Goal: Information Seeking & Learning: Check status

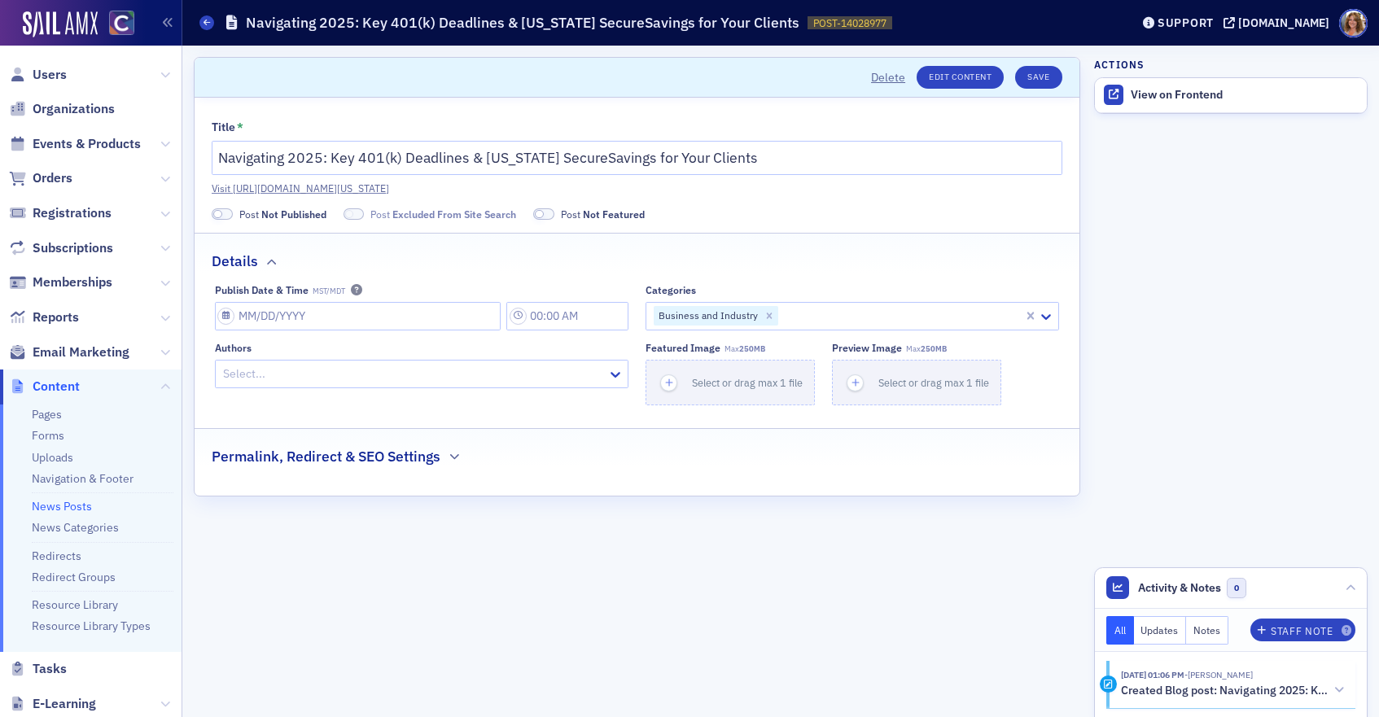
scroll to position [82, 0]
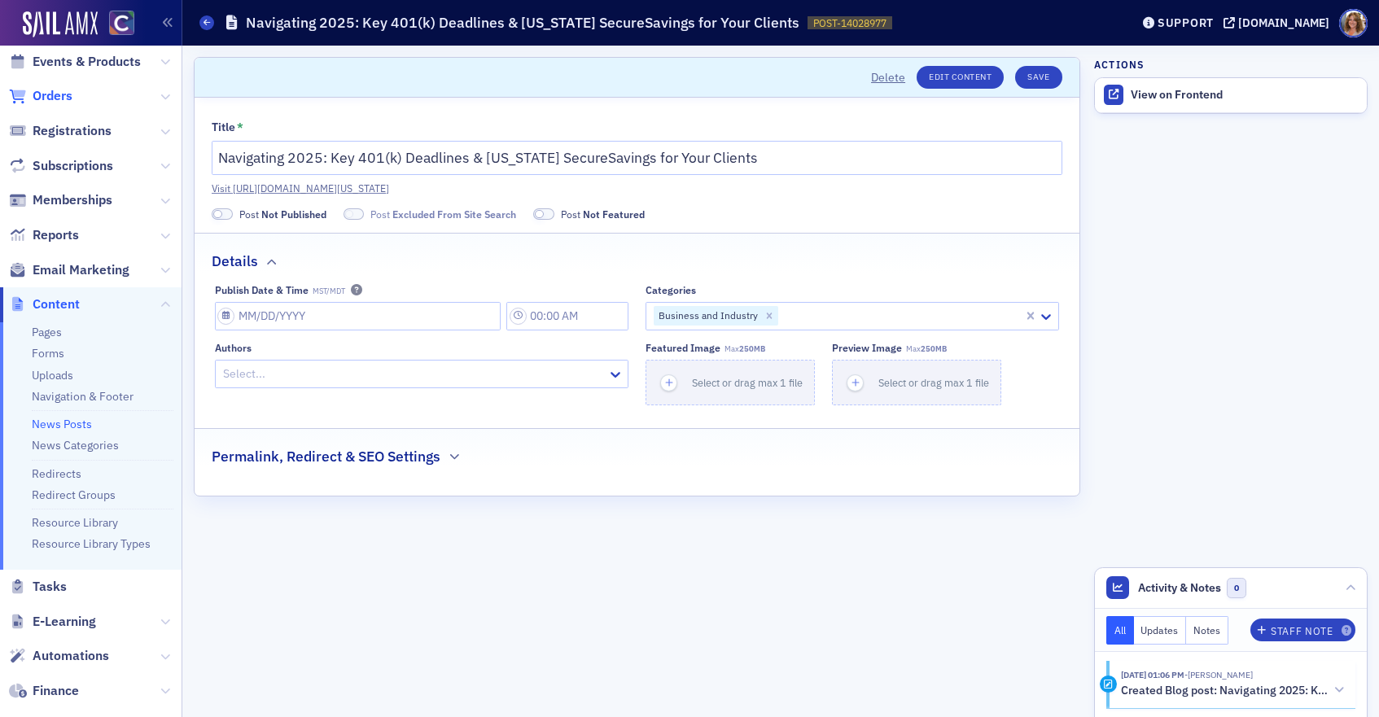
click at [57, 96] on span "Orders" at bounding box center [53, 96] width 40 height 18
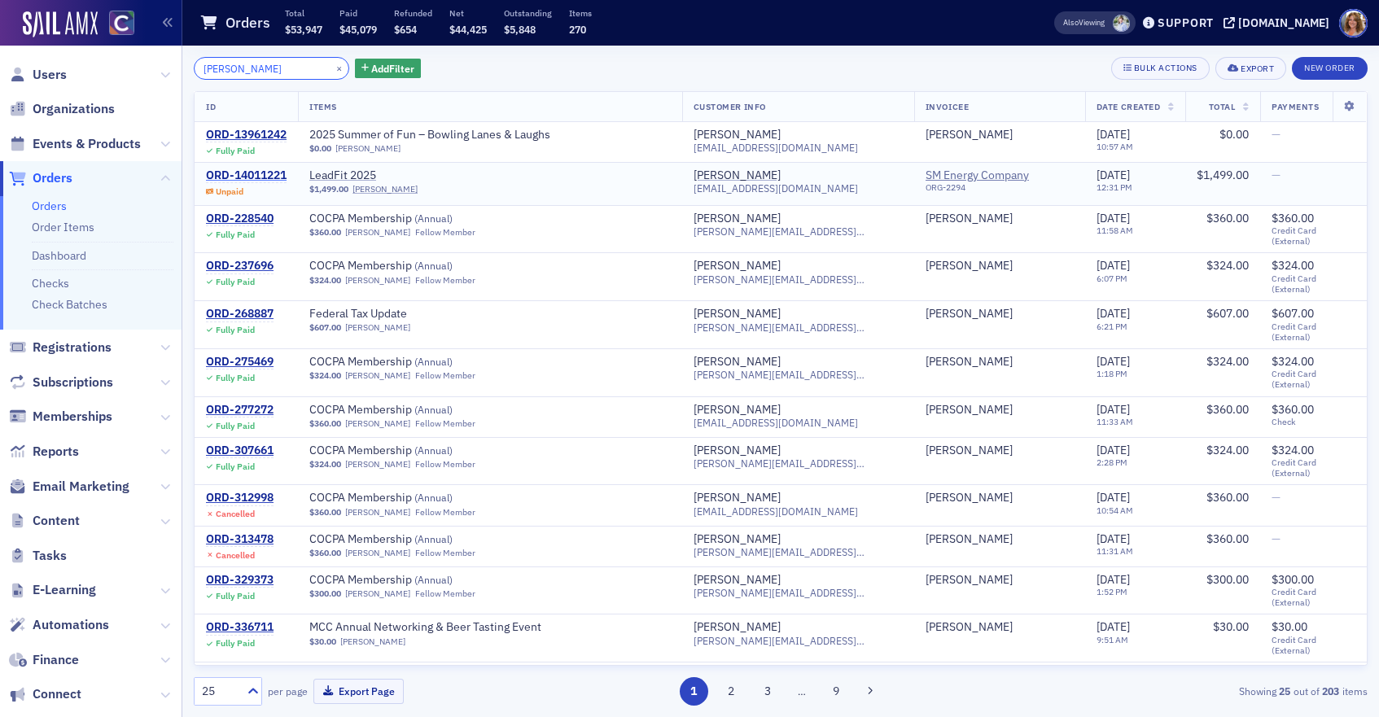
type input "[PERSON_NAME]"
click at [243, 174] on div "ORD-14011221" at bounding box center [246, 175] width 81 height 15
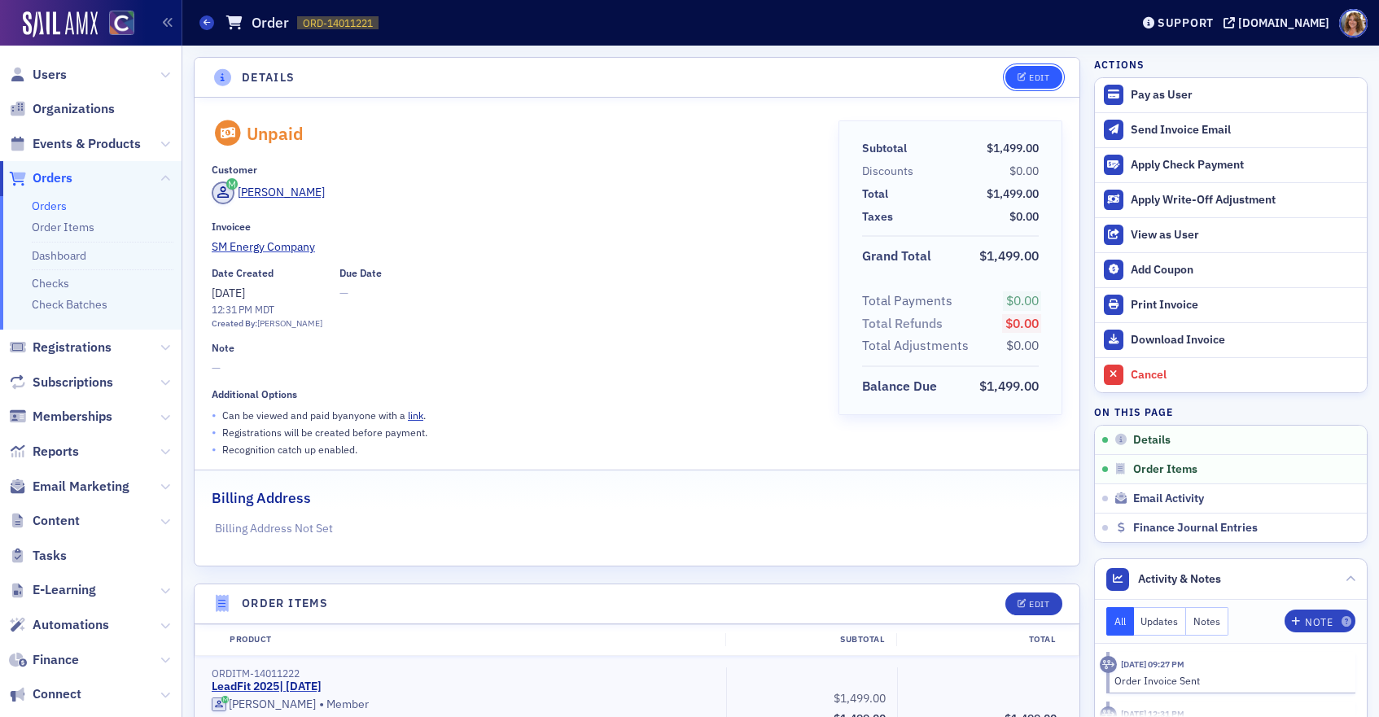
click at [1042, 80] on div "Edit" at bounding box center [1039, 77] width 20 height 9
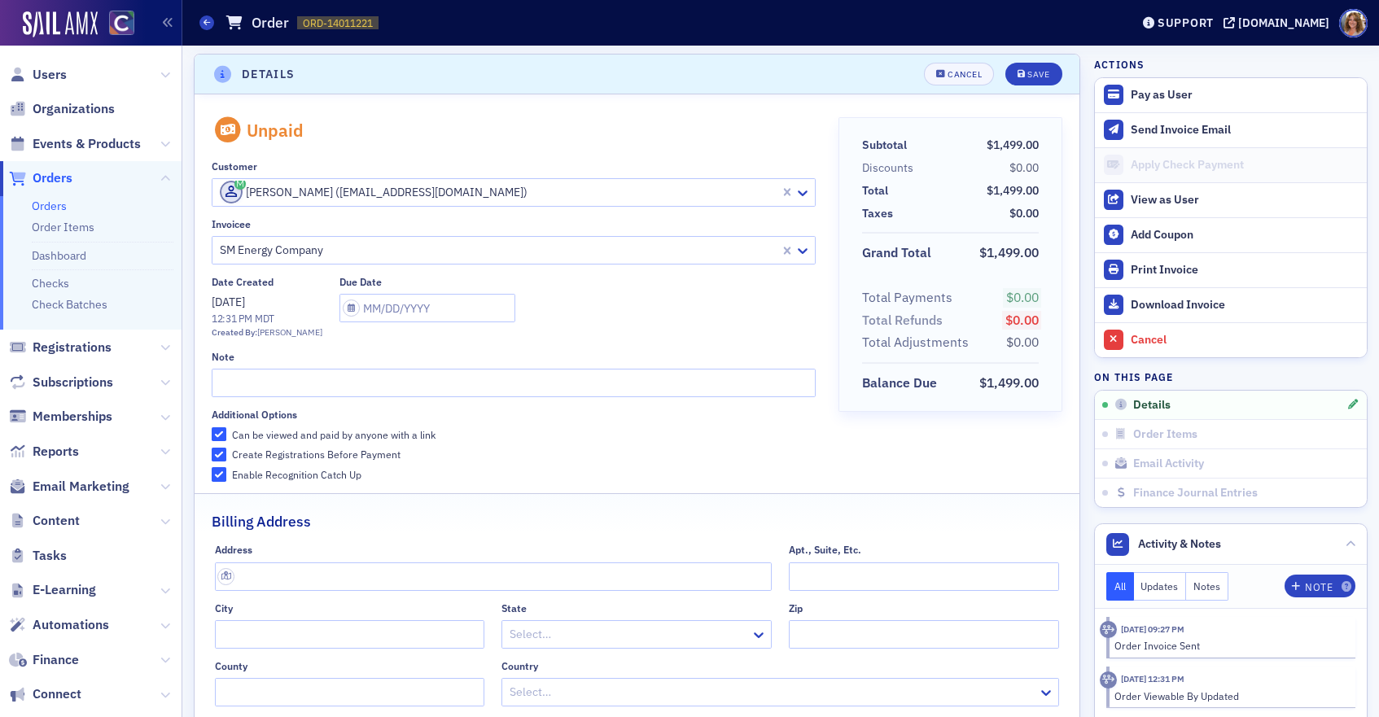
click at [586, 196] on div at bounding box center [498, 192] width 560 height 20
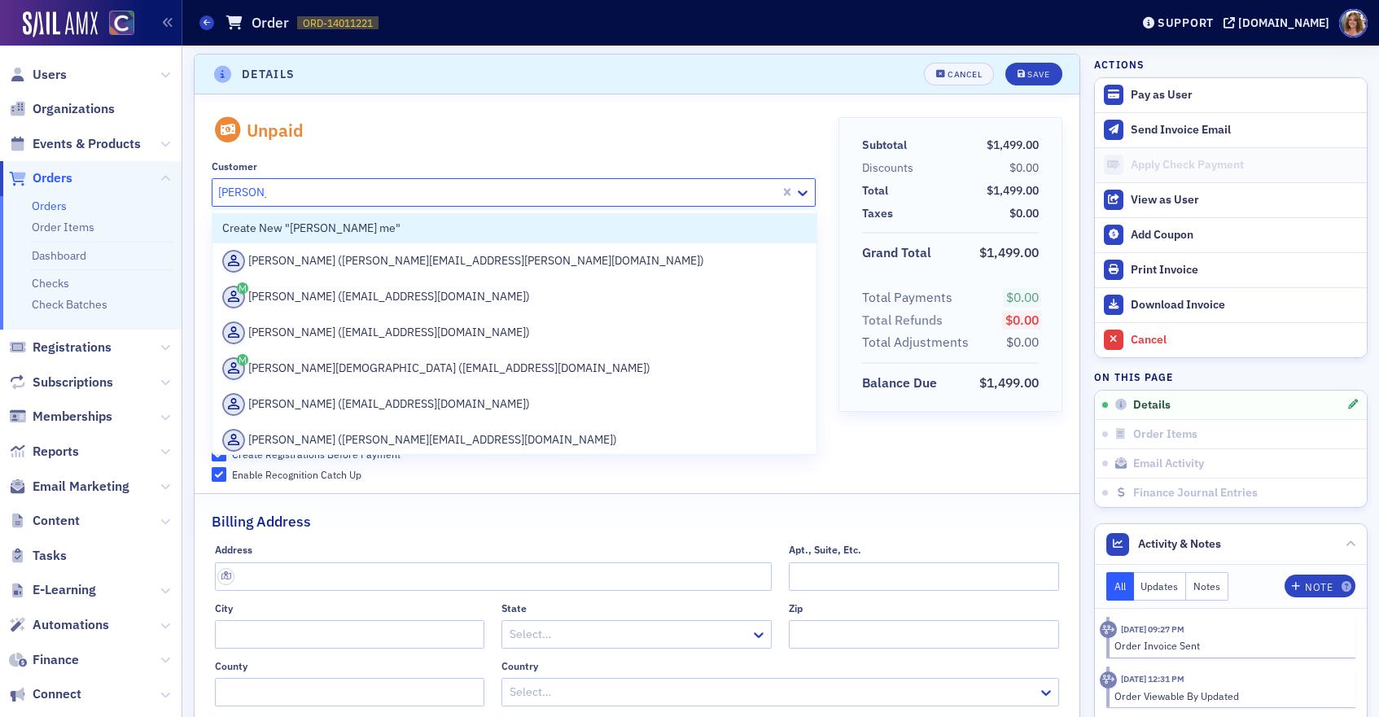
type input "[PERSON_NAME] me"
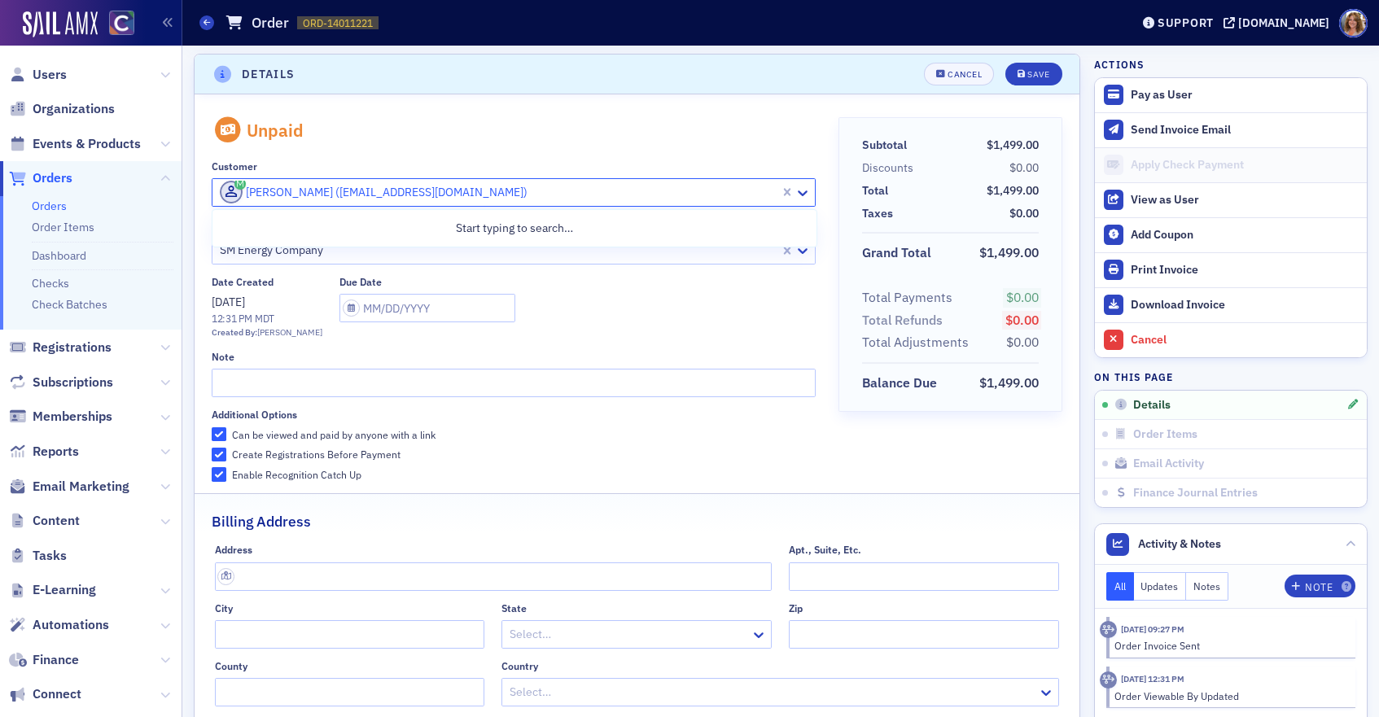
click at [542, 195] on div at bounding box center [498, 192] width 560 height 20
paste input "[EMAIL_ADDRESS][DOMAIN_NAME]"
type input "[EMAIL_ADDRESS][DOMAIN_NAME]"
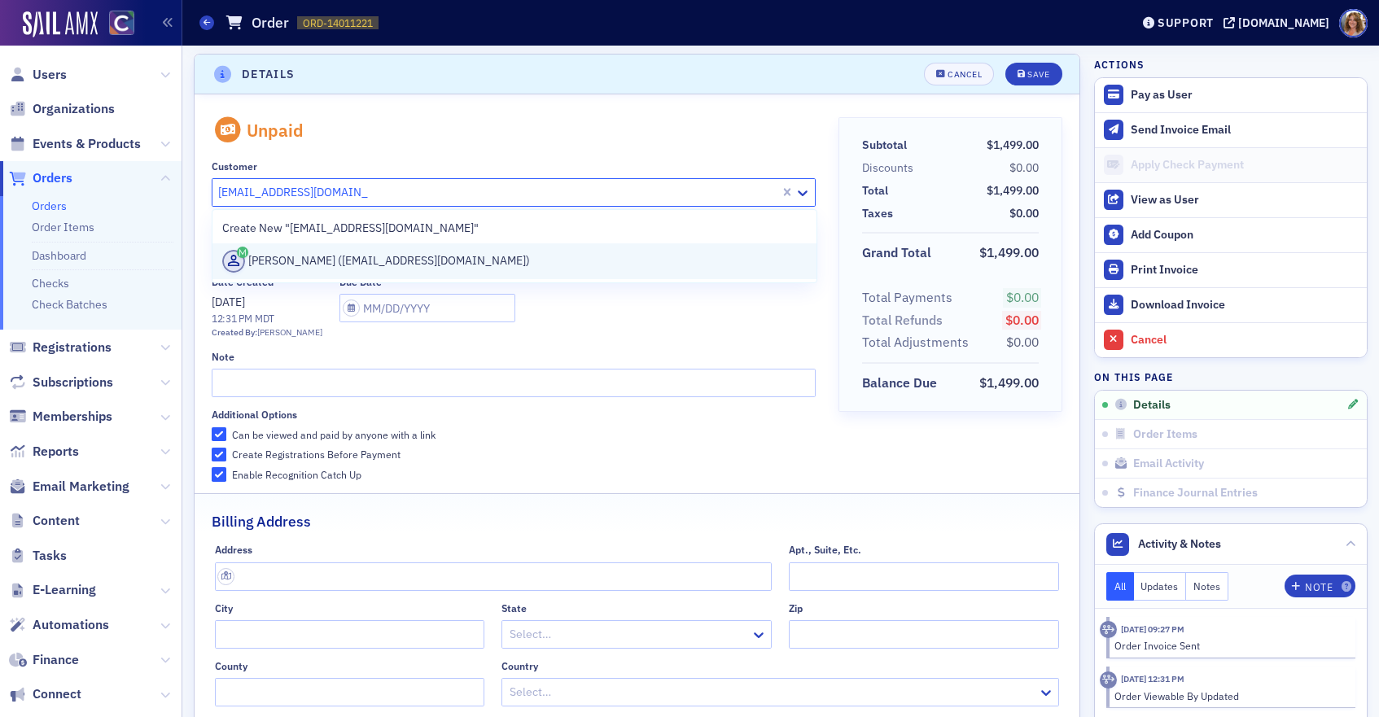
click at [481, 260] on div "[PERSON_NAME] ([EMAIL_ADDRESS][DOMAIN_NAME])" at bounding box center [514, 261] width 584 height 23
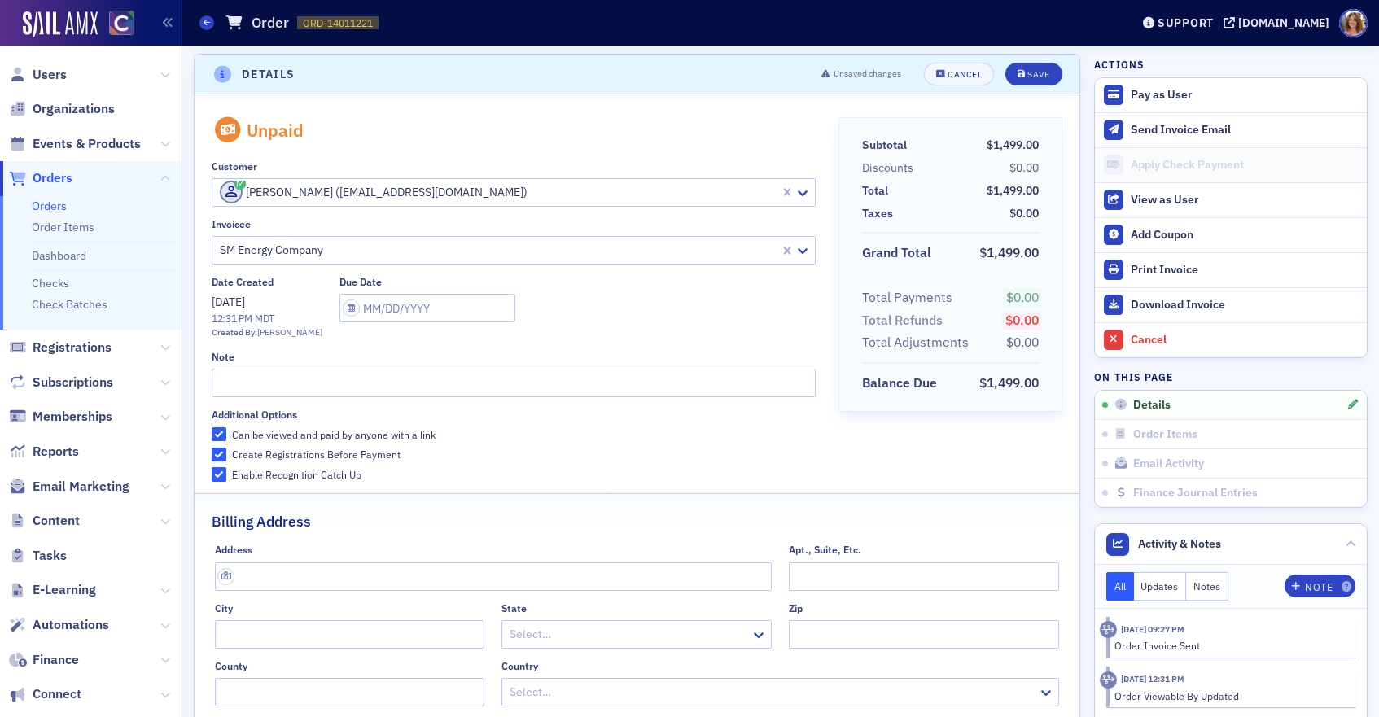
click at [618, 331] on div "Date Created [DATE] 12:31 PM MDT Created By: [PERSON_NAME] Due Date" at bounding box center [514, 307] width 604 height 63
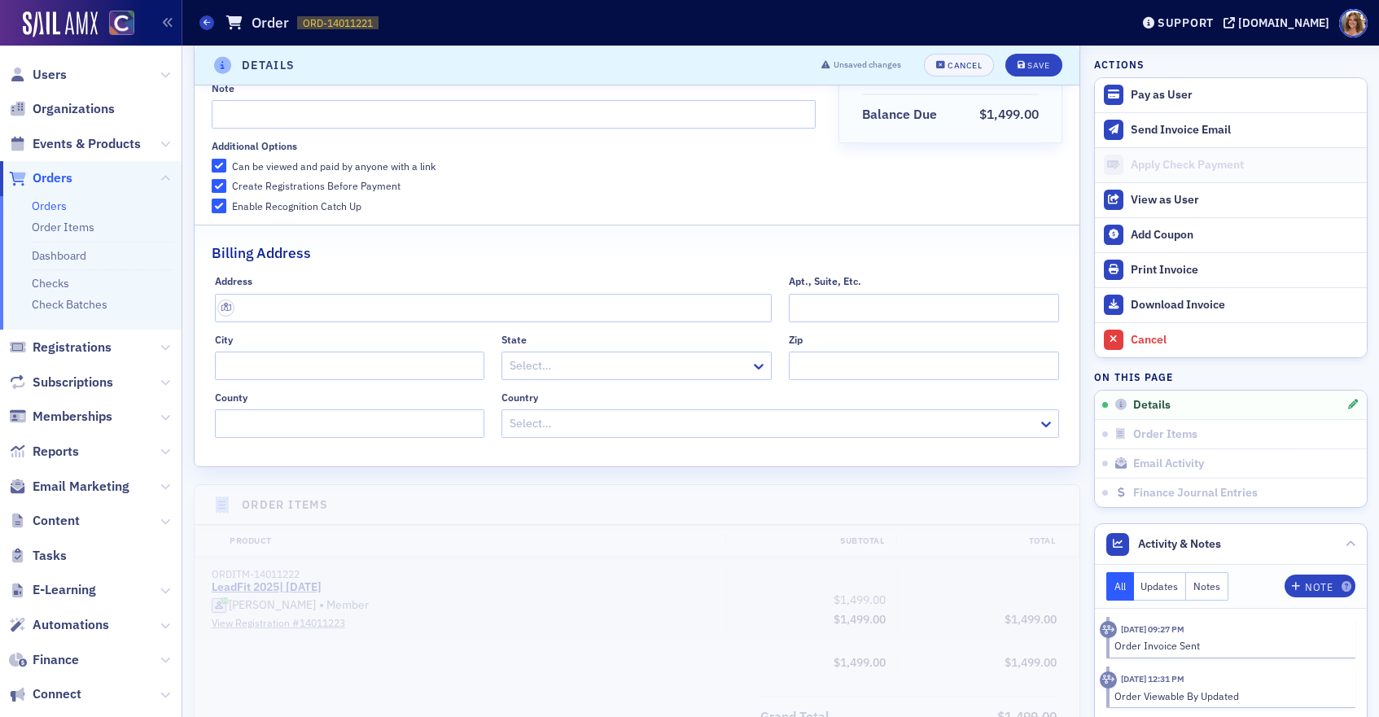
scroll to position [249, 0]
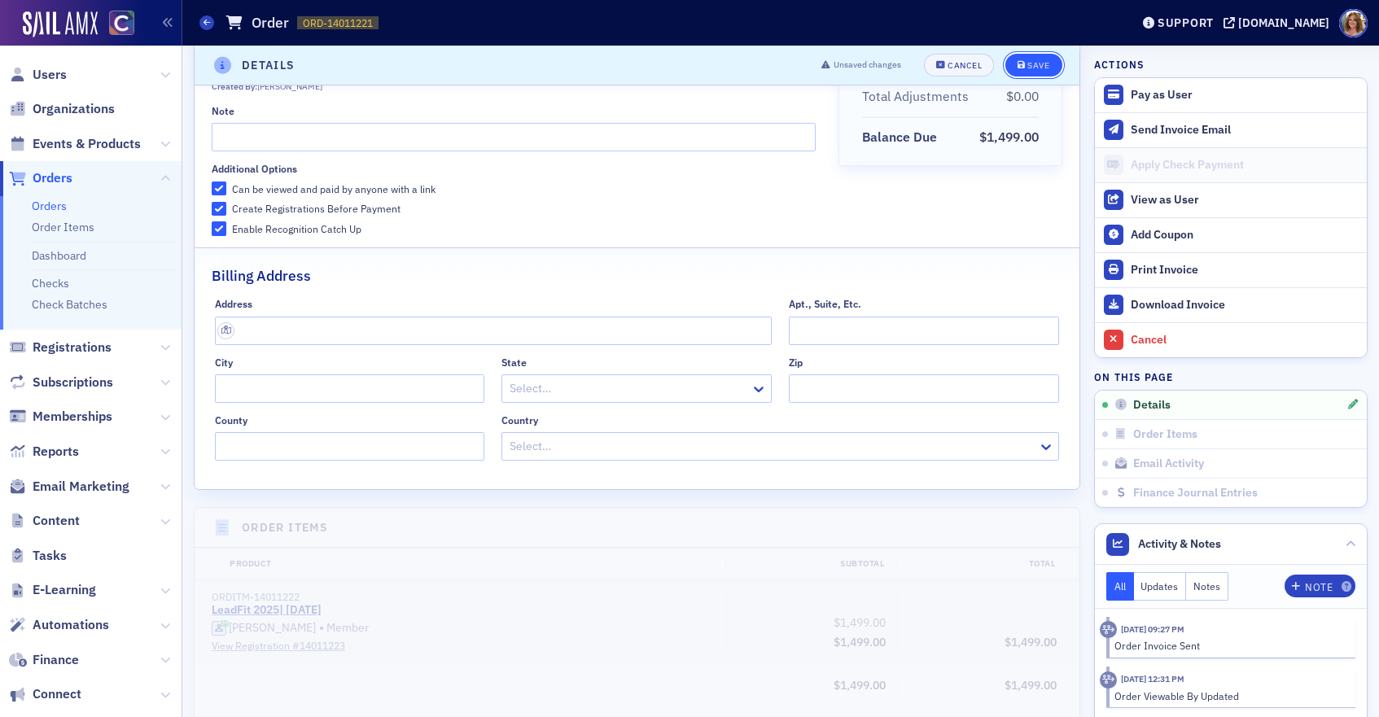
click at [1035, 63] on div "Save" at bounding box center [1038, 65] width 22 height 9
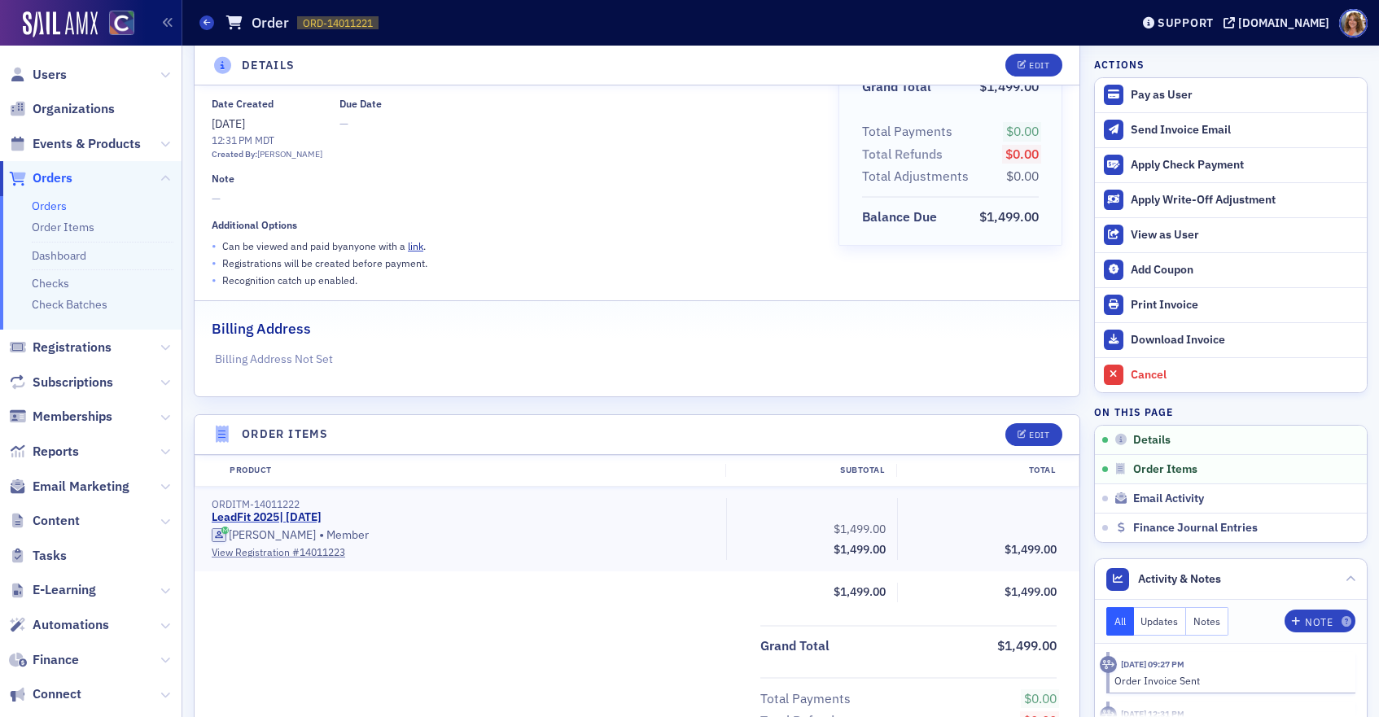
scroll to position [0, 0]
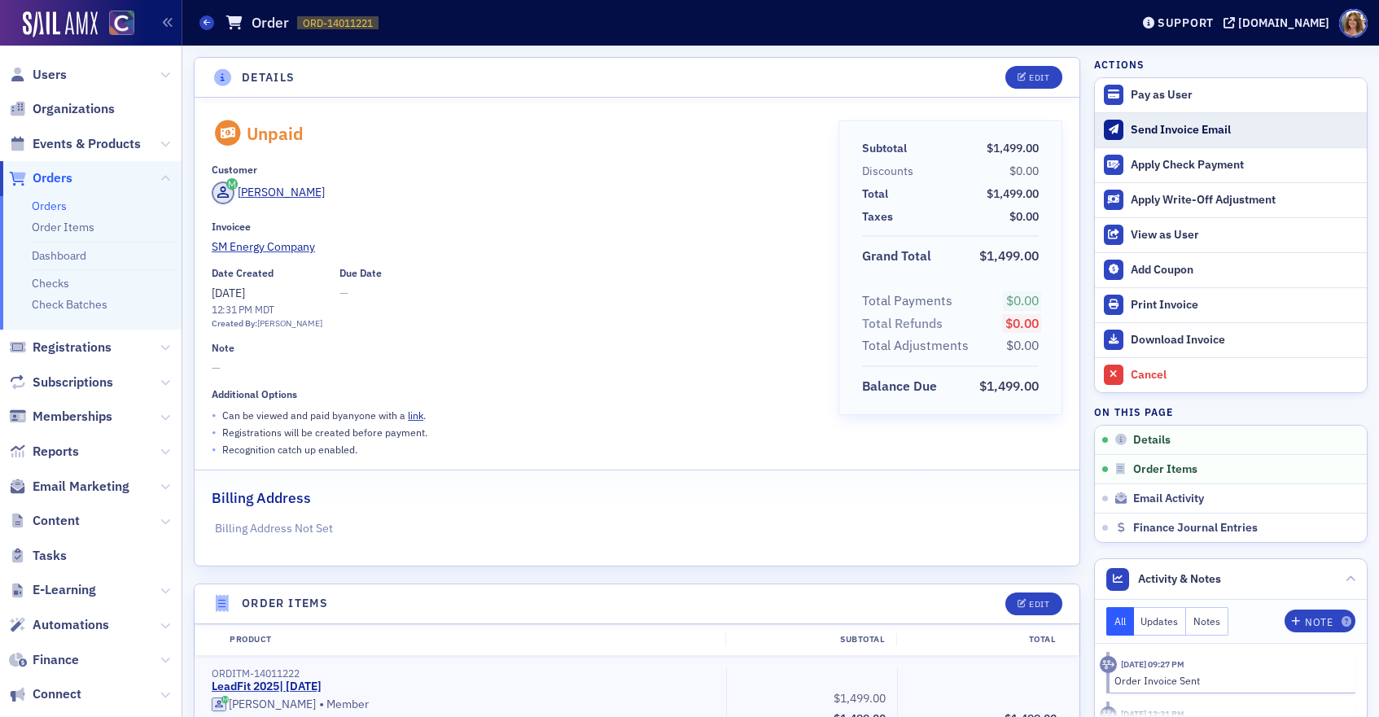
click at [1161, 129] on div "Send Invoice Email" at bounding box center [1244, 130] width 228 height 15
click at [66, 179] on span "Orders" at bounding box center [53, 178] width 40 height 18
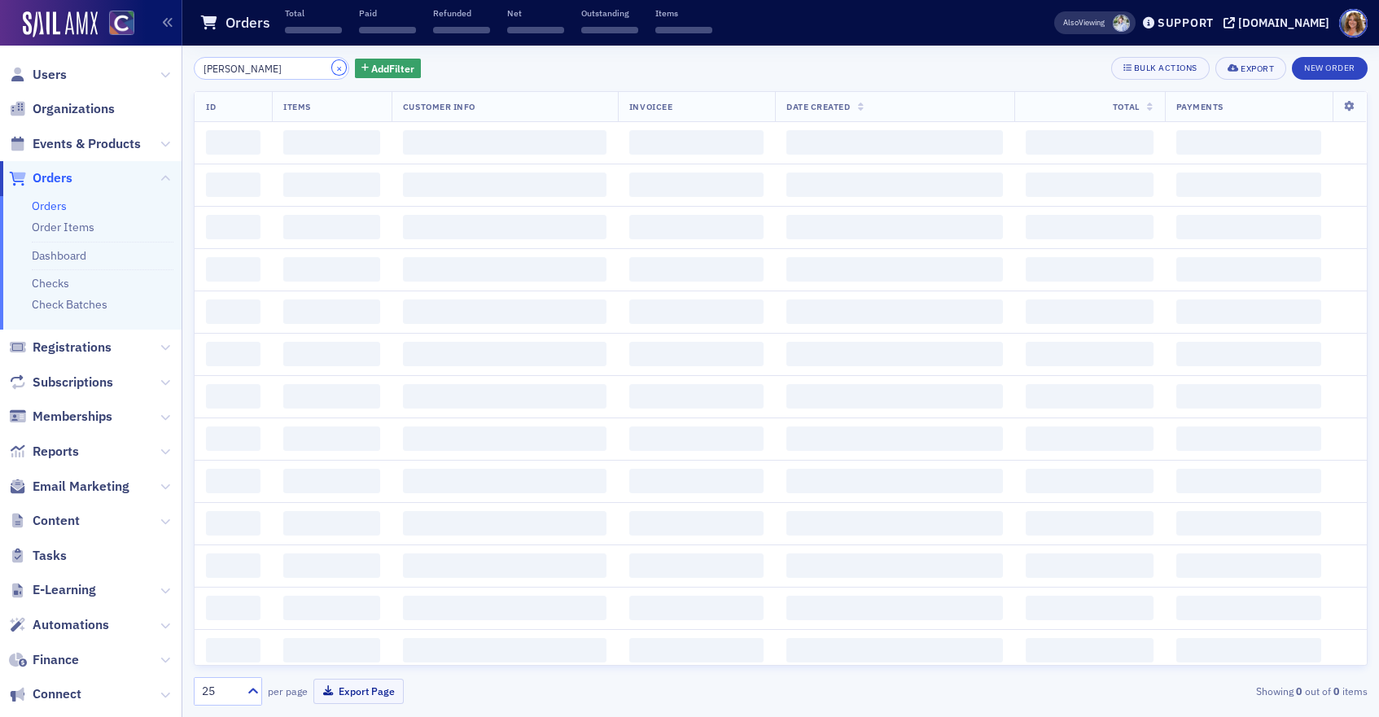
click at [332, 68] on button "×" at bounding box center [339, 67] width 15 height 15
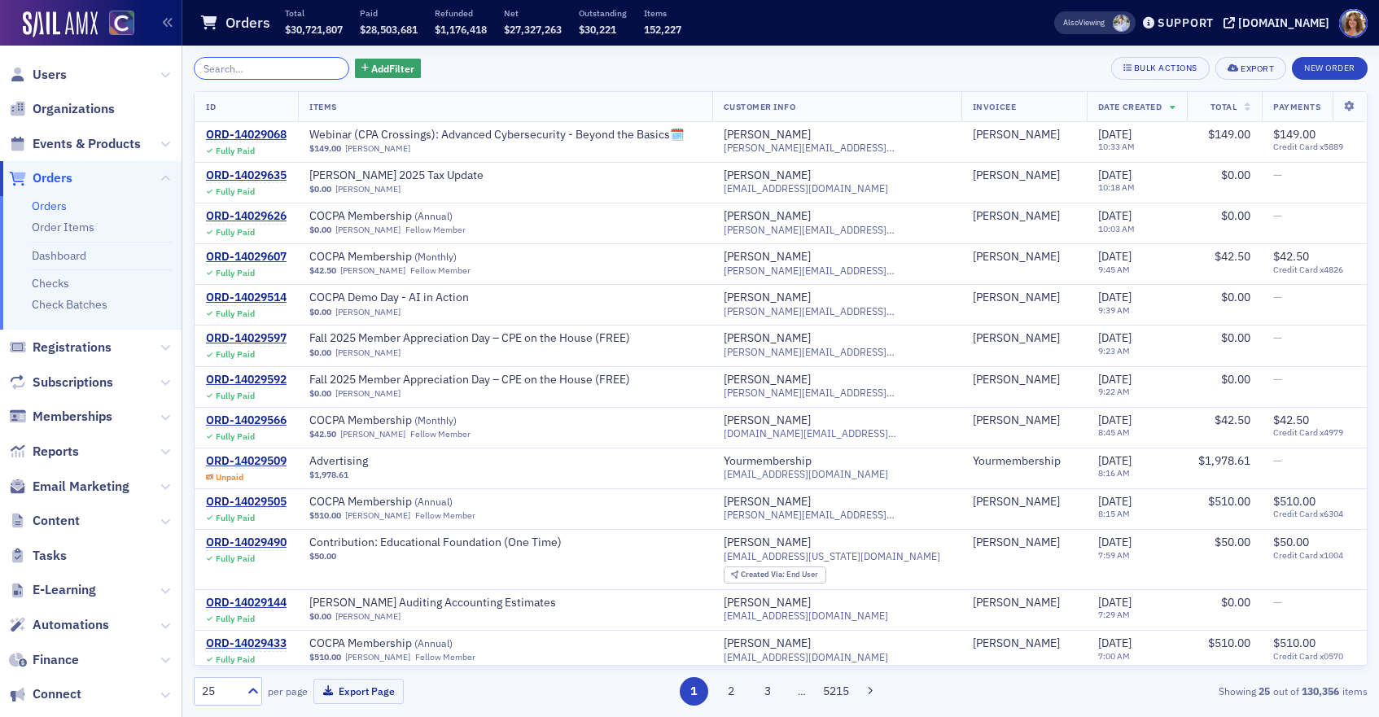
click at [212, 70] on input "search" at bounding box center [271, 68] width 155 height 23
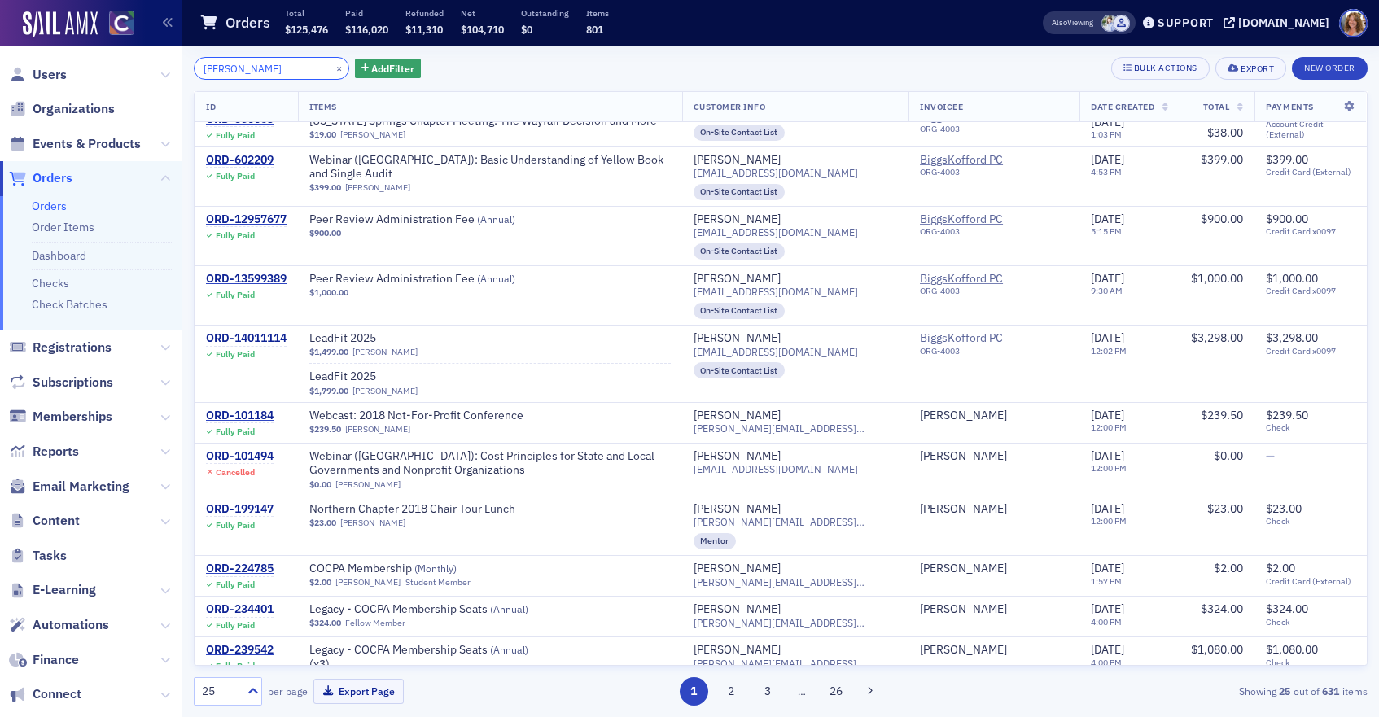
scroll to position [1112, 0]
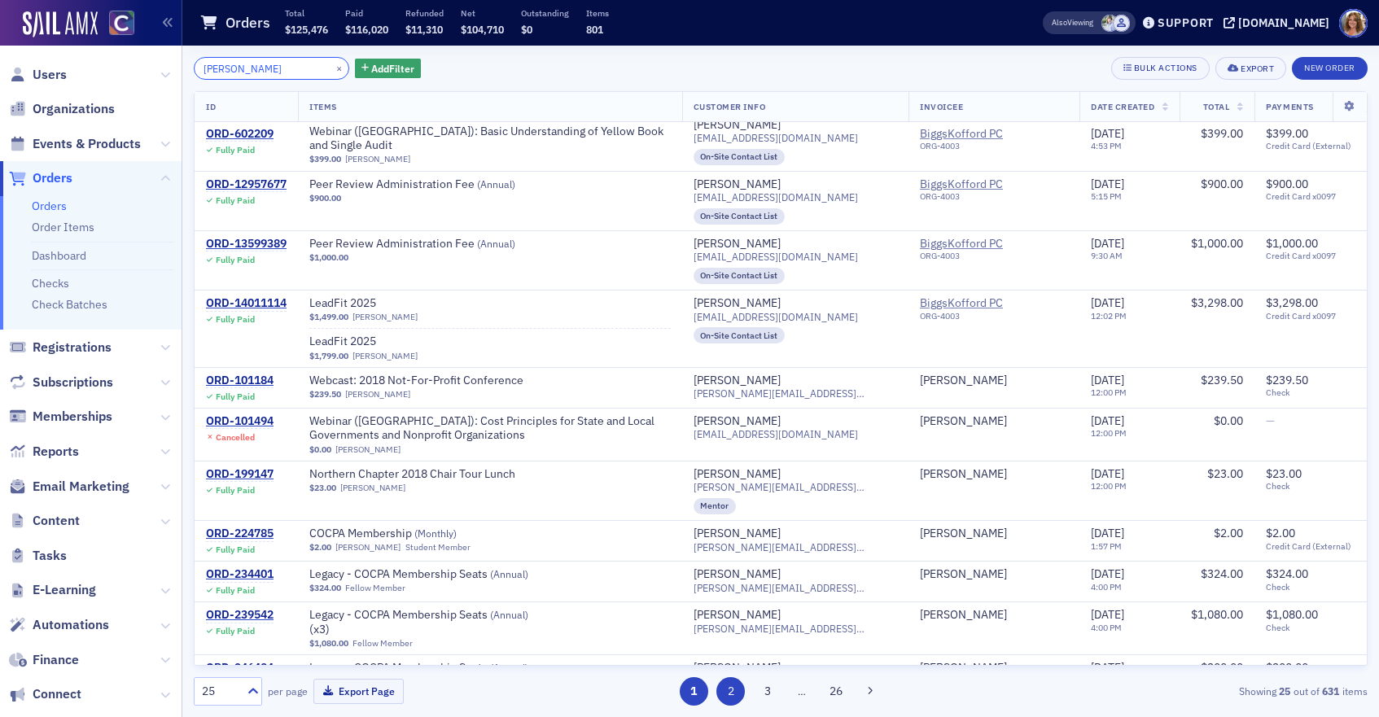
type input "[PERSON_NAME]"
click at [731, 688] on button "2" at bounding box center [730, 691] width 28 height 28
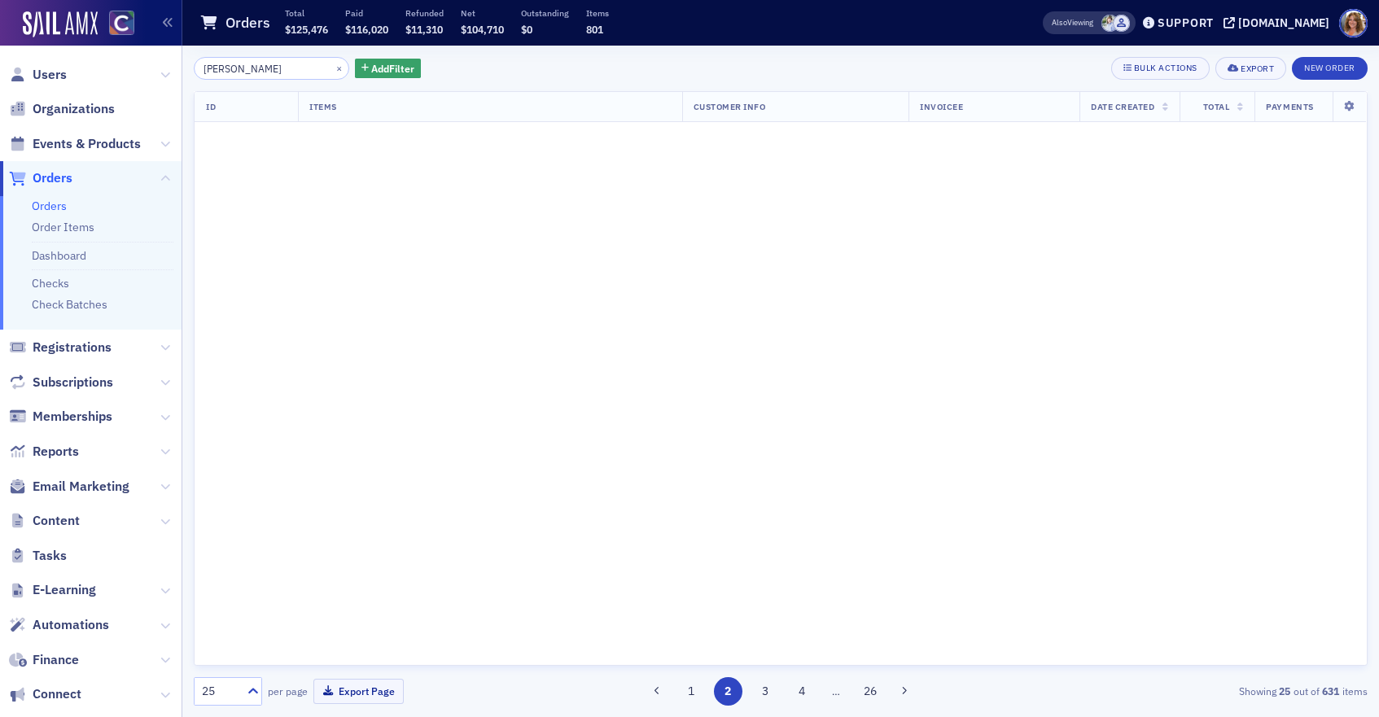
scroll to position [0, 0]
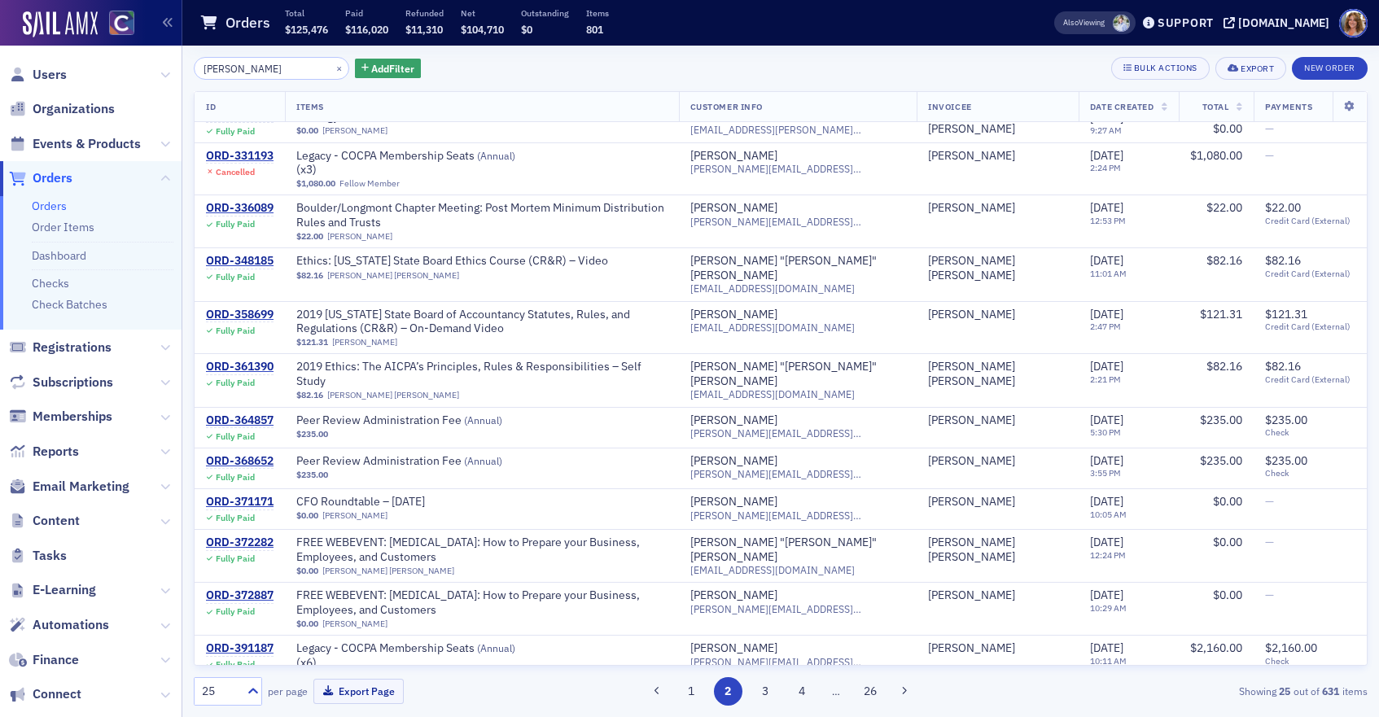
scroll to position [671, 0]
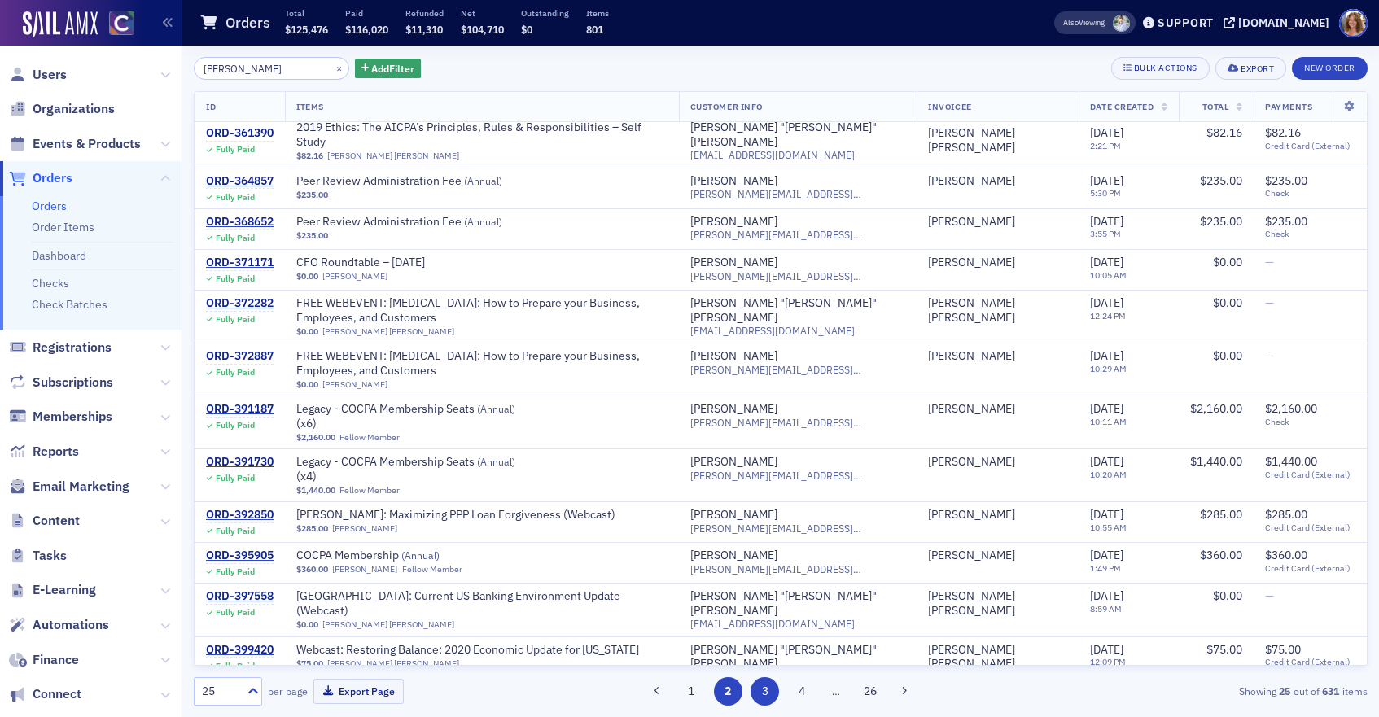
click at [766, 690] on button "3" at bounding box center [764, 691] width 28 height 28
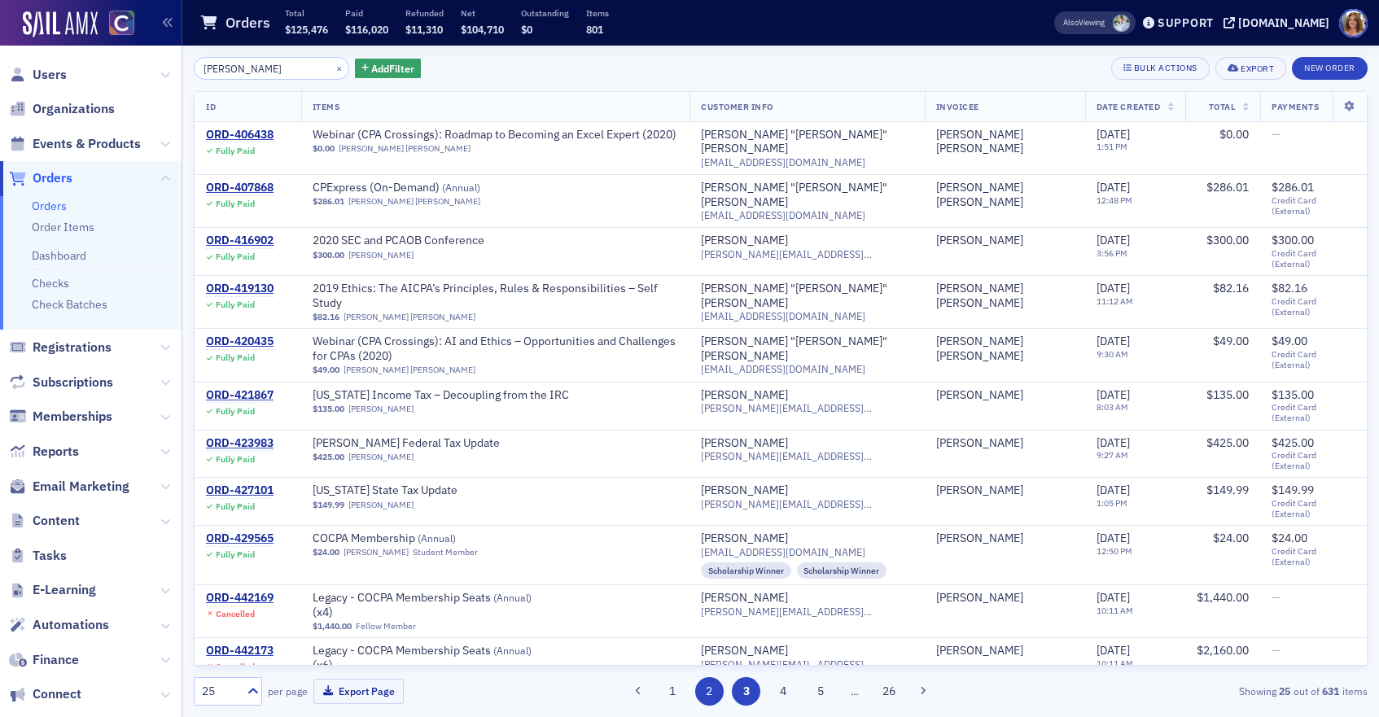
click at [713, 692] on button "2" at bounding box center [709, 691] width 28 height 28
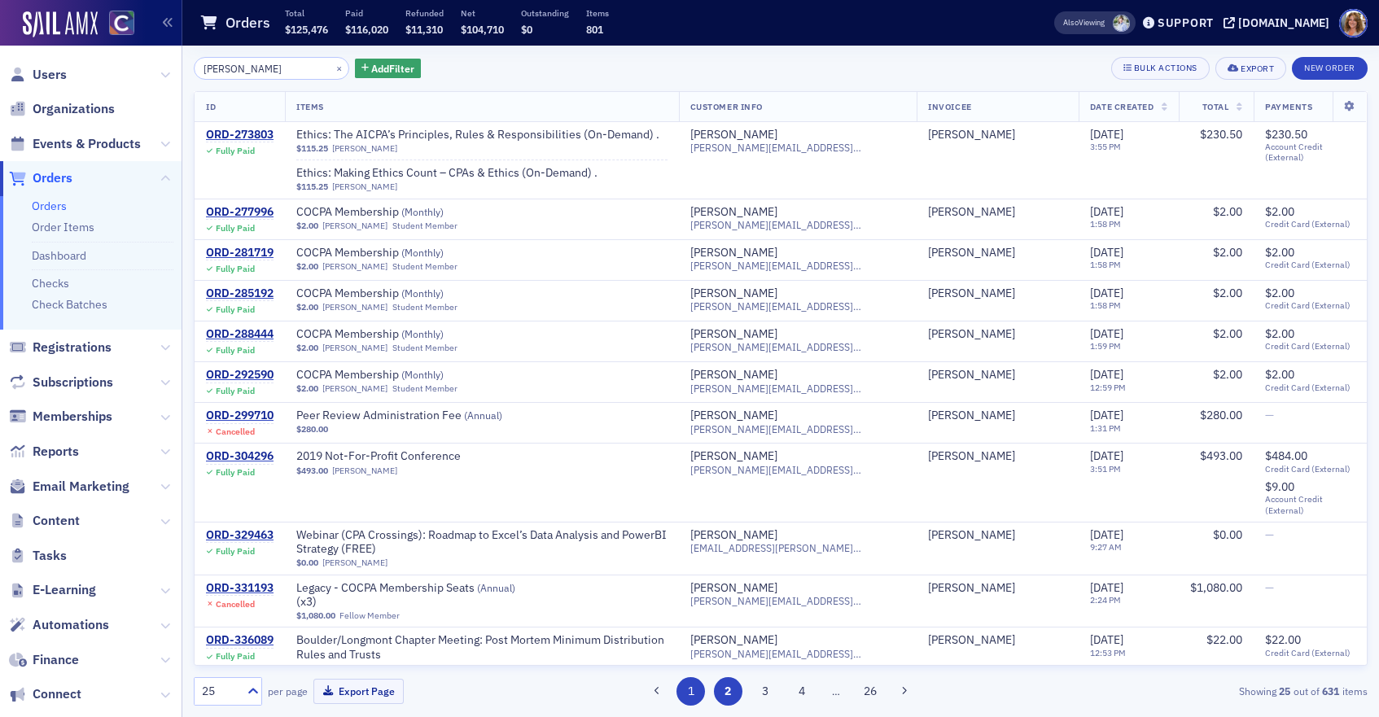
click at [684, 690] on button "1" at bounding box center [690, 691] width 28 height 28
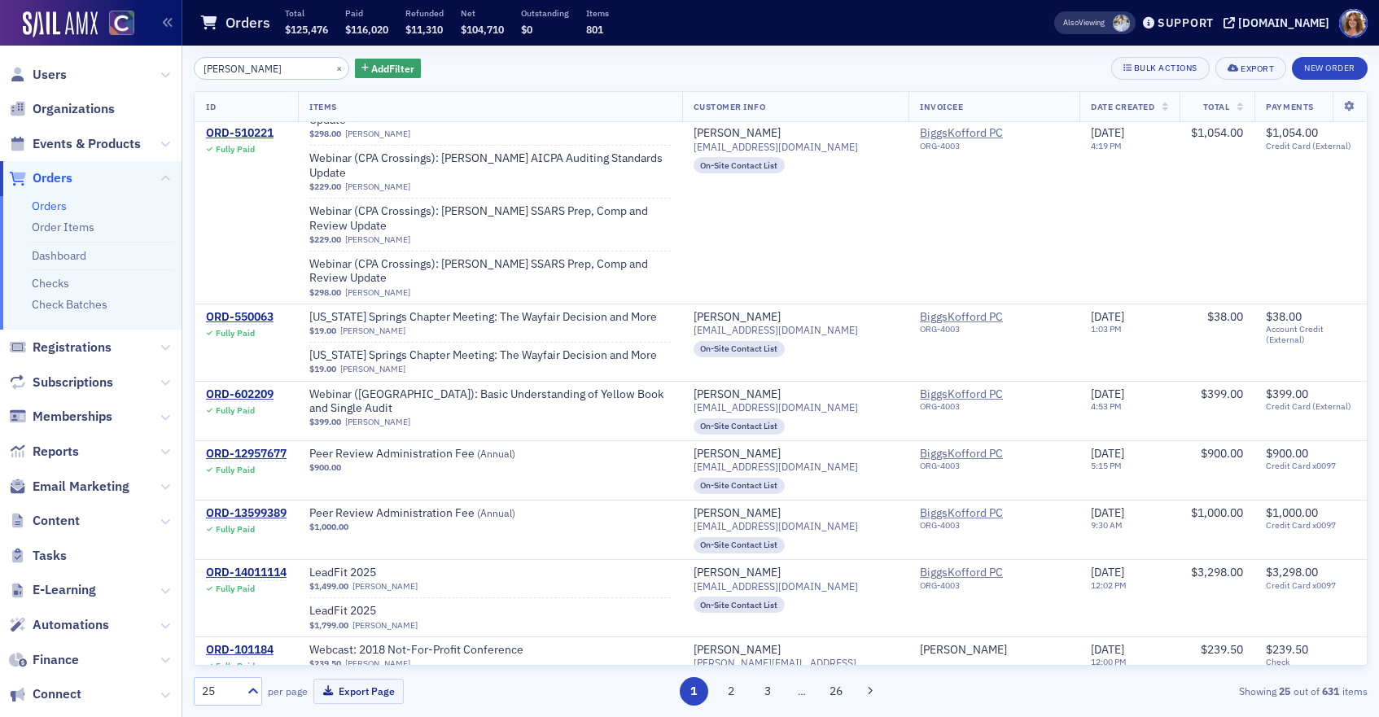
scroll to position [847, 0]
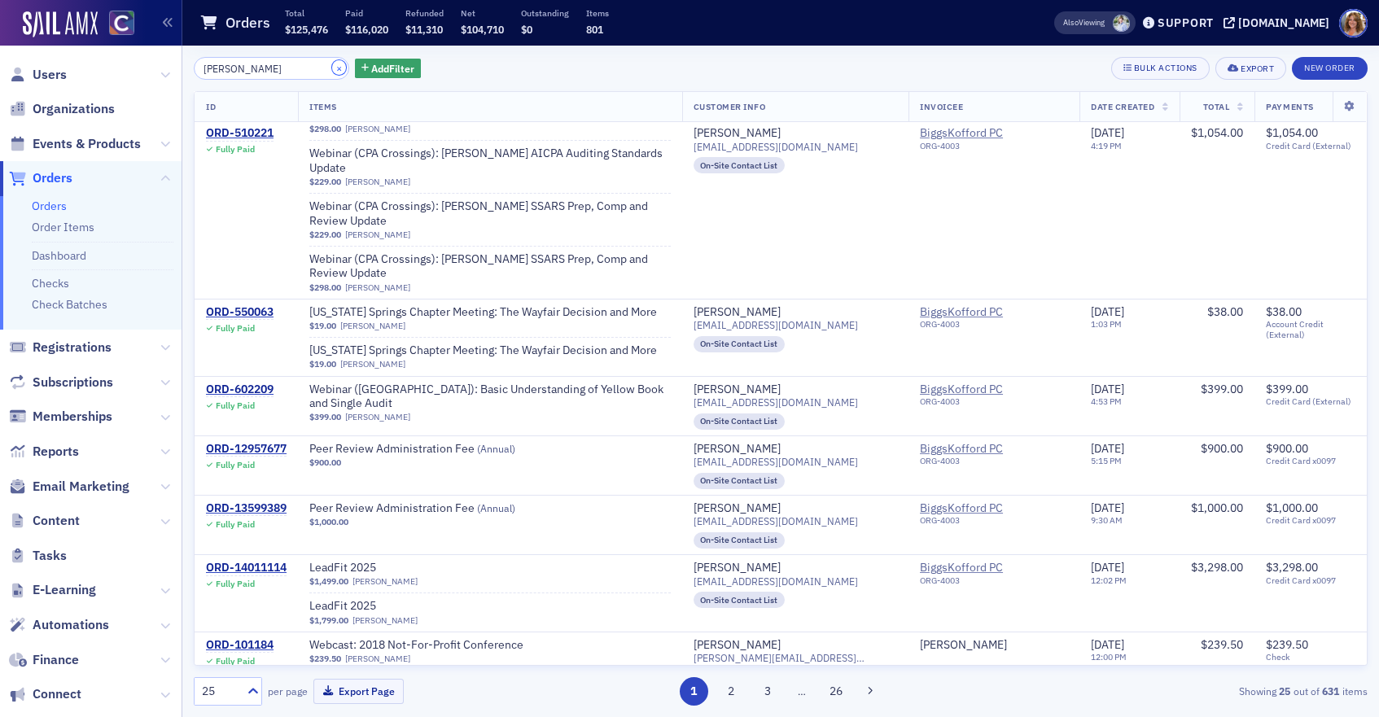
click at [332, 68] on button "×" at bounding box center [339, 67] width 15 height 15
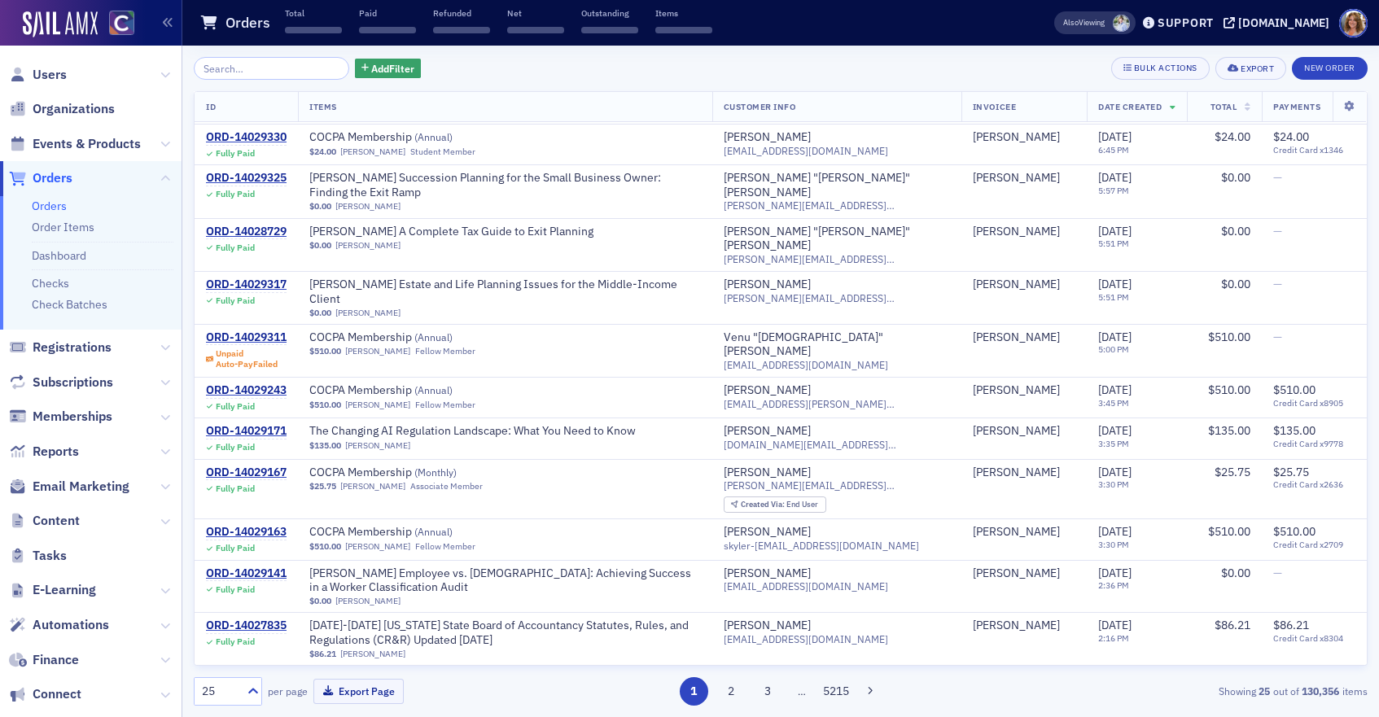
scroll to position [568, 0]
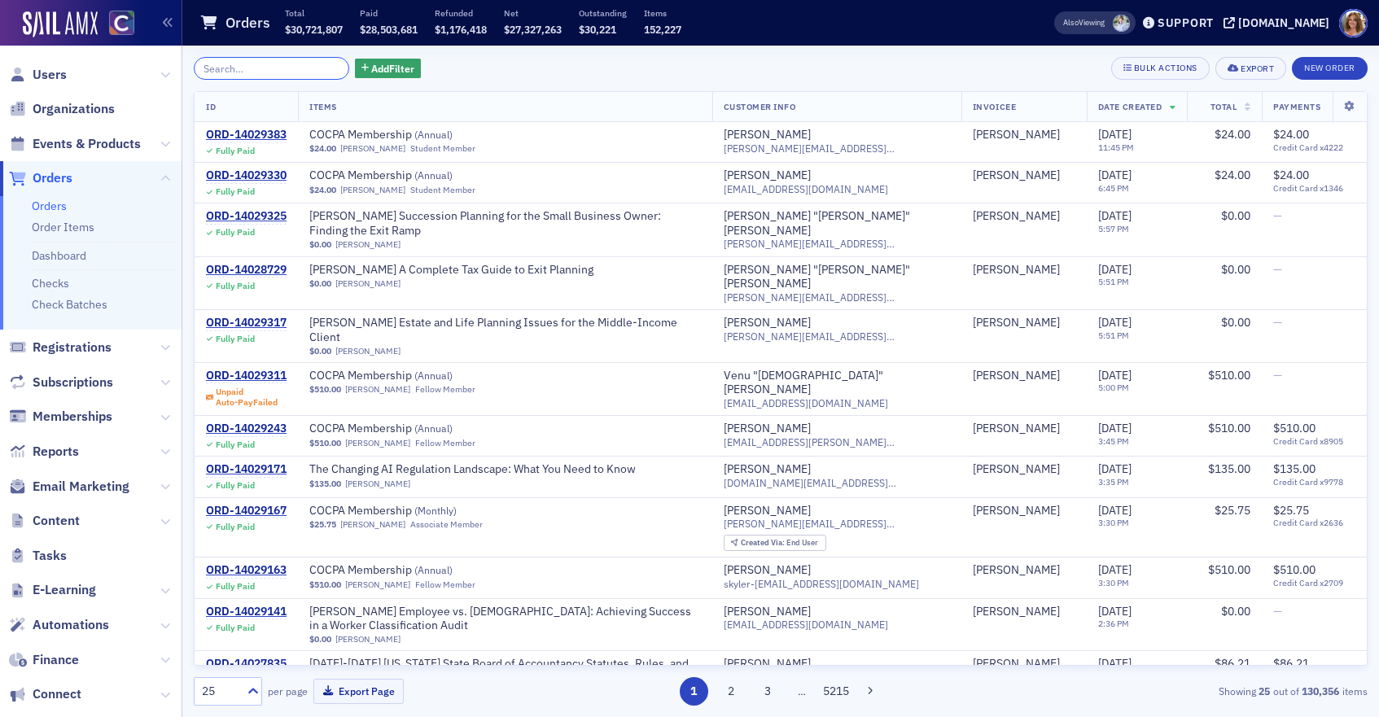
click at [289, 72] on input "search" at bounding box center [271, 68] width 155 height 23
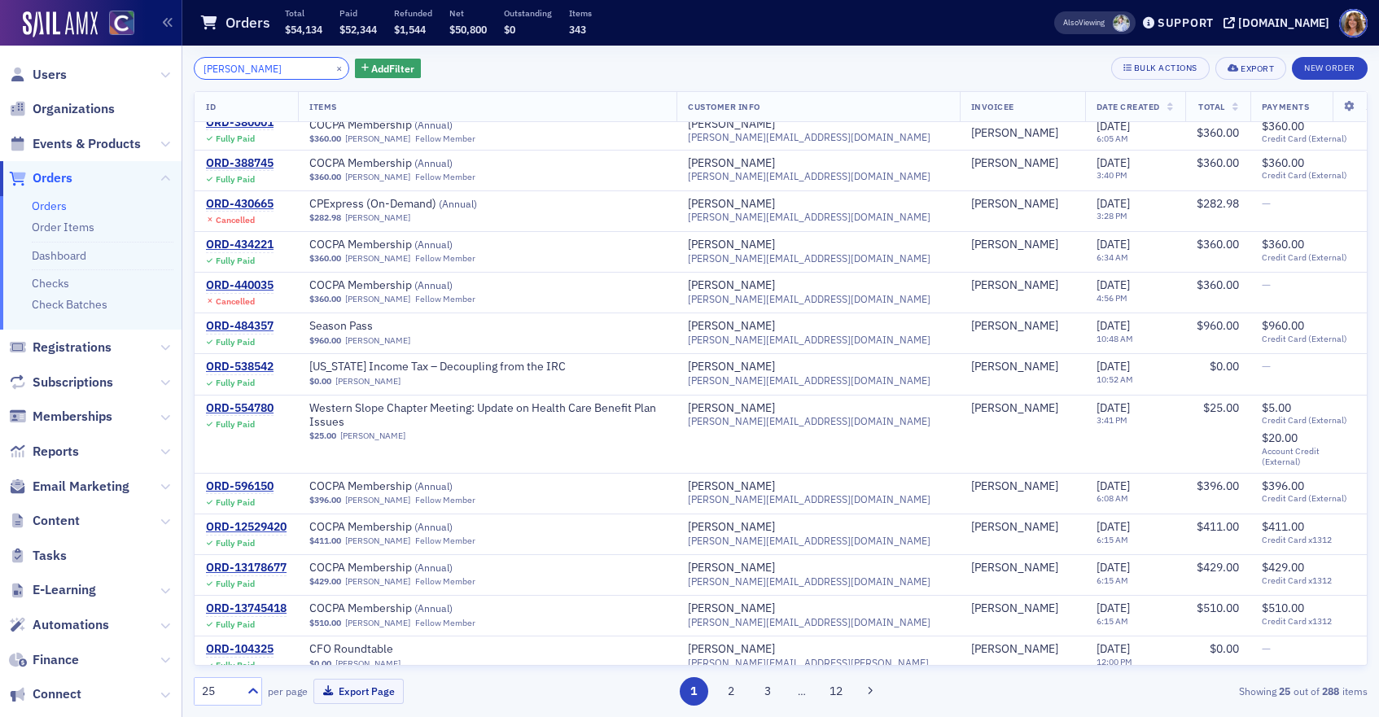
scroll to position [508, 0]
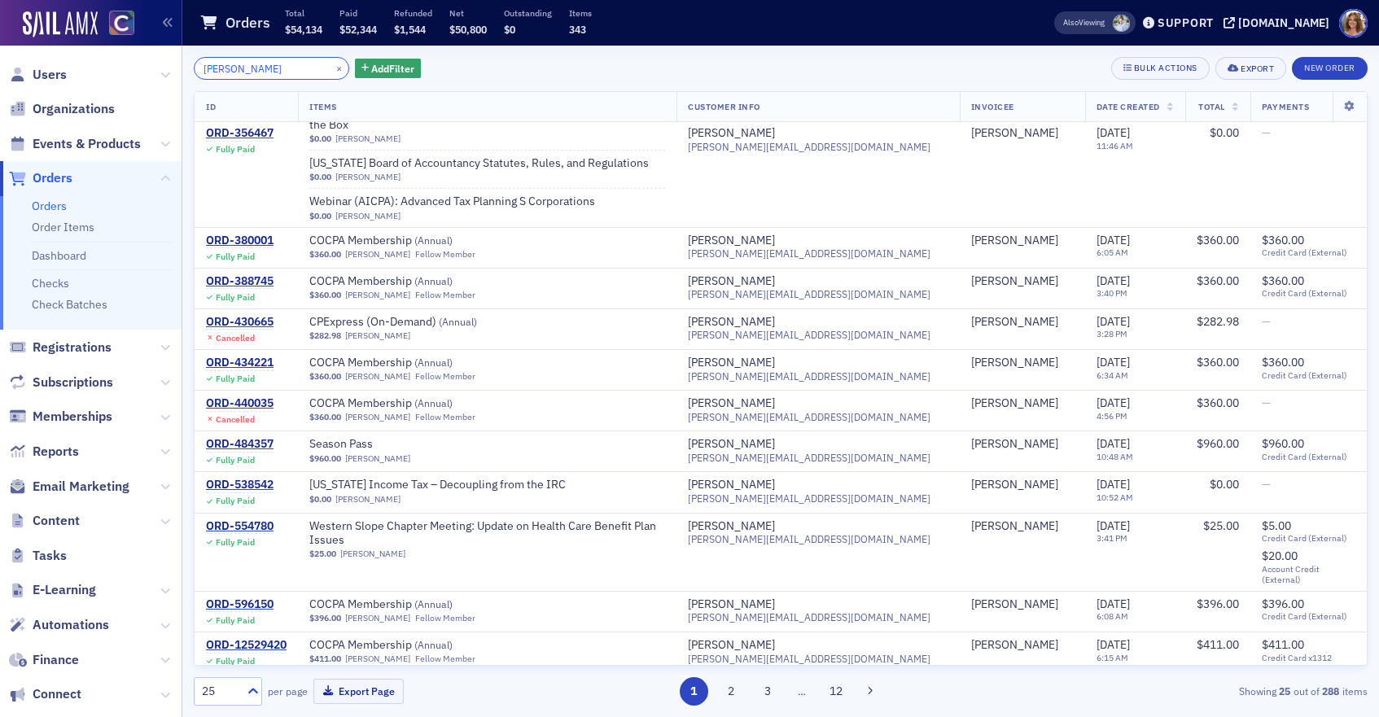
type input "[PERSON_NAME]"
click at [332, 67] on button "×" at bounding box center [339, 67] width 15 height 15
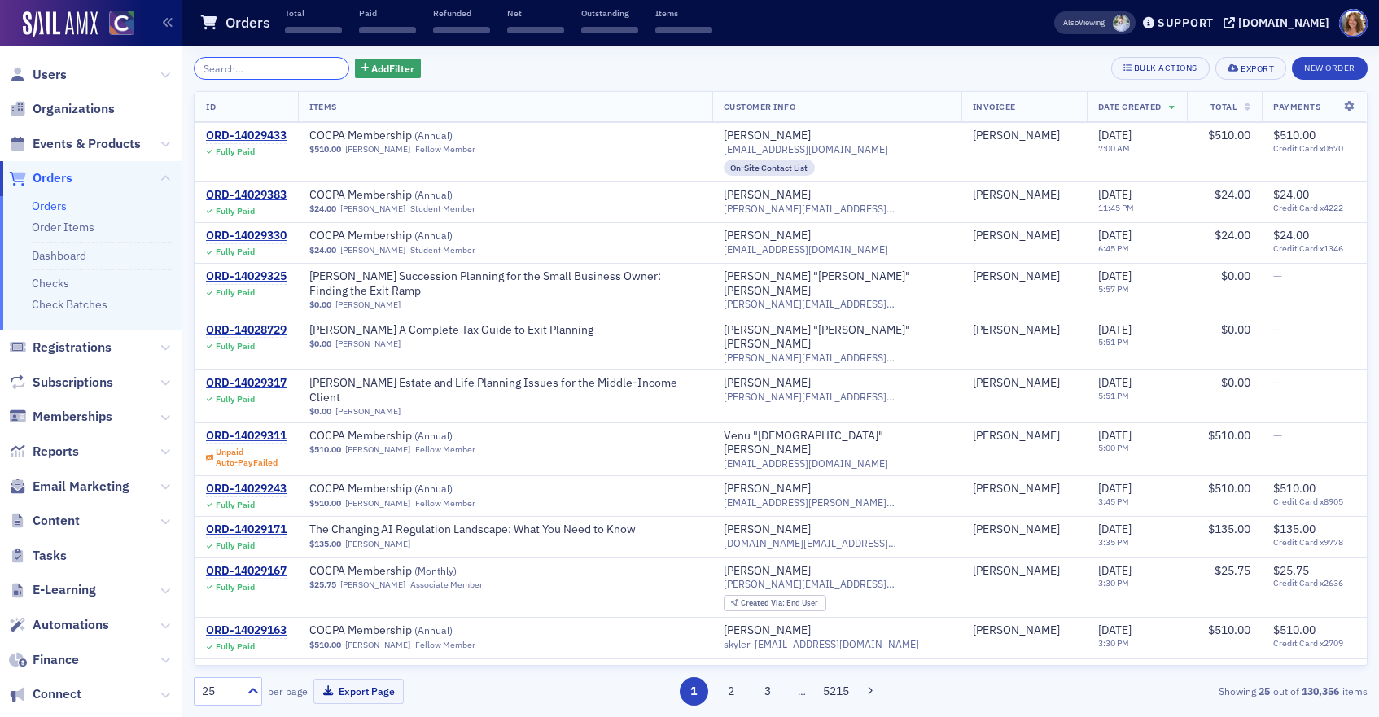
click at [286, 65] on input "search" at bounding box center [271, 68] width 155 height 23
paste input "[EMAIL_ADDRESS][DOMAIN_NAME]"
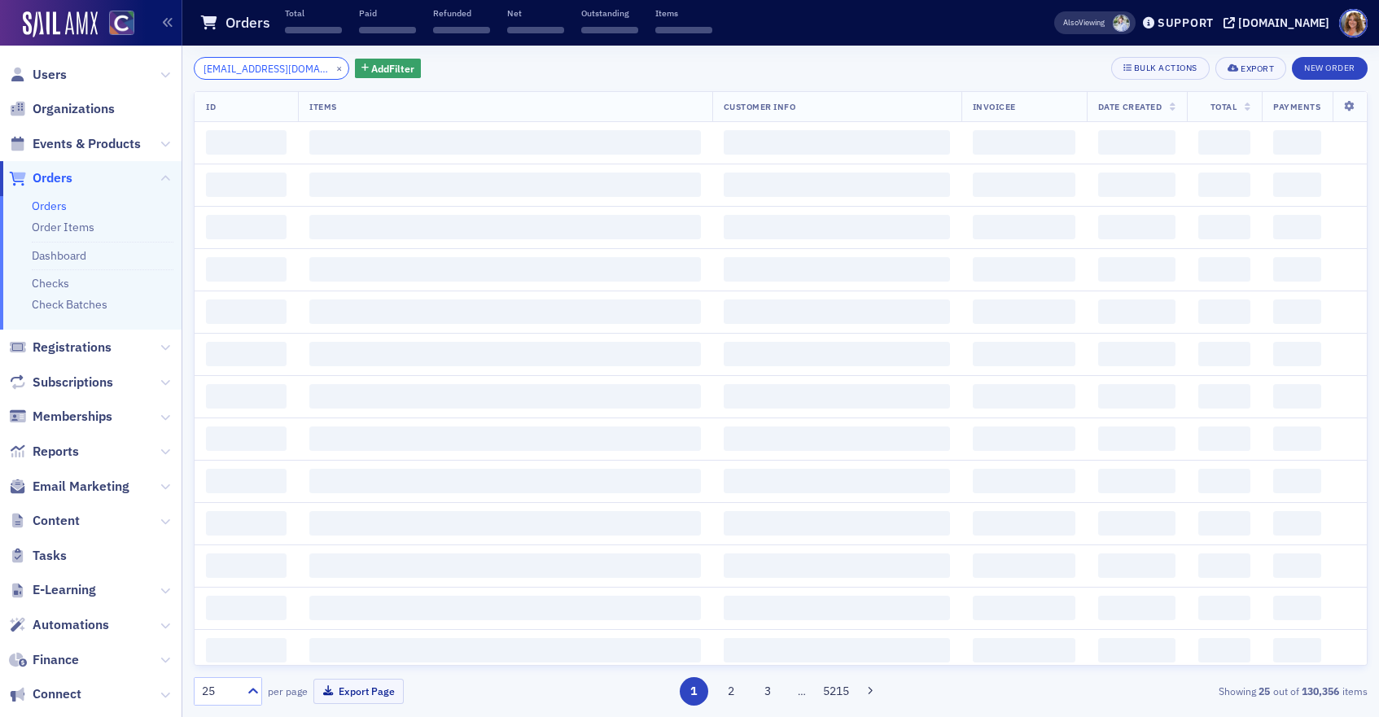
scroll to position [0, 24]
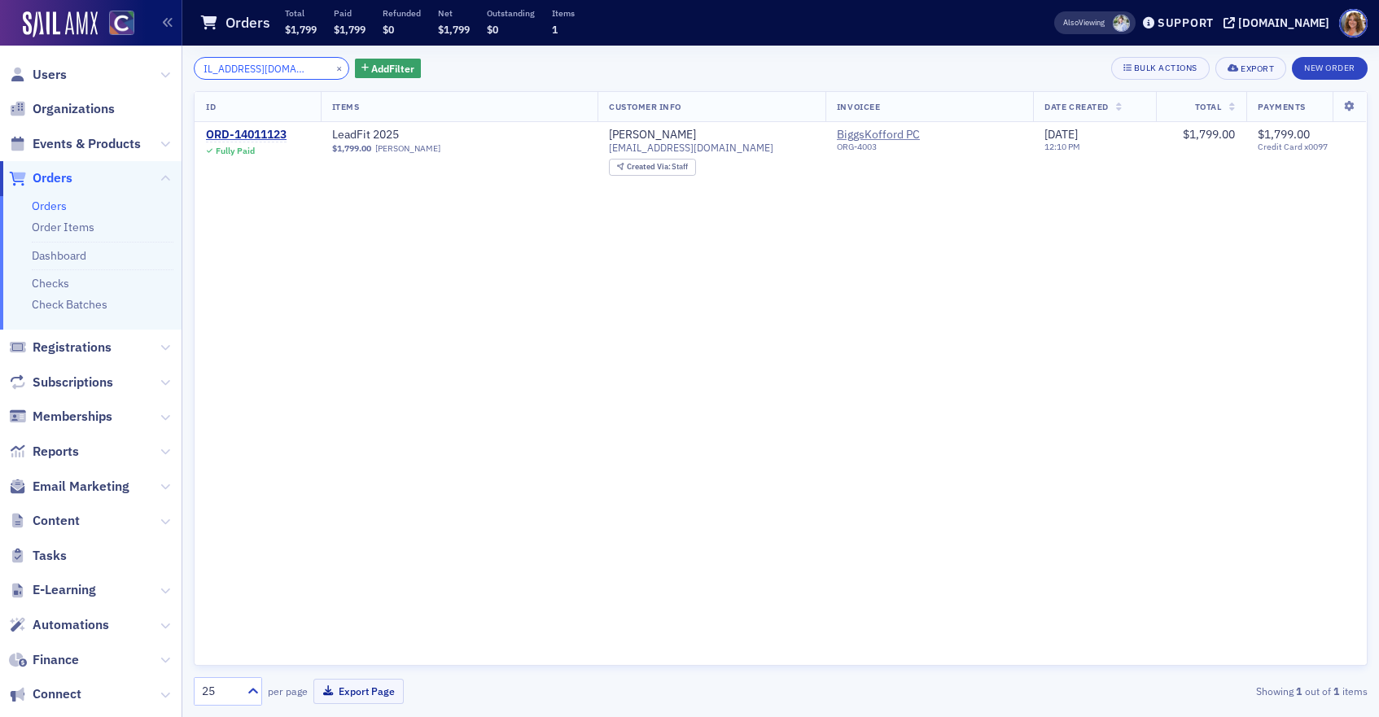
type input "[EMAIL_ADDRESS][DOMAIN_NAME]"
click at [332, 66] on button "×" at bounding box center [339, 67] width 15 height 15
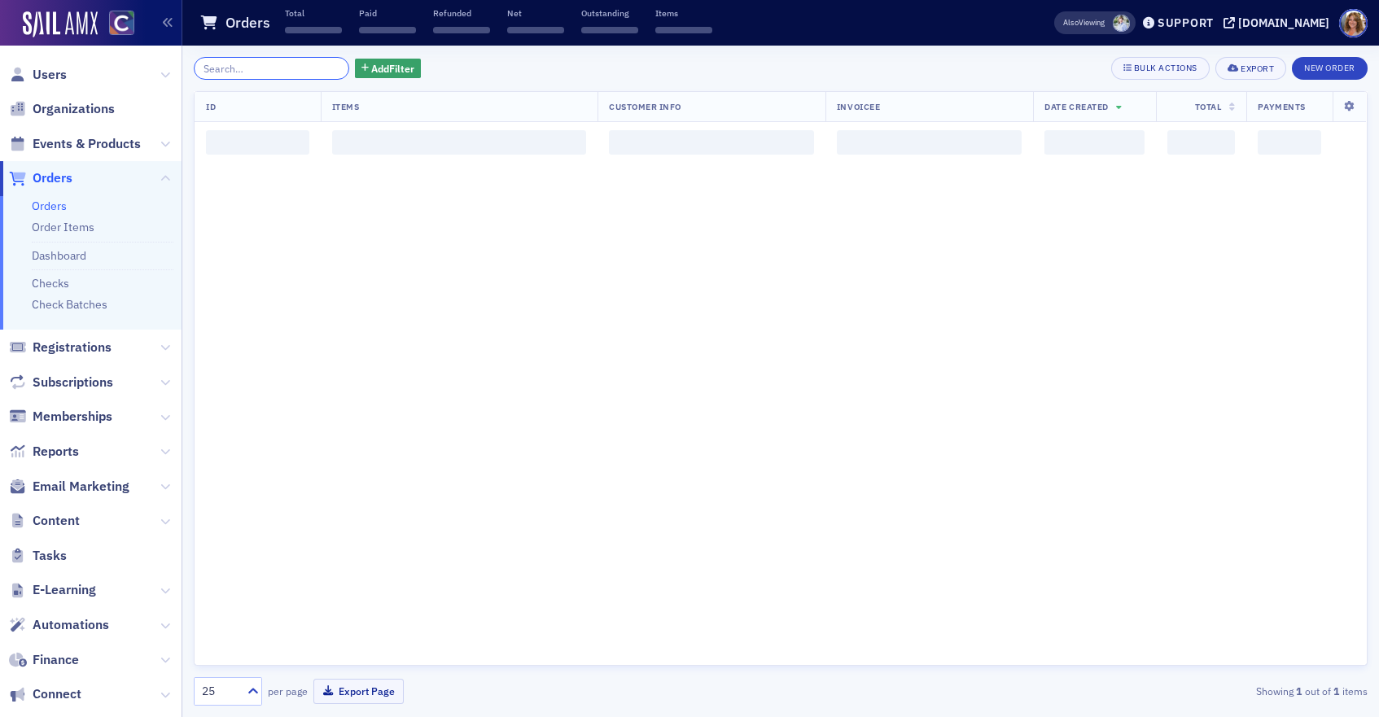
click at [282, 66] on input "search" at bounding box center [271, 68] width 155 height 23
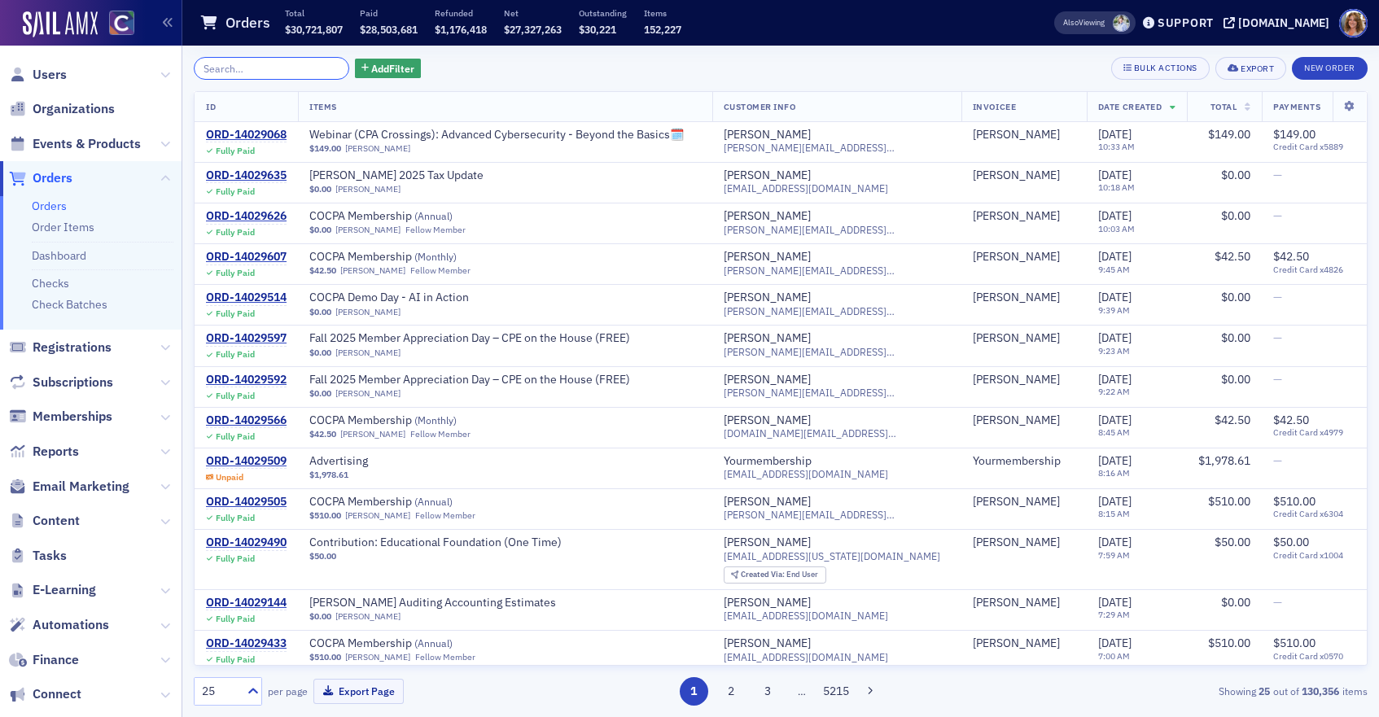
click at [281, 65] on input "search" at bounding box center [271, 68] width 155 height 23
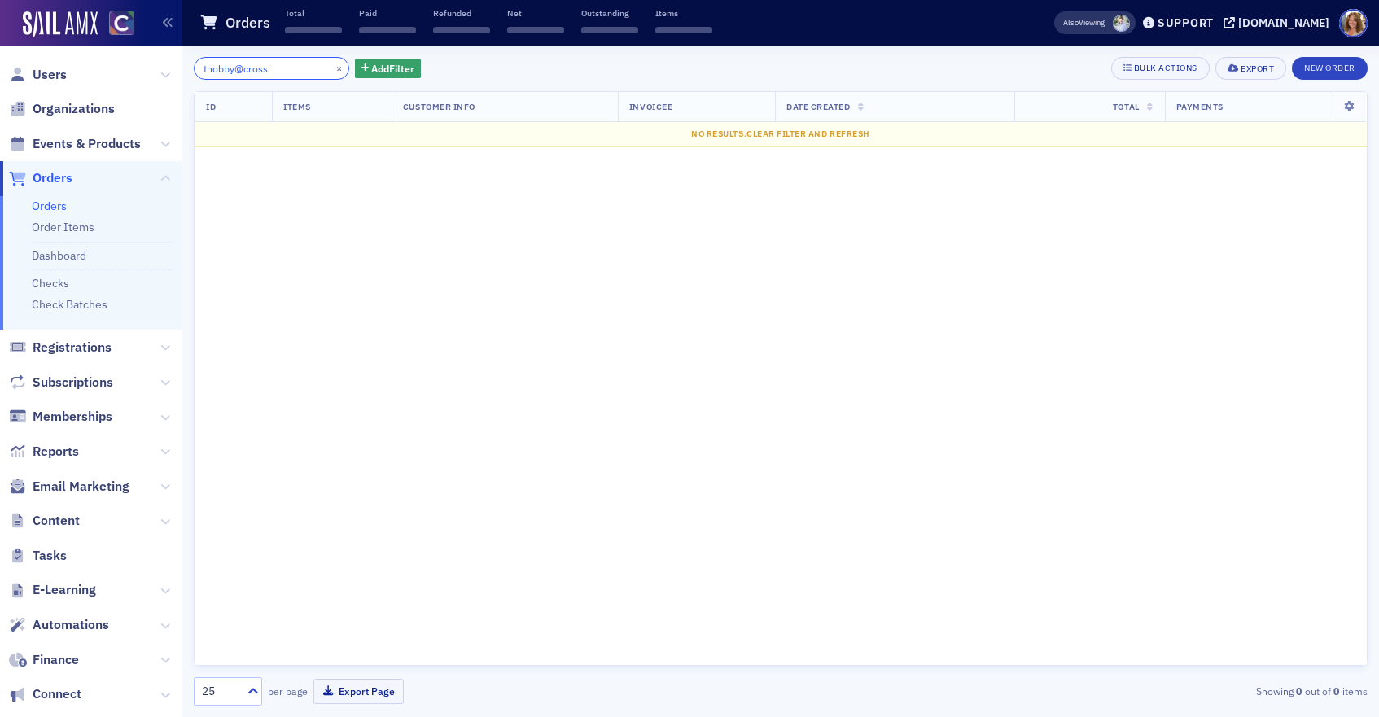
type input "thobby@cross"
click at [332, 68] on button "×" at bounding box center [339, 67] width 15 height 15
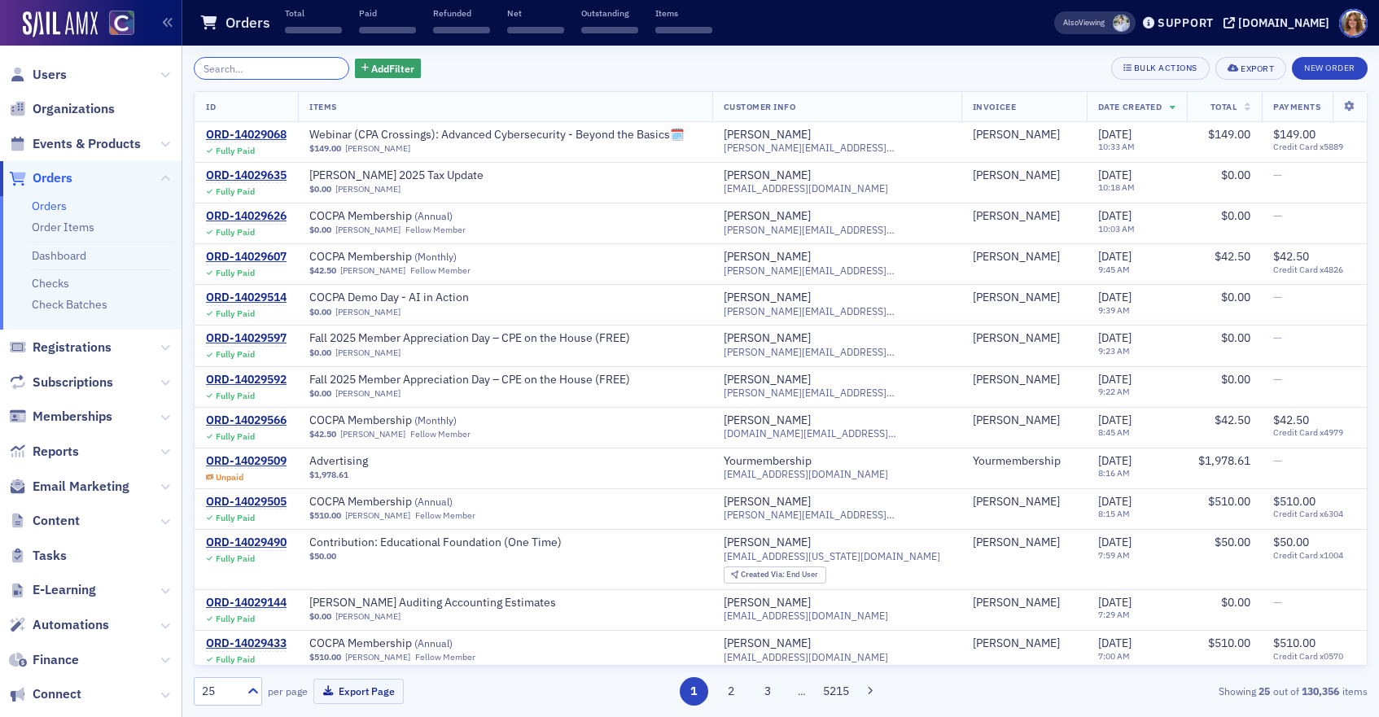
click at [282, 69] on input "search" at bounding box center [271, 68] width 155 height 23
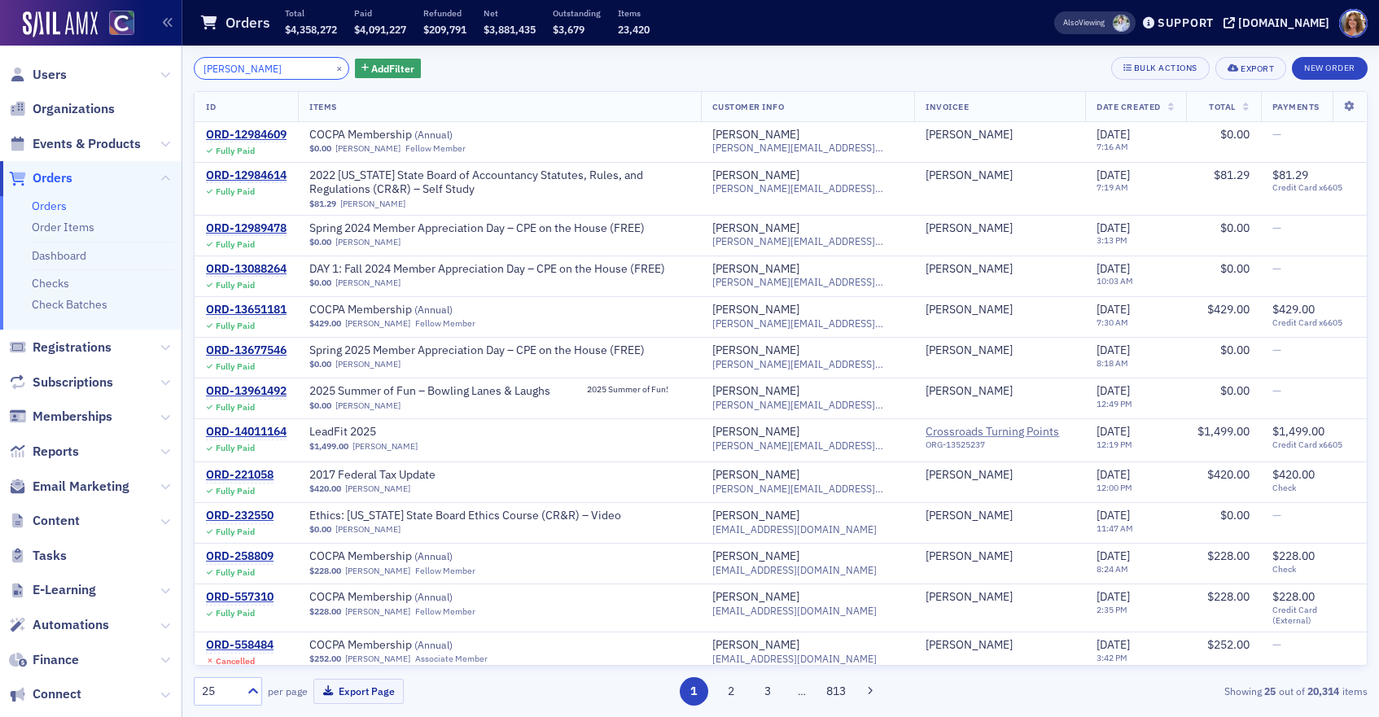
type input "[PERSON_NAME]"
click at [332, 66] on button "×" at bounding box center [339, 67] width 15 height 15
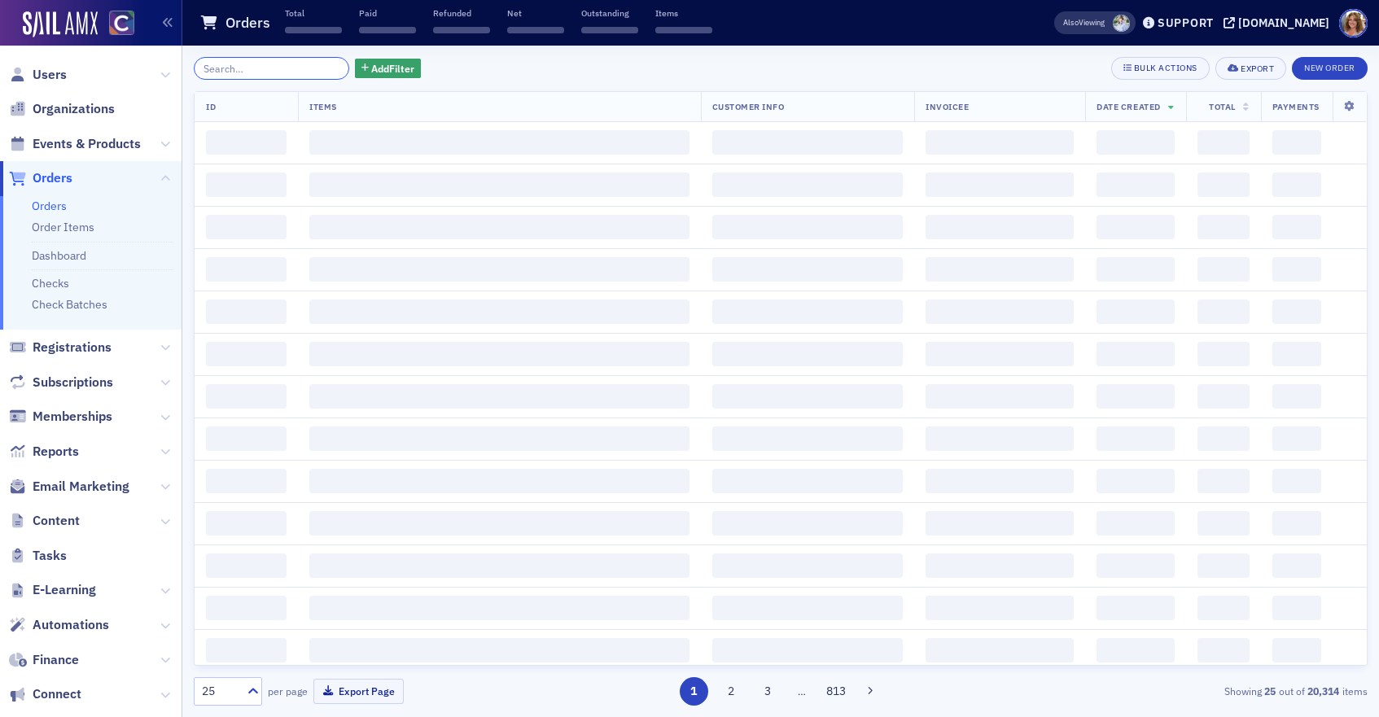
click at [286, 66] on input "search" at bounding box center [271, 68] width 155 height 23
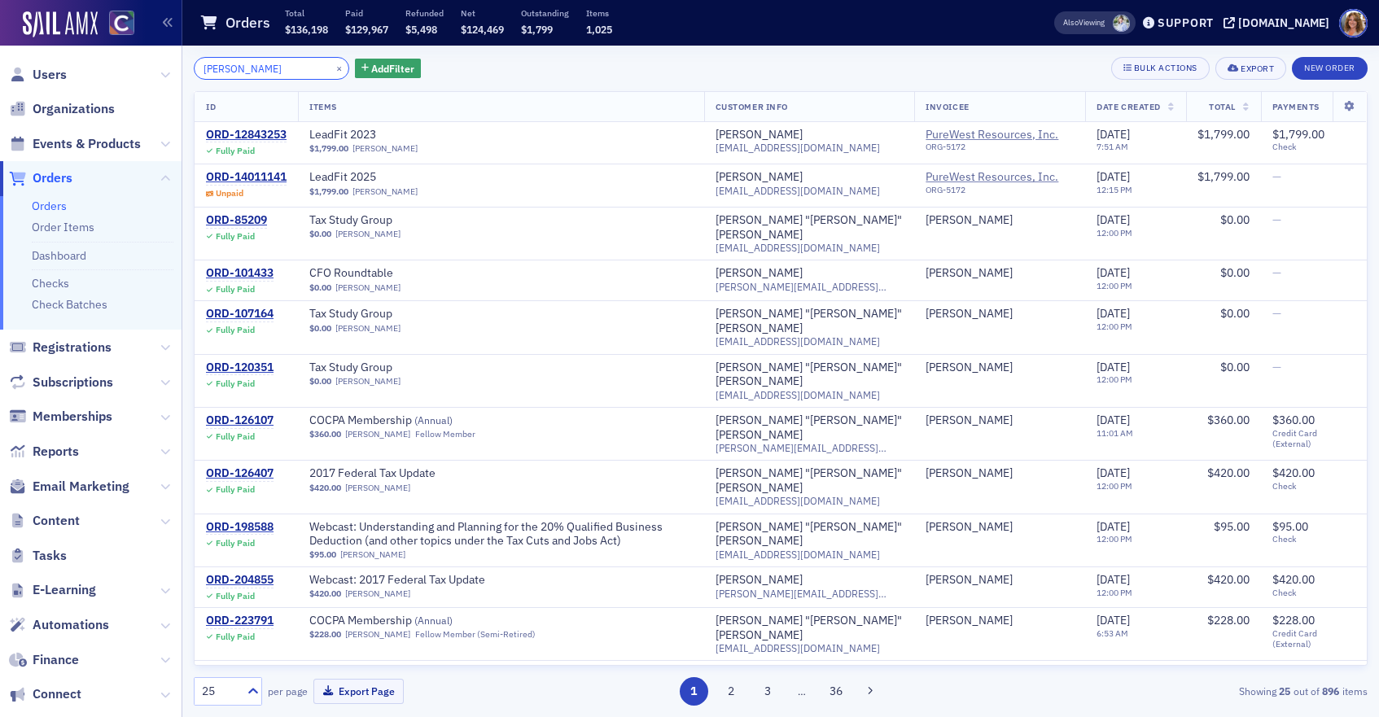
type input "[PERSON_NAME]"
click at [332, 66] on button "×" at bounding box center [339, 67] width 15 height 15
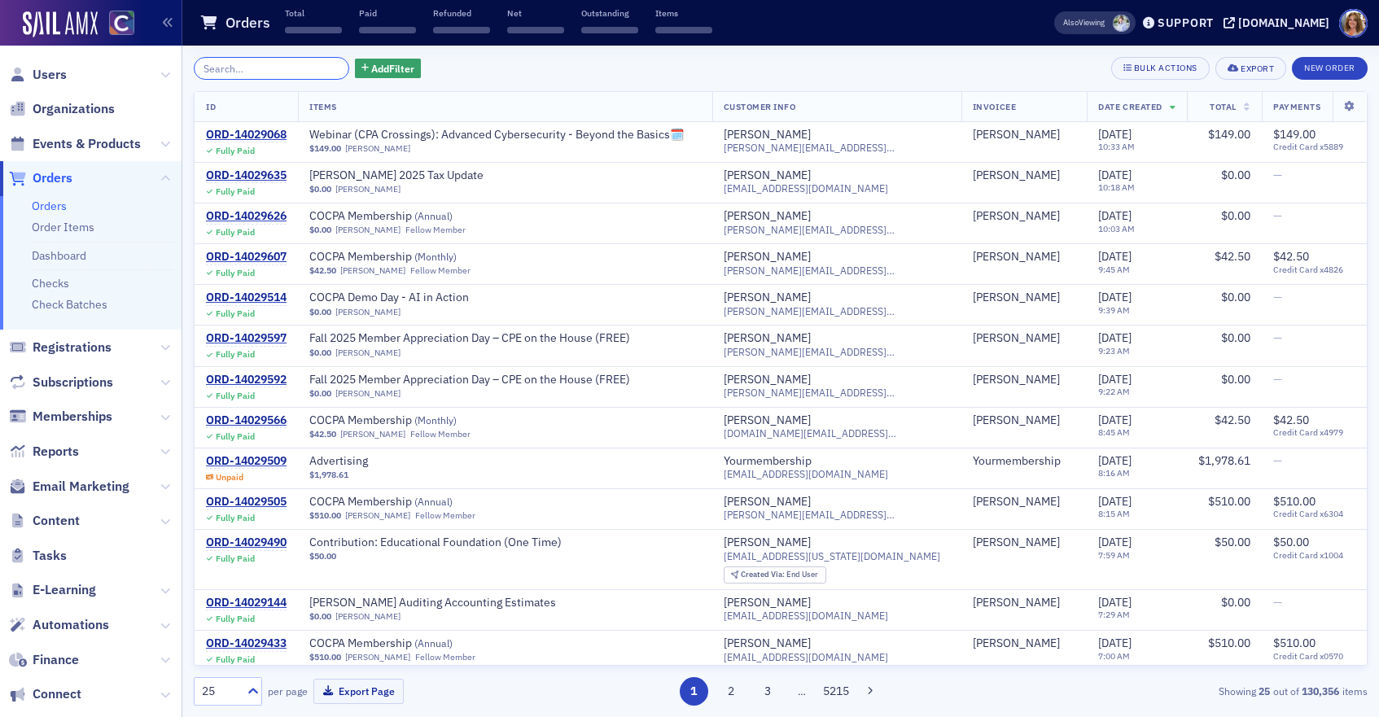
click at [285, 68] on input "search" at bounding box center [271, 68] width 155 height 23
paste input "[PERSON_NAME]"
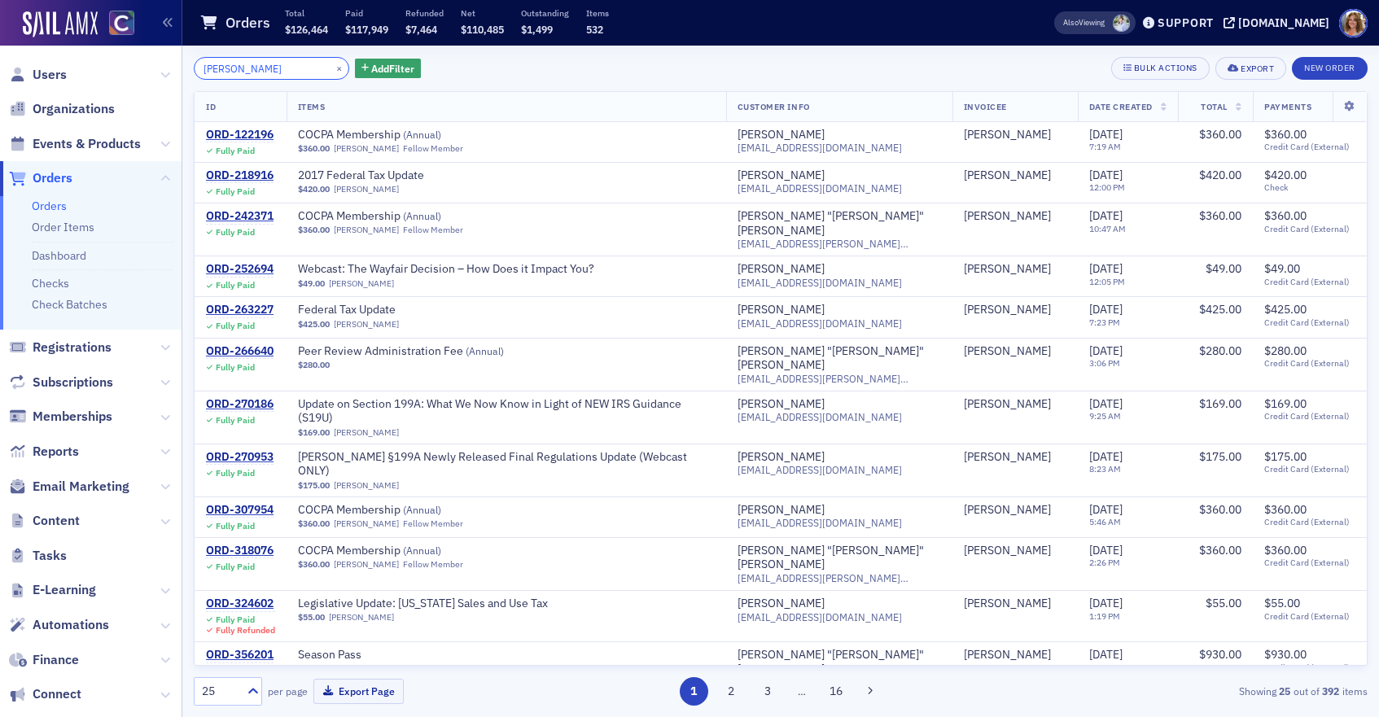
click at [203, 68] on input "[PERSON_NAME]" at bounding box center [271, 68] width 155 height 23
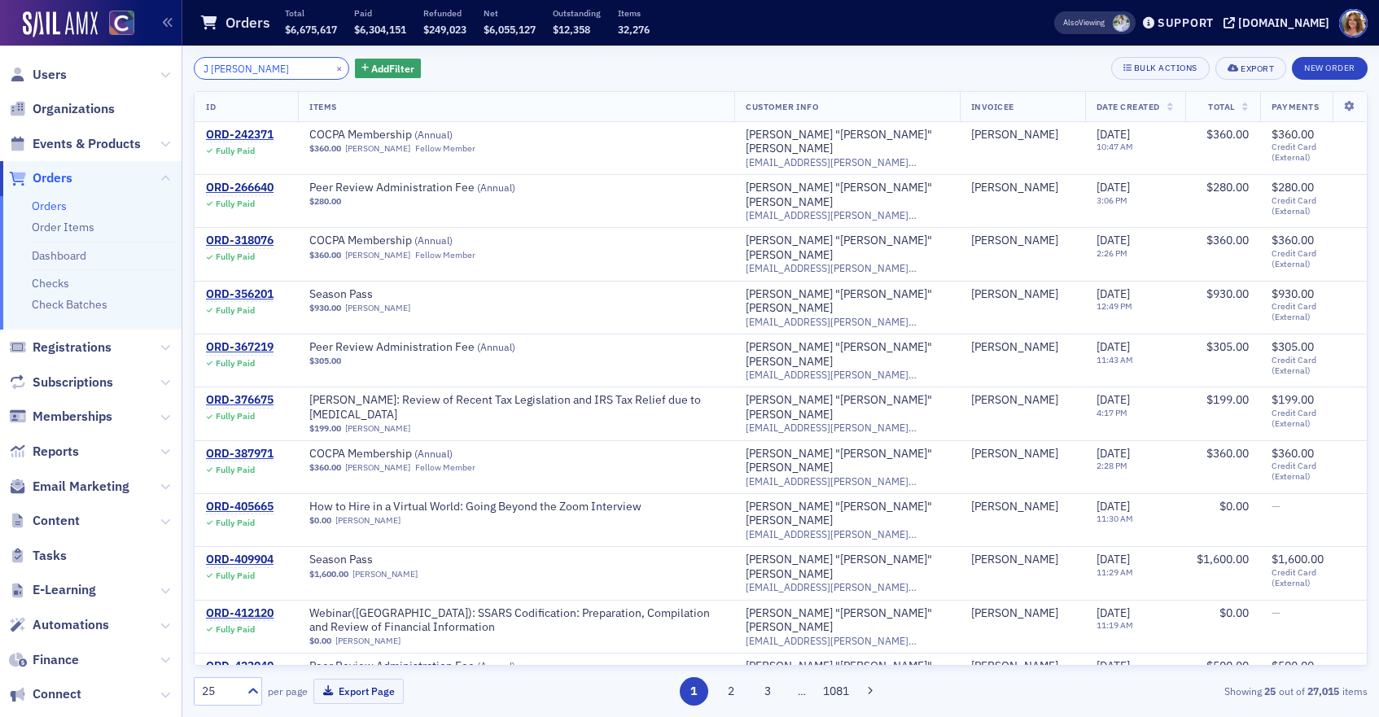
type input "J [PERSON_NAME]"
click at [332, 68] on button "×" at bounding box center [339, 67] width 15 height 15
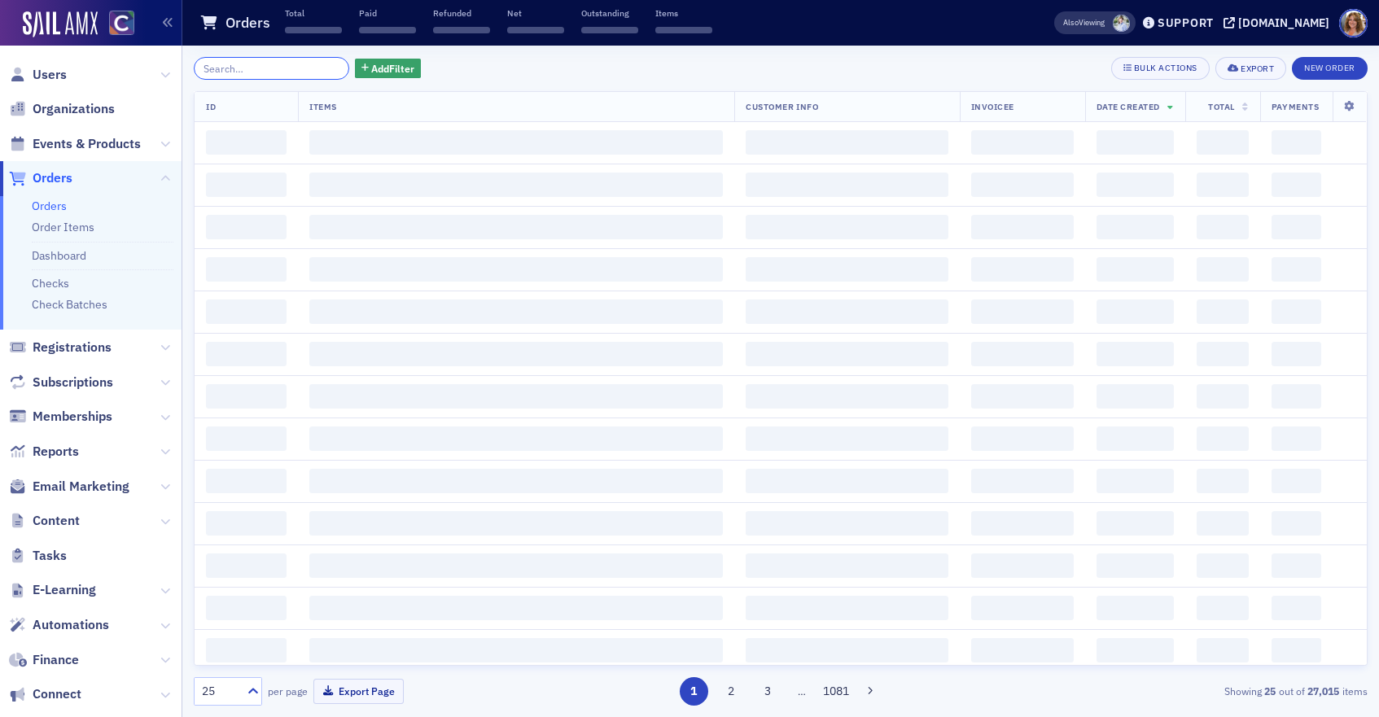
click at [269, 68] on input "search" at bounding box center [271, 68] width 155 height 23
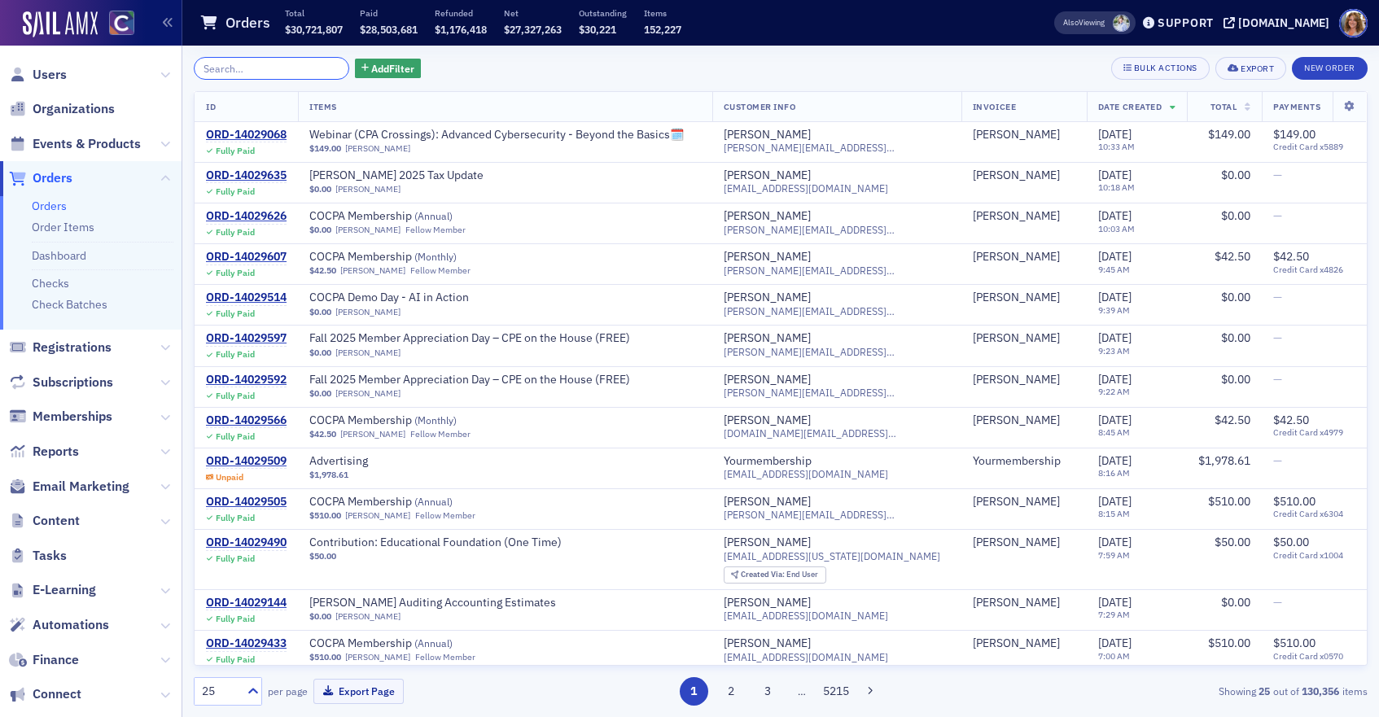
paste input "[EMAIL_ADDRESS][DOMAIN_NAME]"
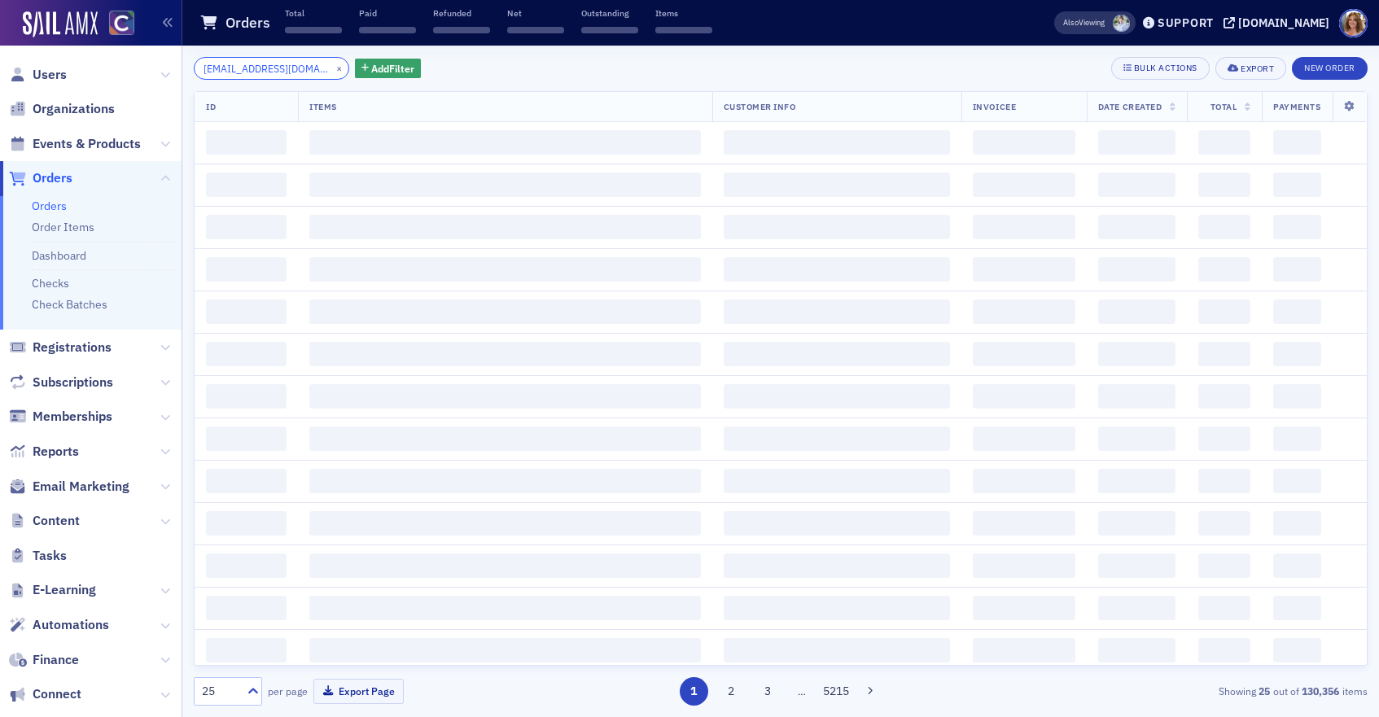
scroll to position [0, 22]
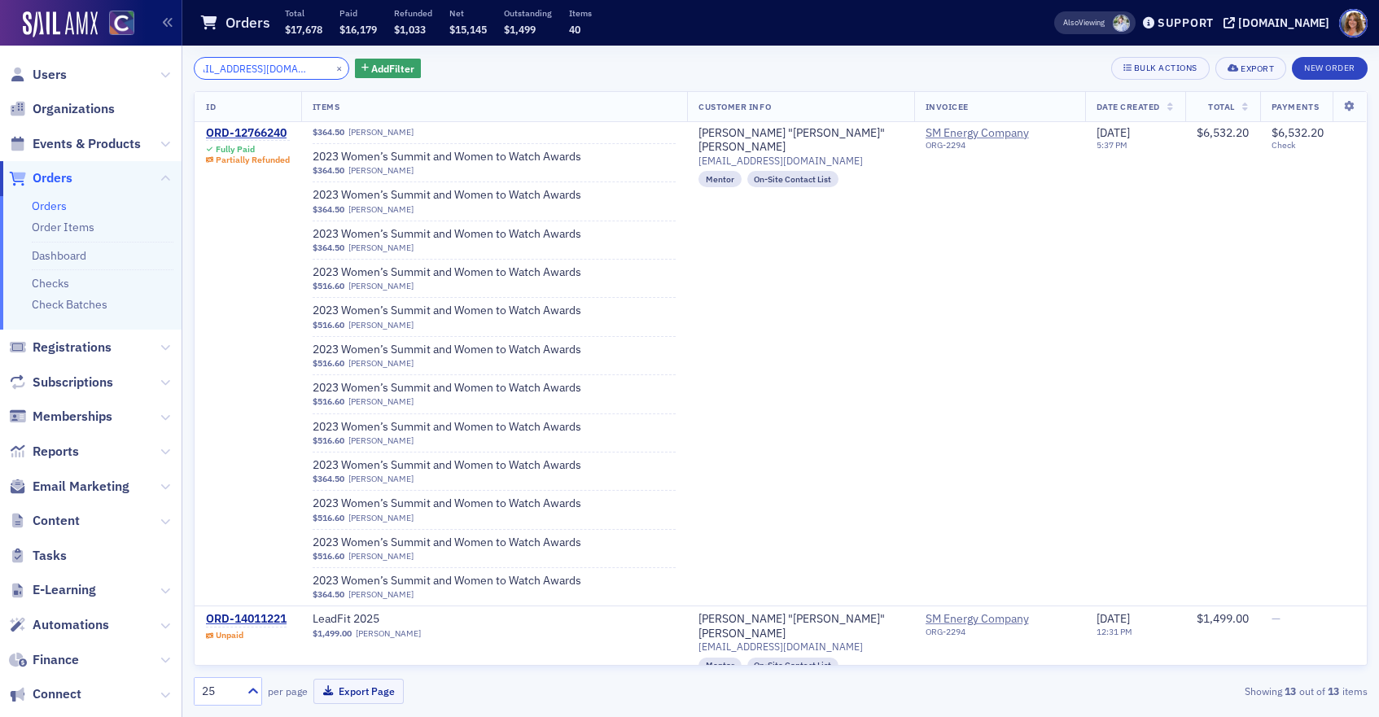
scroll to position [1344, 0]
type input "[EMAIL_ADDRESS][DOMAIN_NAME]"
click at [332, 67] on button "×" at bounding box center [339, 67] width 15 height 15
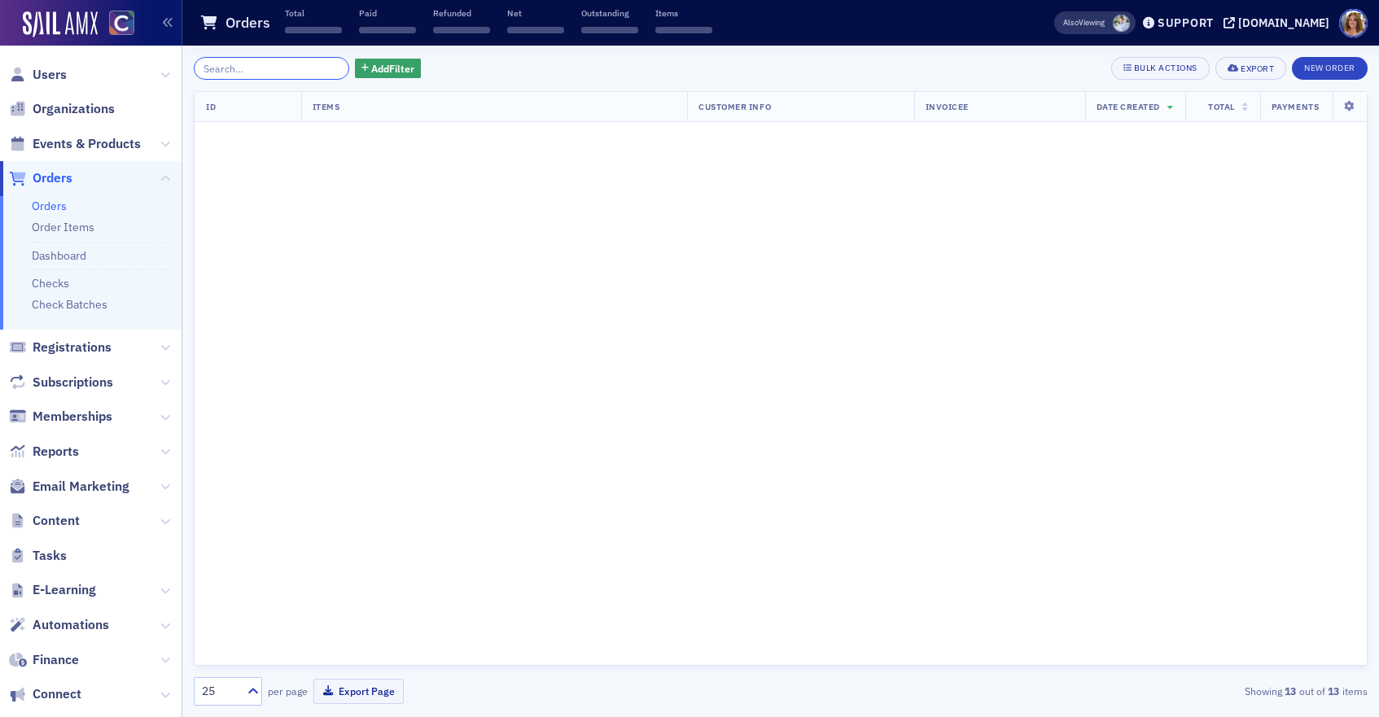
click at [295, 67] on input "search" at bounding box center [271, 68] width 155 height 23
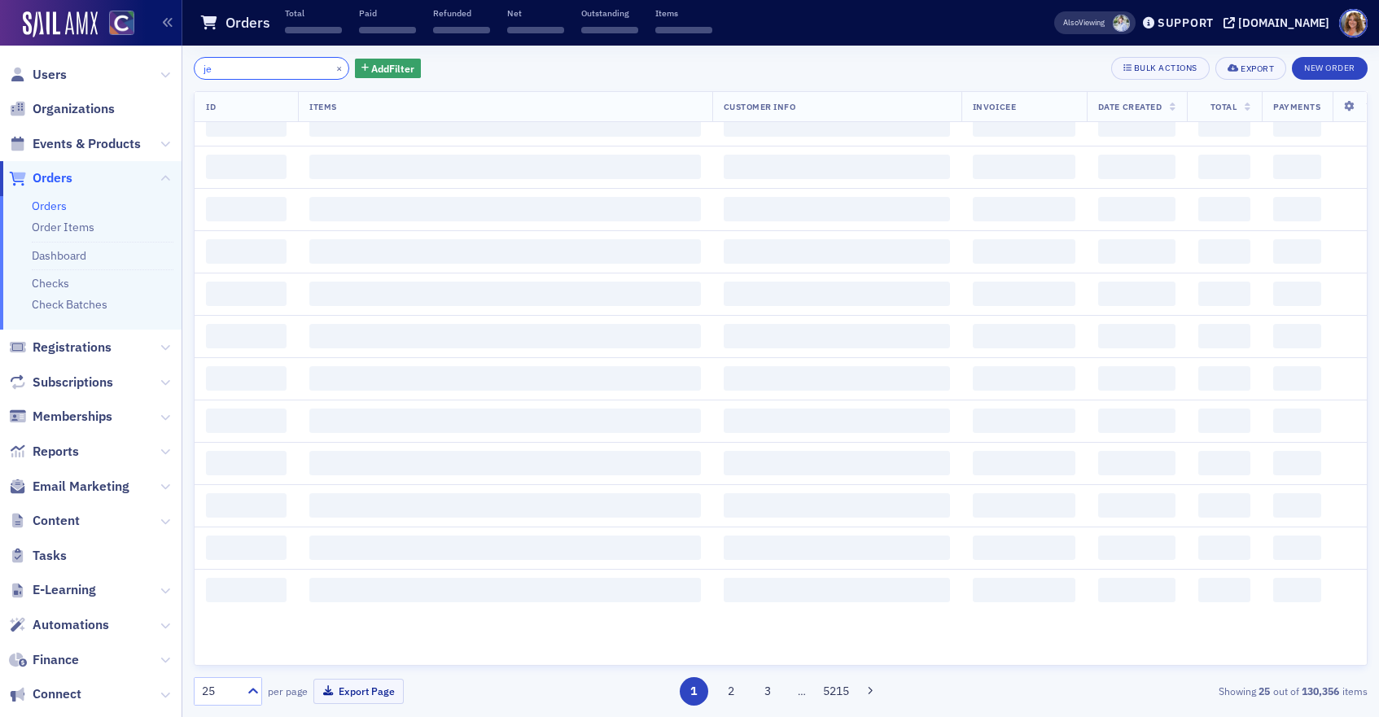
scroll to position [1606, 0]
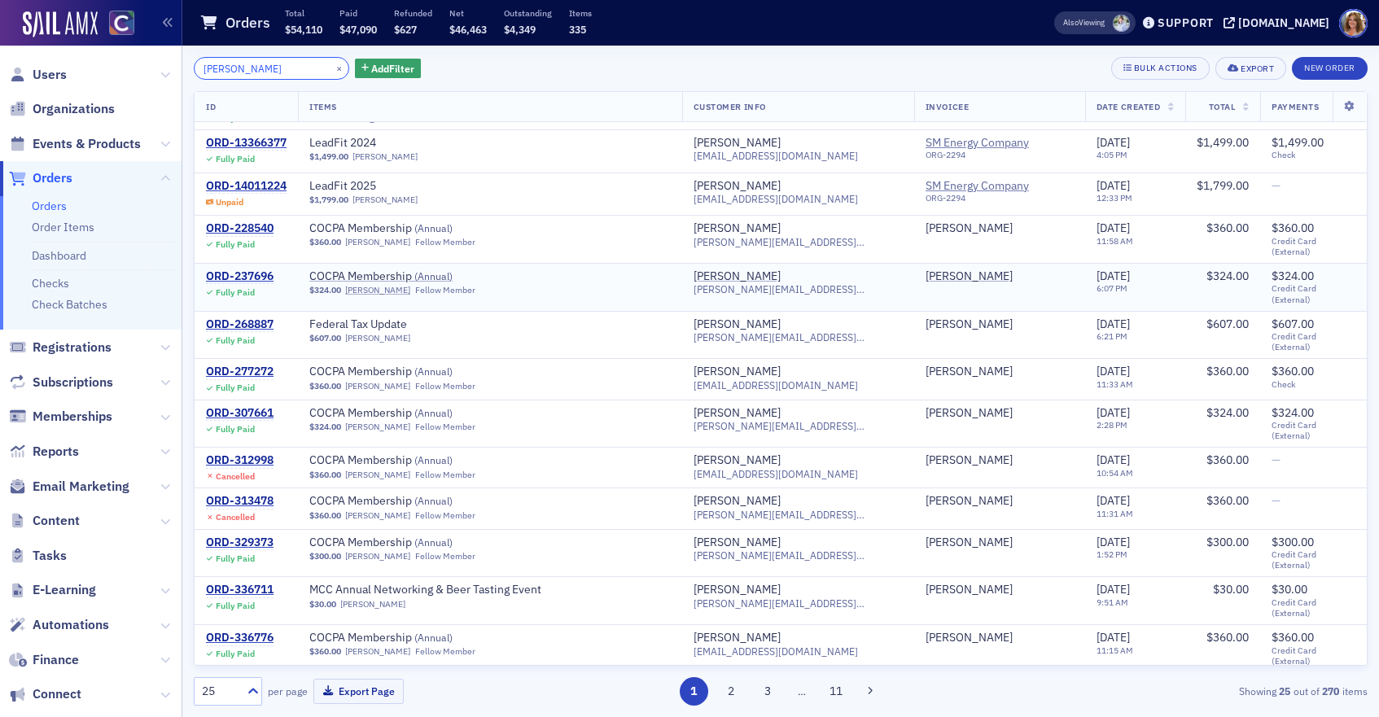
scroll to position [27, 0]
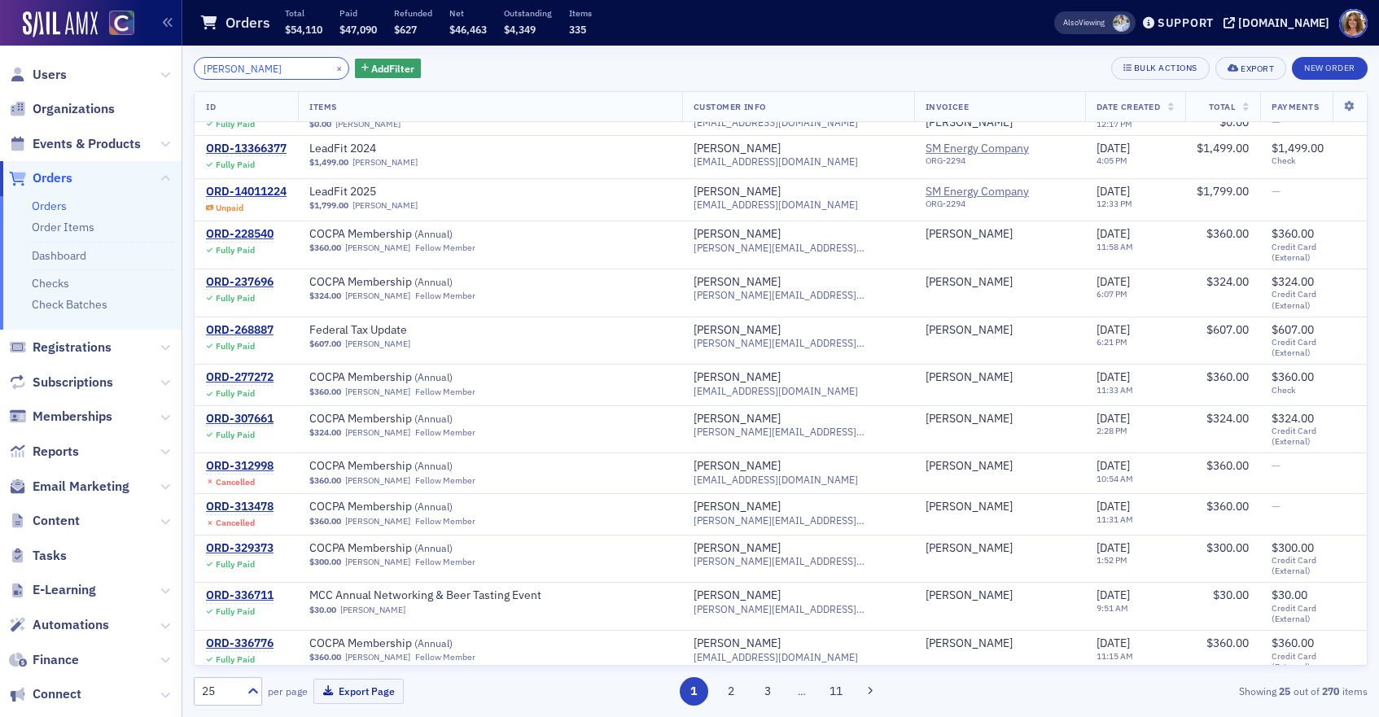
type input "[PERSON_NAME]"
click at [332, 68] on button "×" at bounding box center [339, 67] width 15 height 15
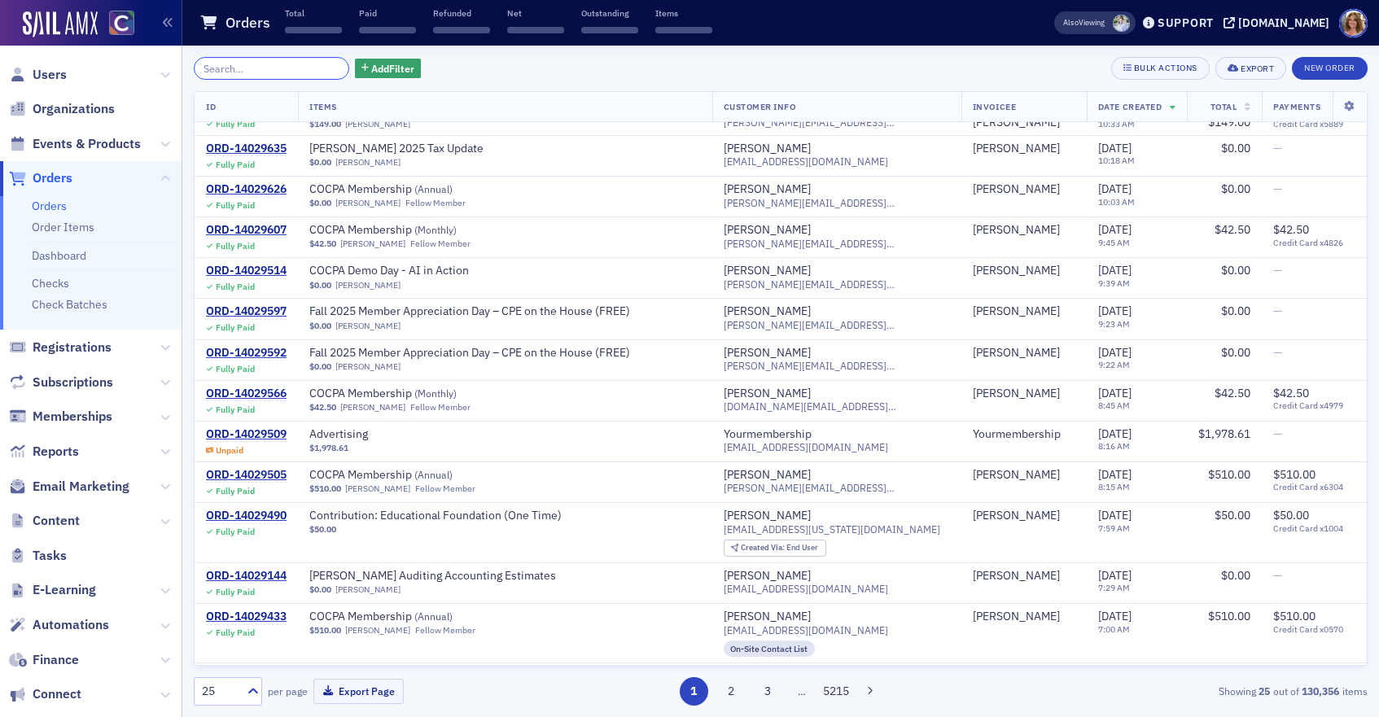
click at [277, 66] on input "search" at bounding box center [271, 68] width 155 height 23
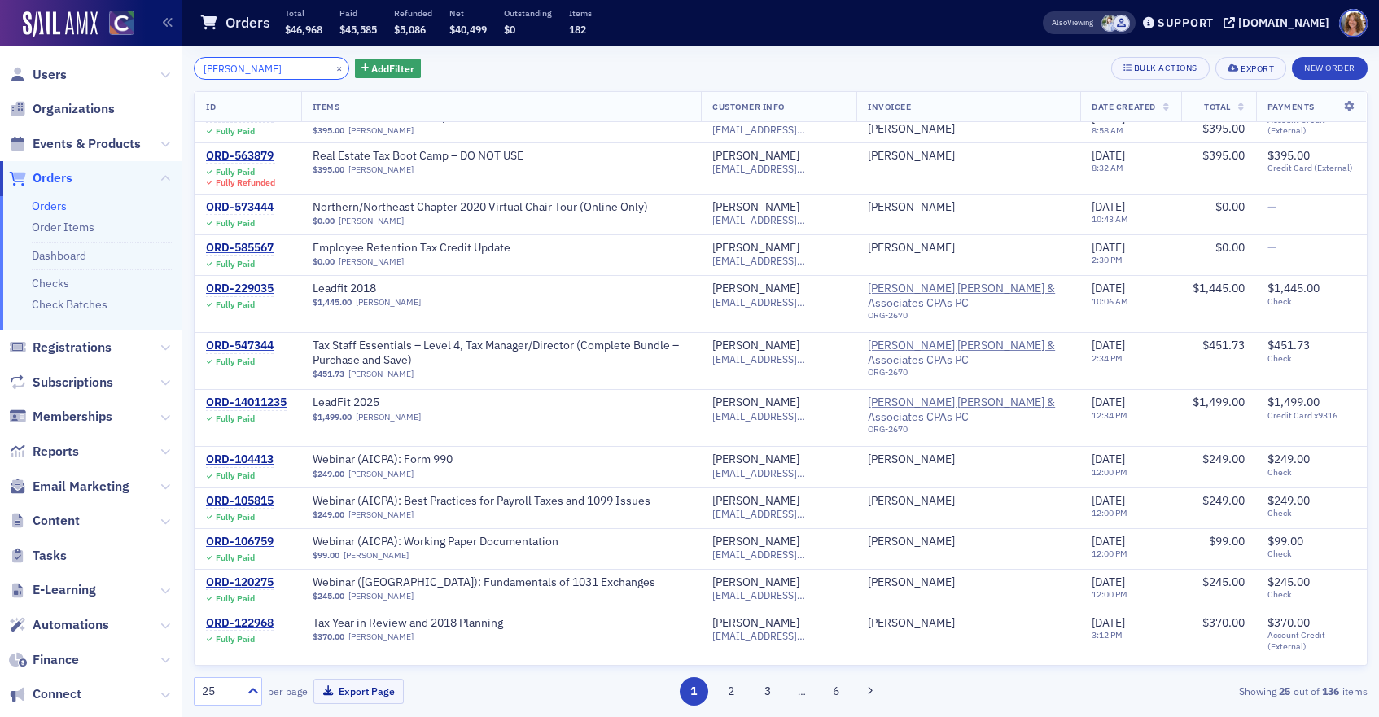
type input "[PERSON_NAME]"
click at [332, 68] on button "×" at bounding box center [339, 67] width 15 height 15
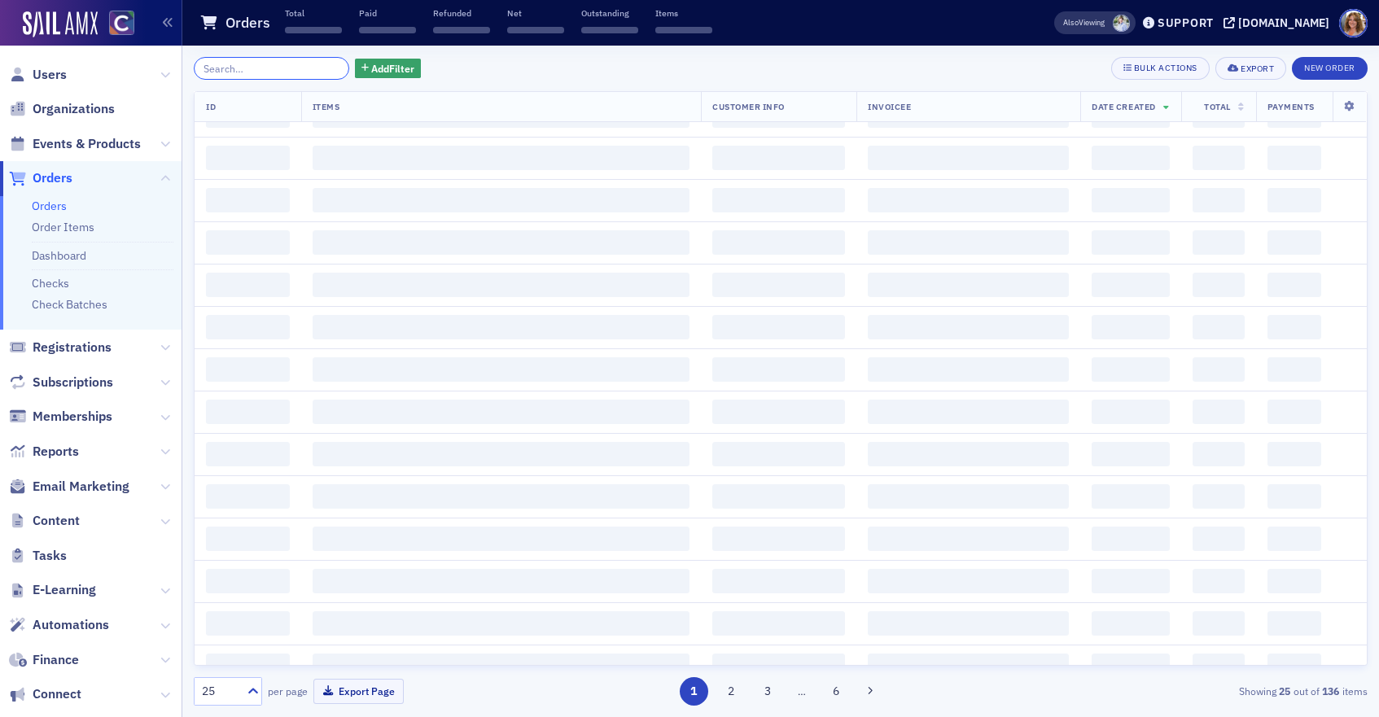
click at [286, 68] on input "search" at bounding box center [271, 68] width 155 height 23
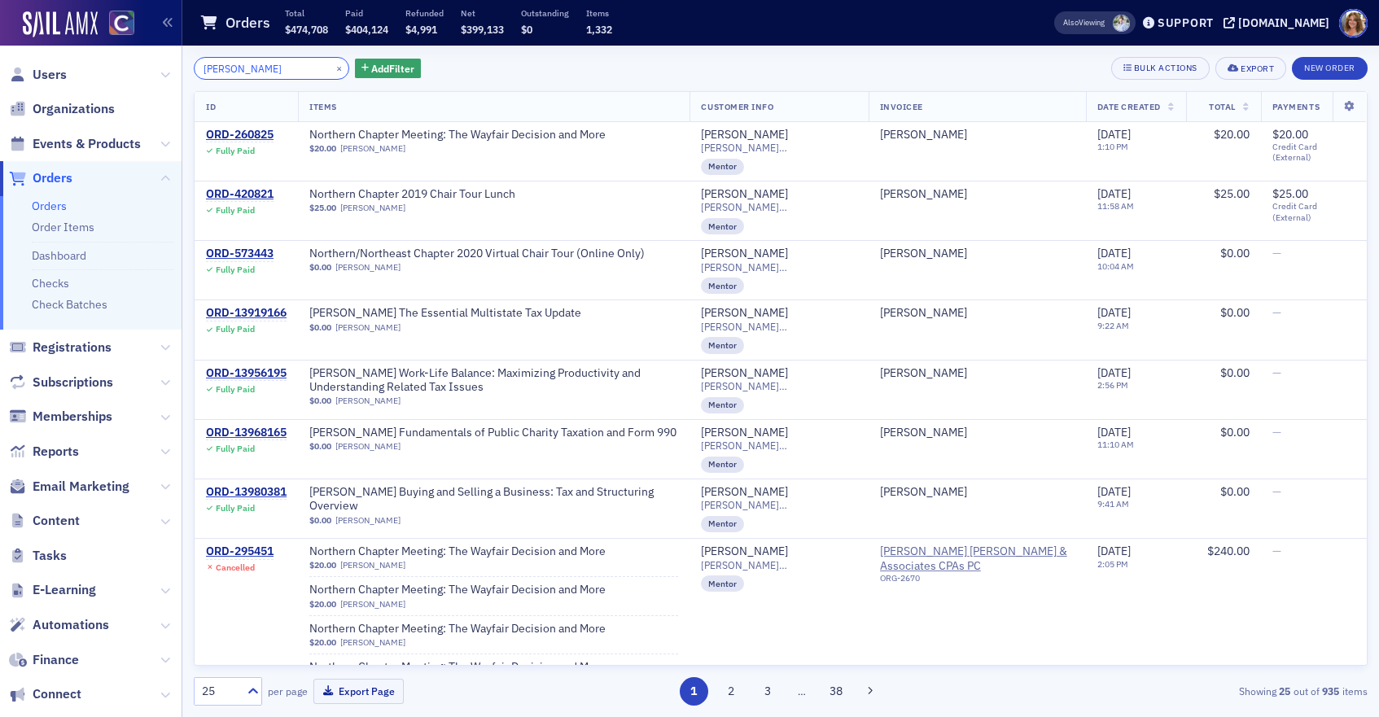
type input "[PERSON_NAME]"
click at [332, 69] on button "×" at bounding box center [339, 67] width 15 height 15
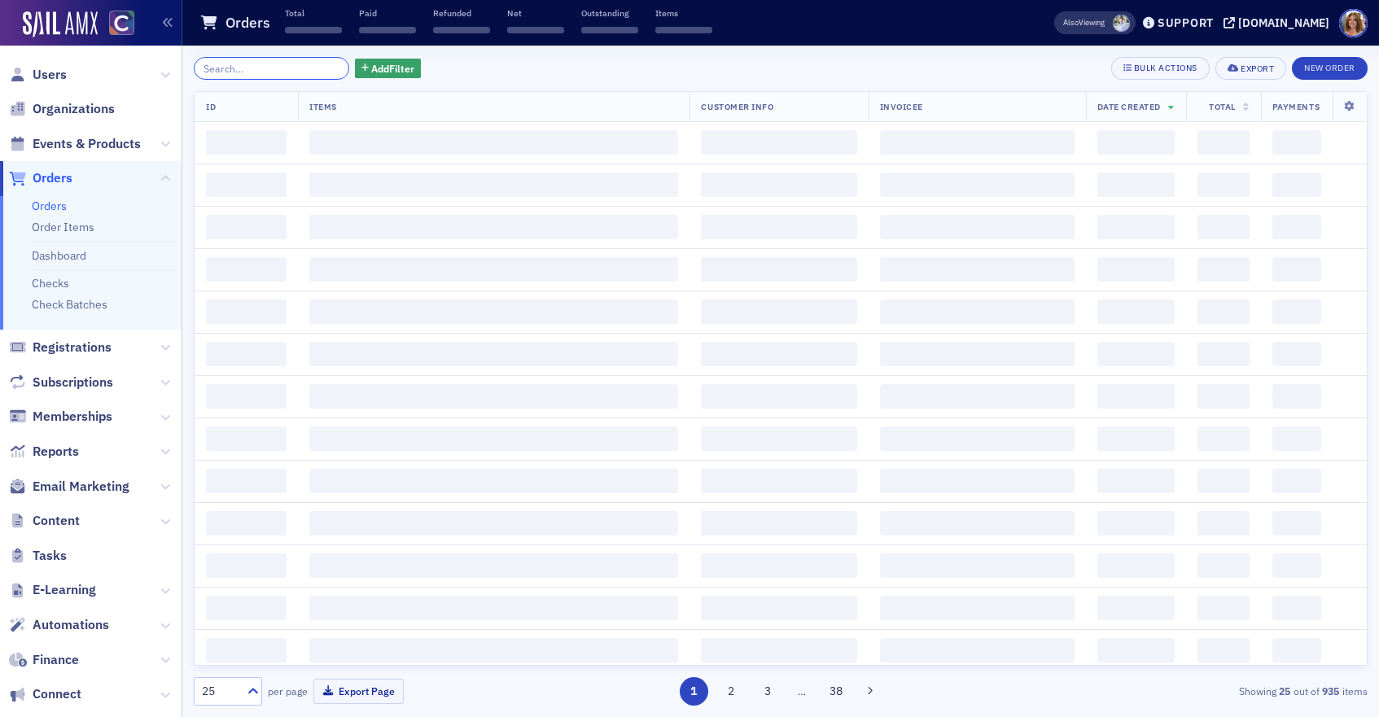
click at [270, 69] on input "search" at bounding box center [271, 68] width 155 height 23
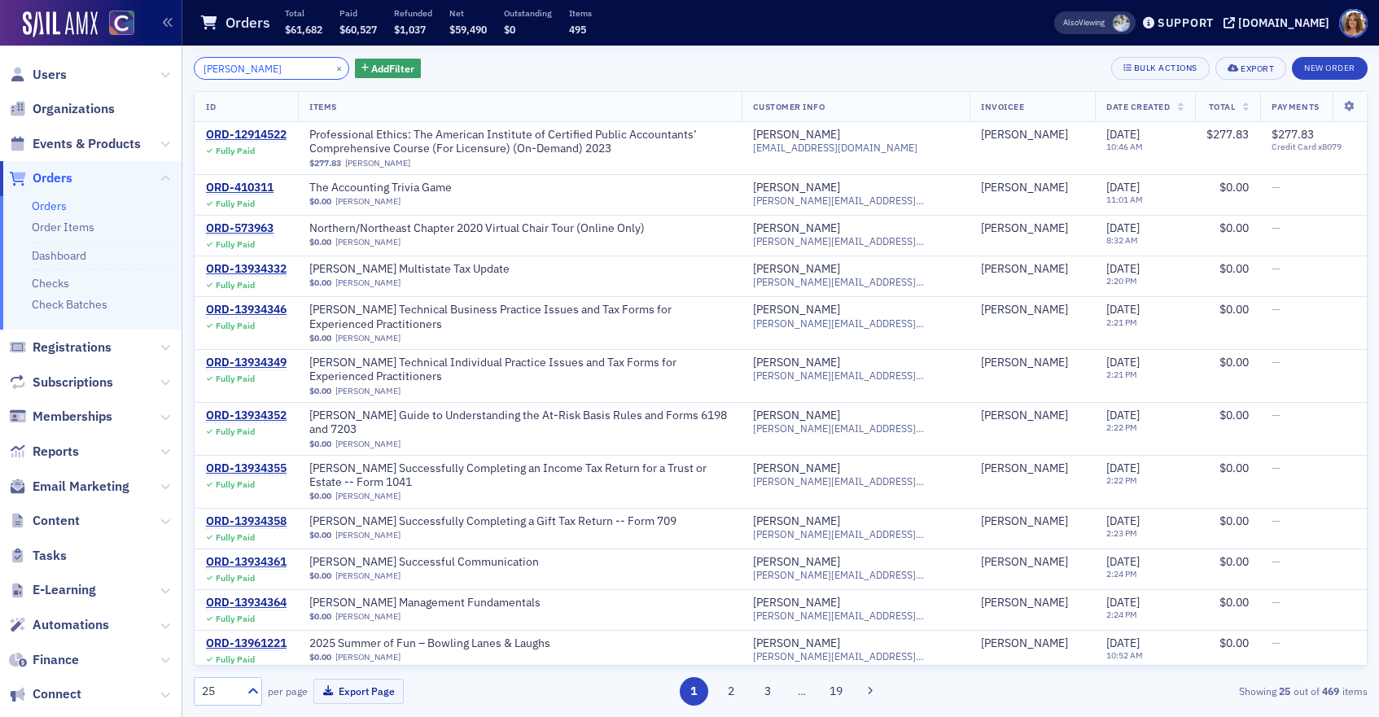
type input "[PERSON_NAME]"
click at [332, 68] on button "×" at bounding box center [339, 67] width 15 height 15
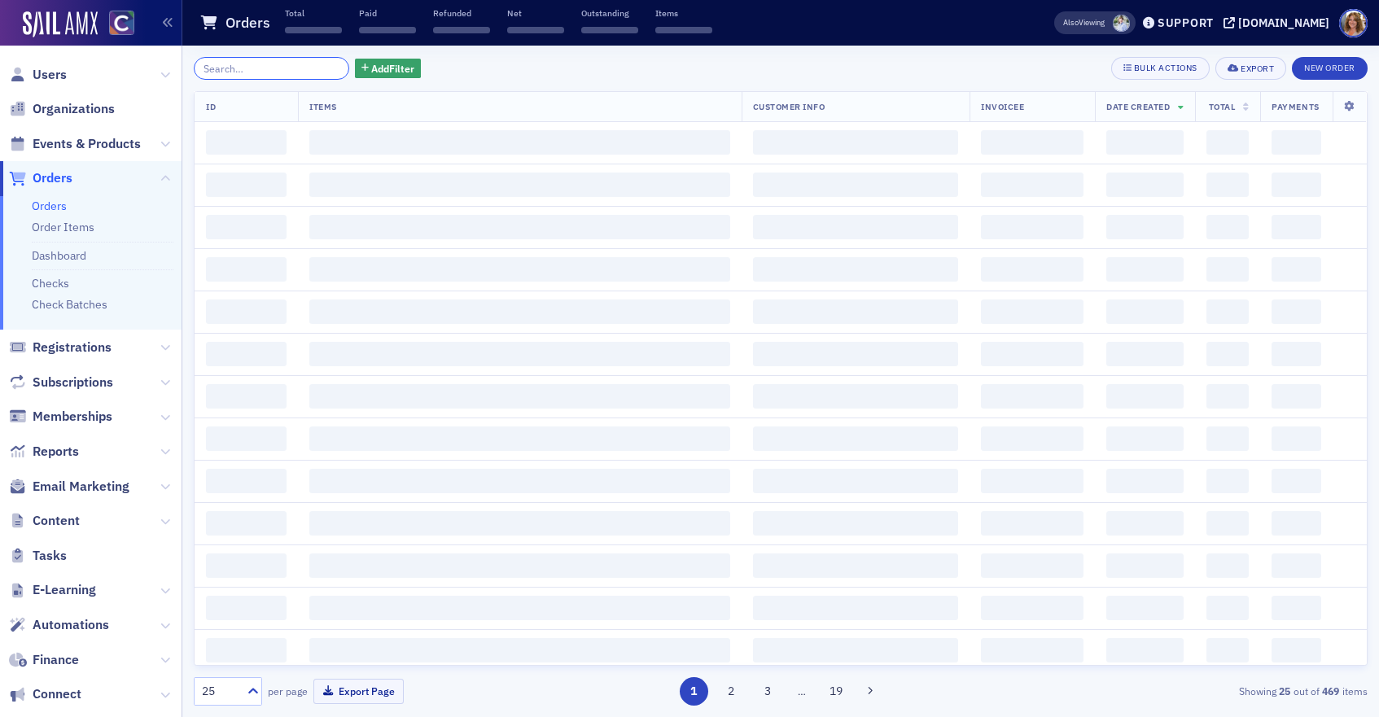
click at [265, 68] on input "search" at bounding box center [271, 68] width 155 height 23
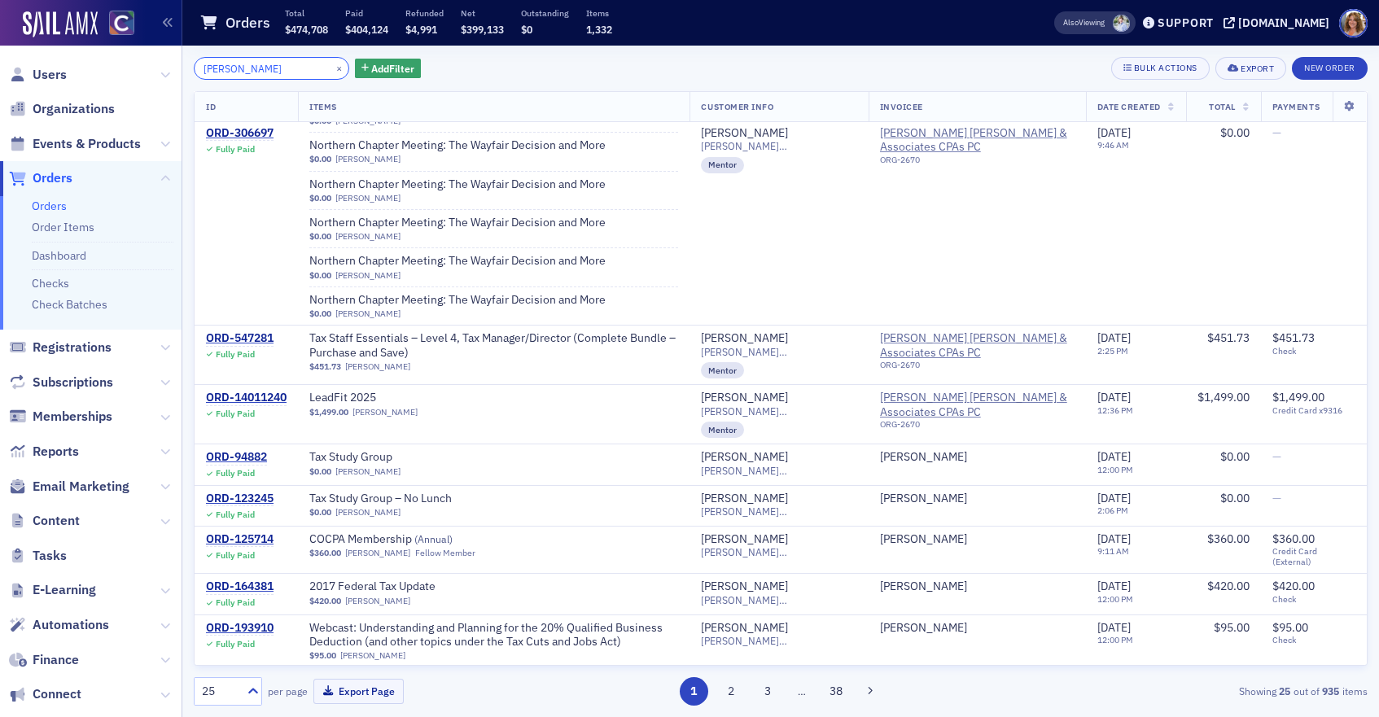
scroll to position [1145, 0]
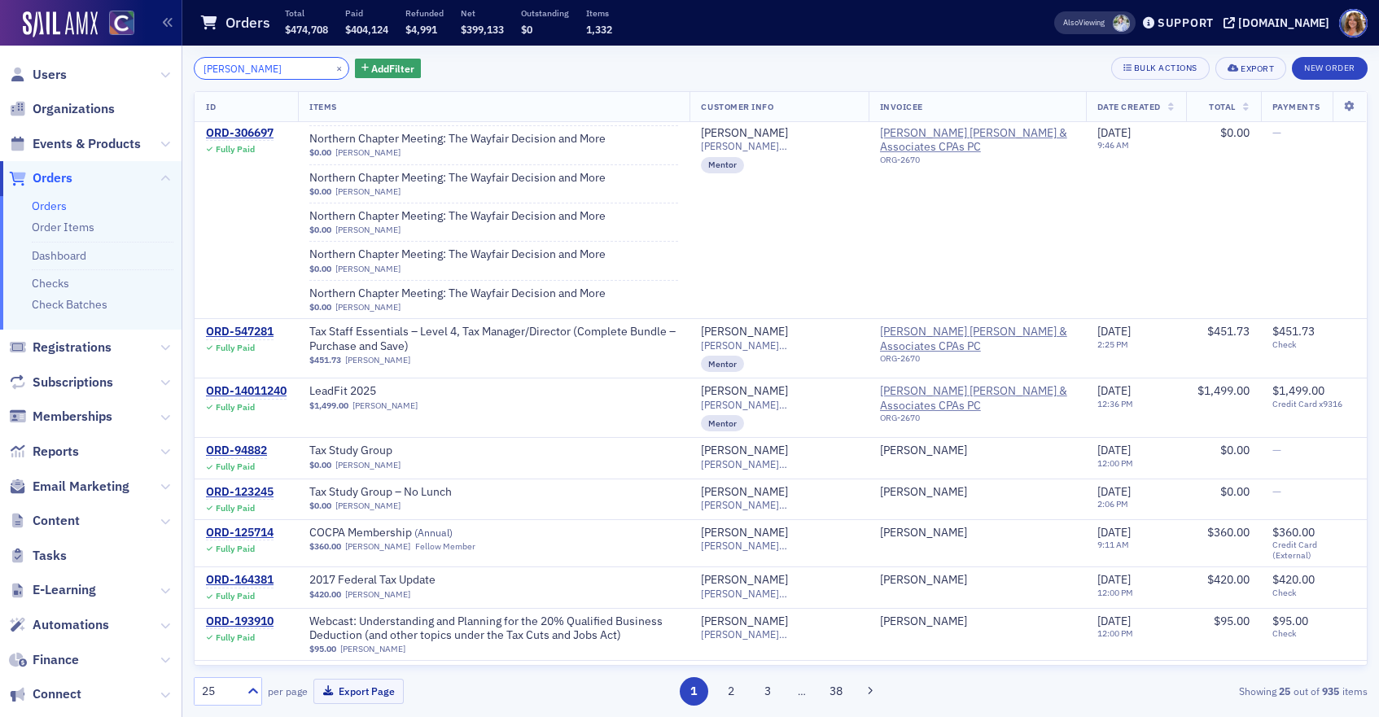
type input "[PERSON_NAME]"
click at [332, 67] on button "×" at bounding box center [339, 67] width 15 height 15
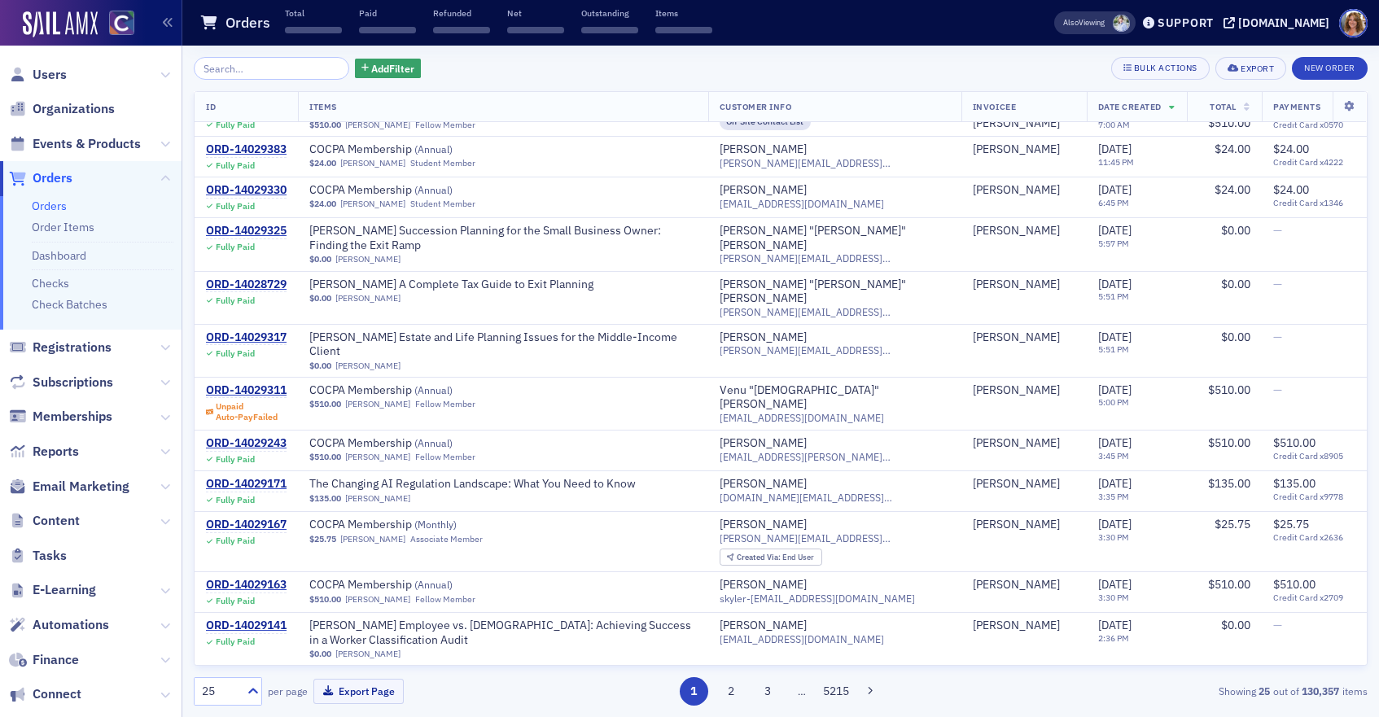
scroll to position [556, 0]
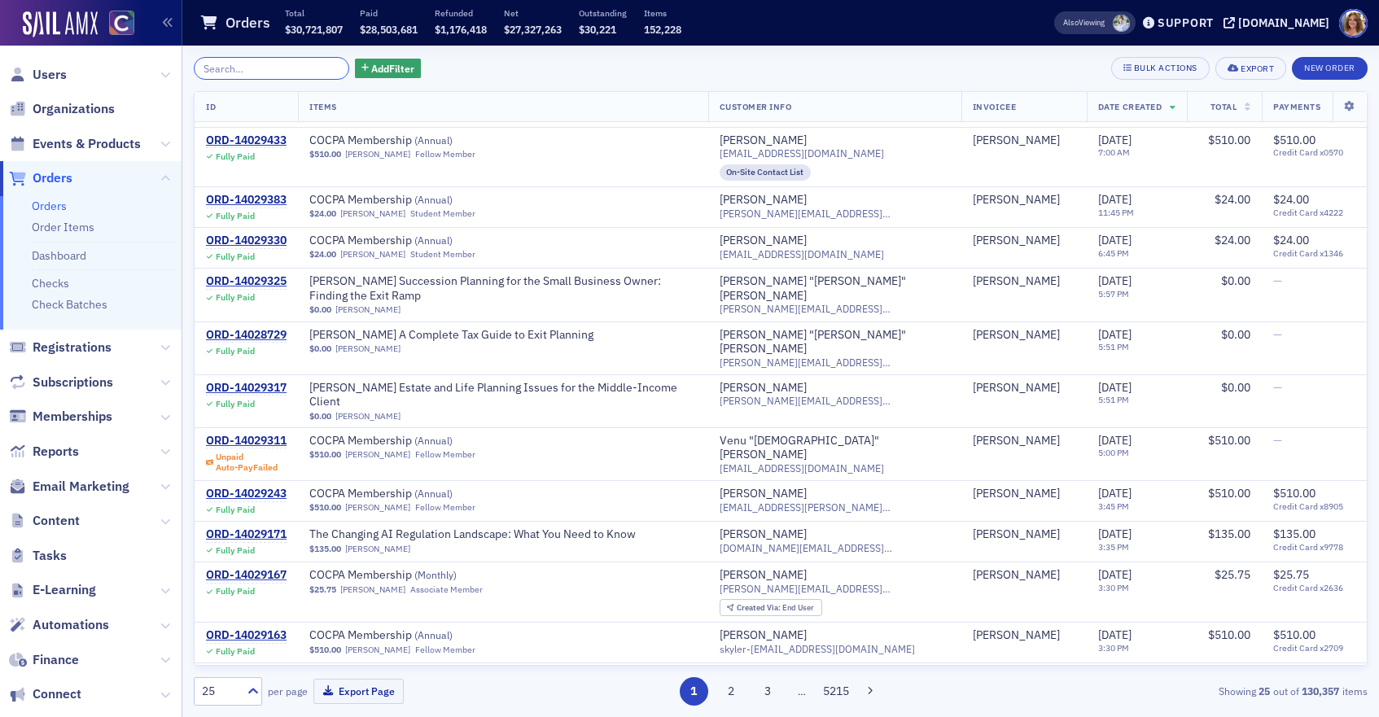
click at [288, 72] on input "search" at bounding box center [271, 68] width 155 height 23
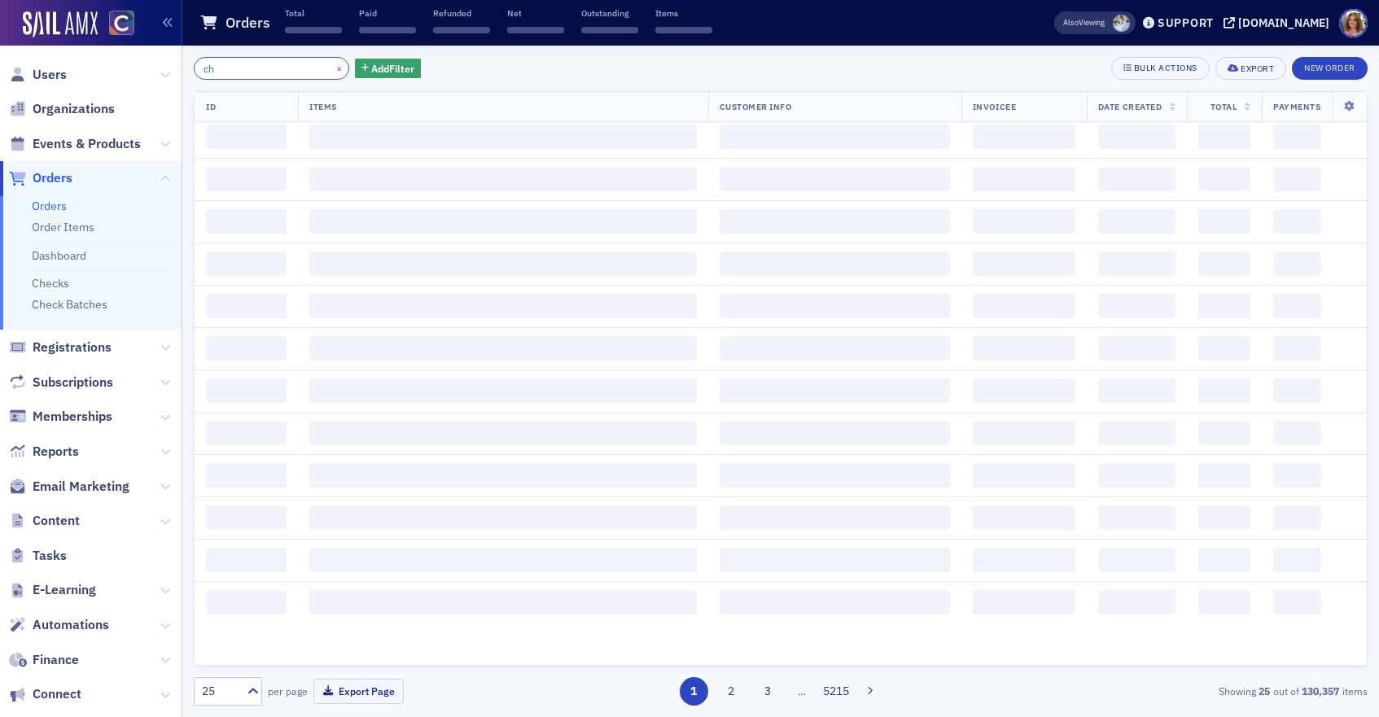
scroll to position [1145, 0]
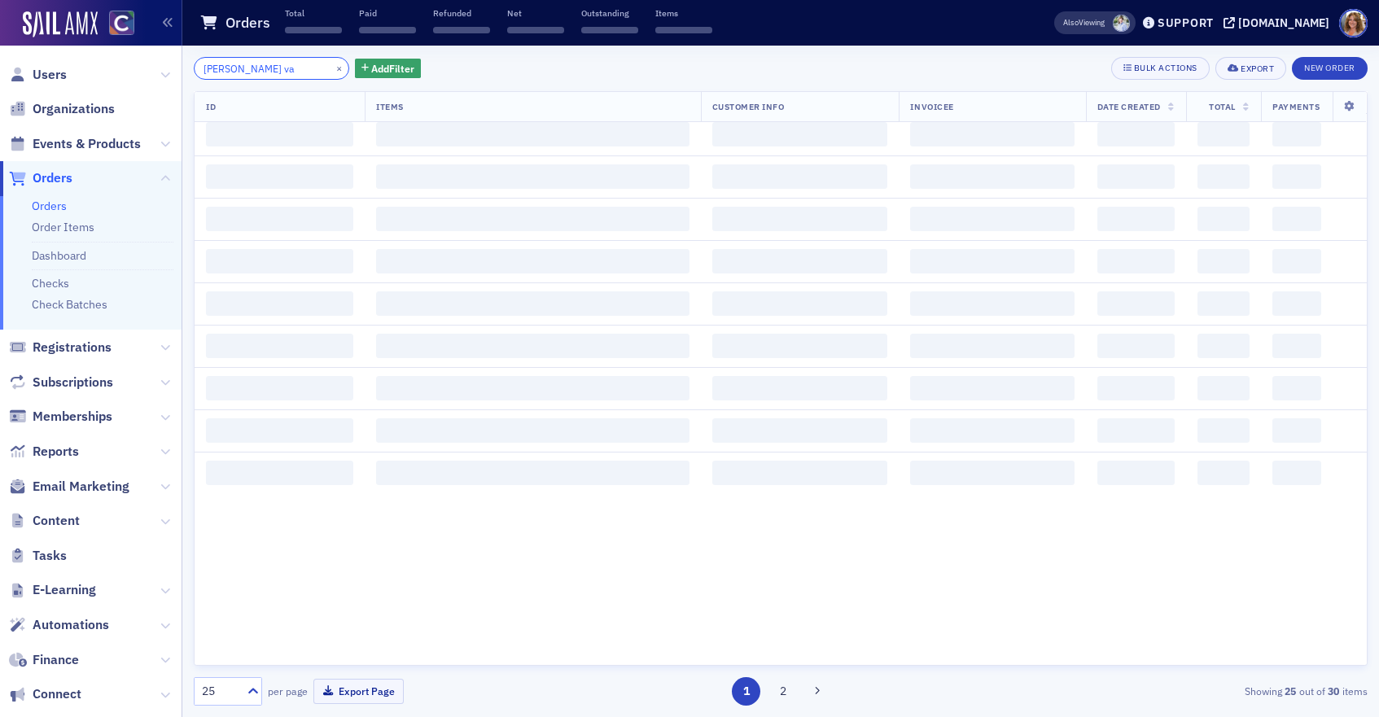
scroll to position [1145, 0]
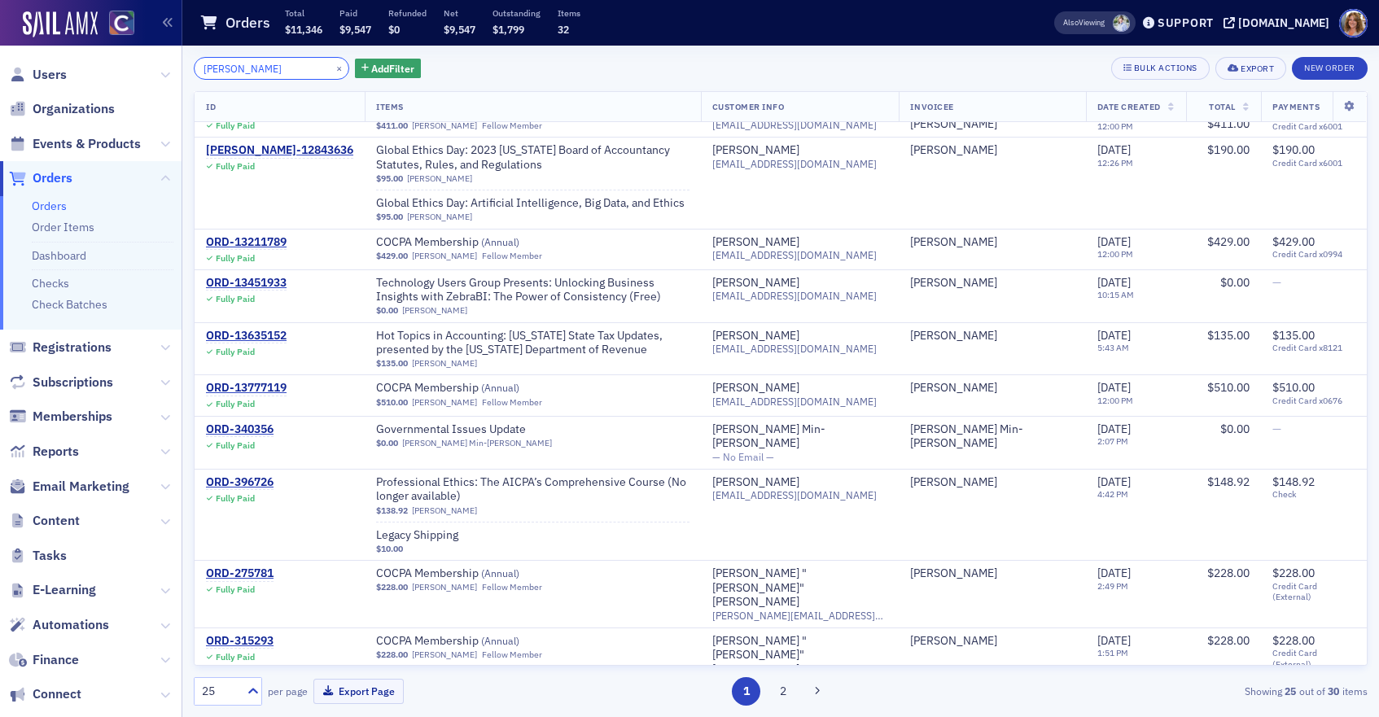
scroll to position [1145, 0]
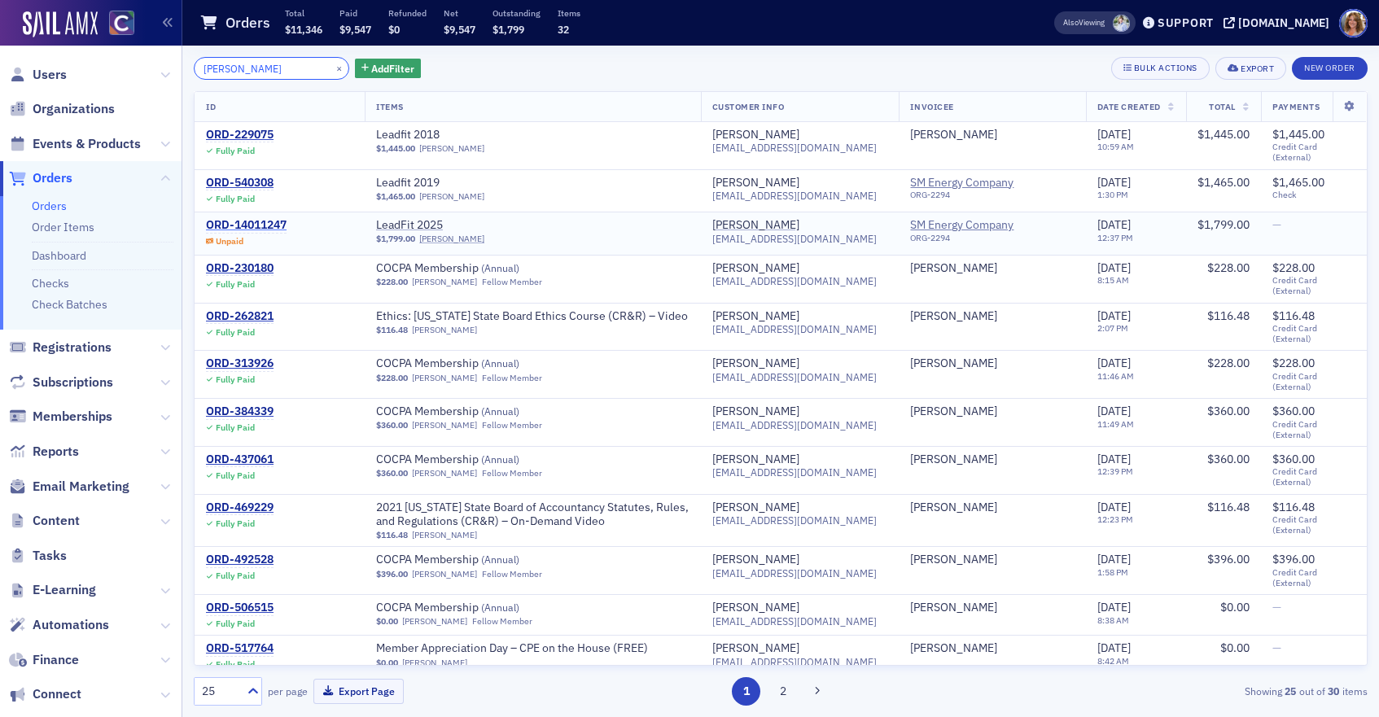
type input "[PERSON_NAME]"
click at [256, 226] on div "ORD-14011247" at bounding box center [246, 225] width 81 height 15
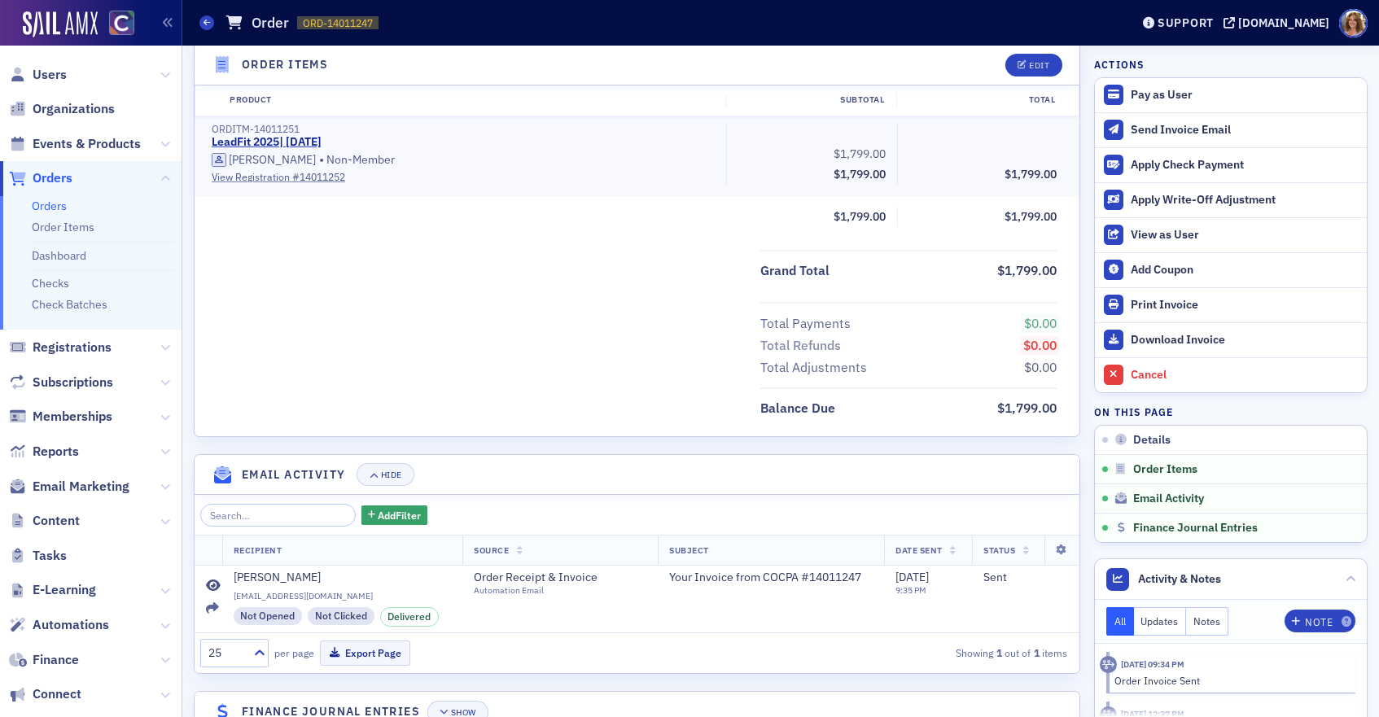
scroll to position [588, 0]
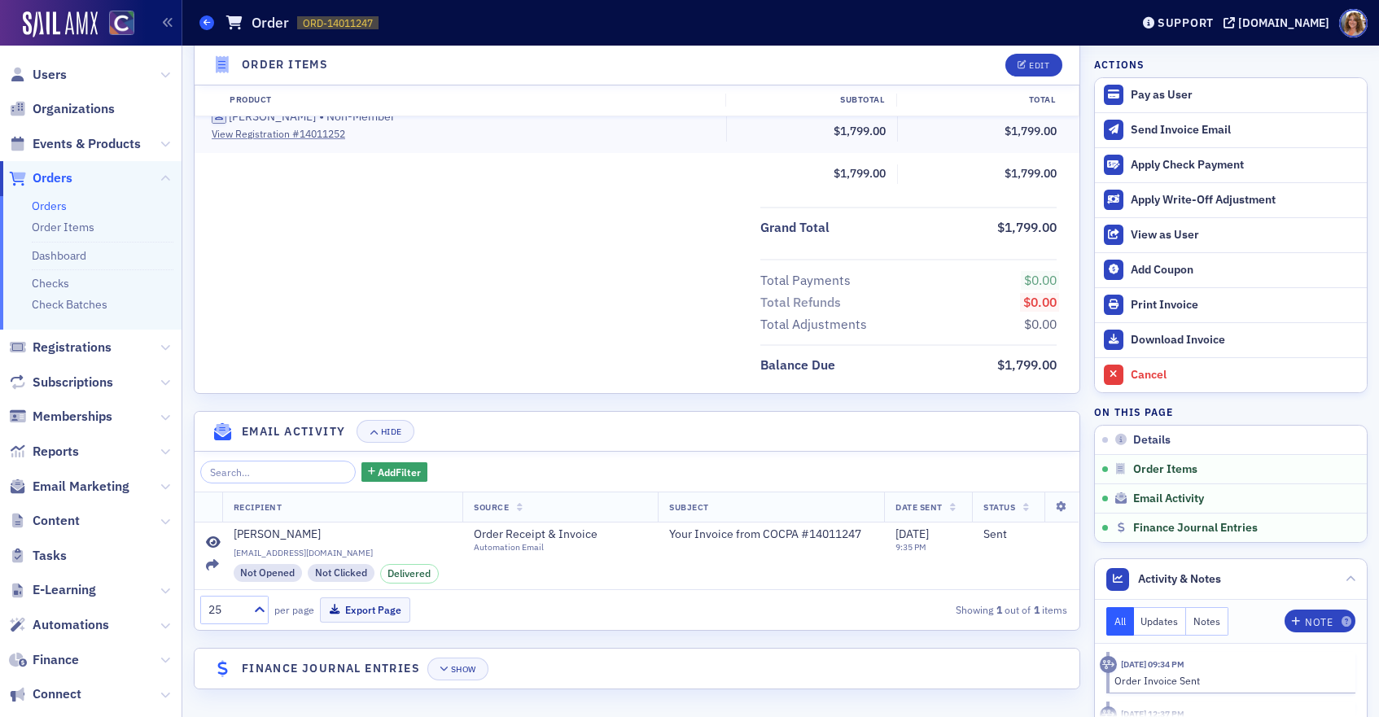
click at [206, 20] on icon at bounding box center [206, 22] width 7 height 7
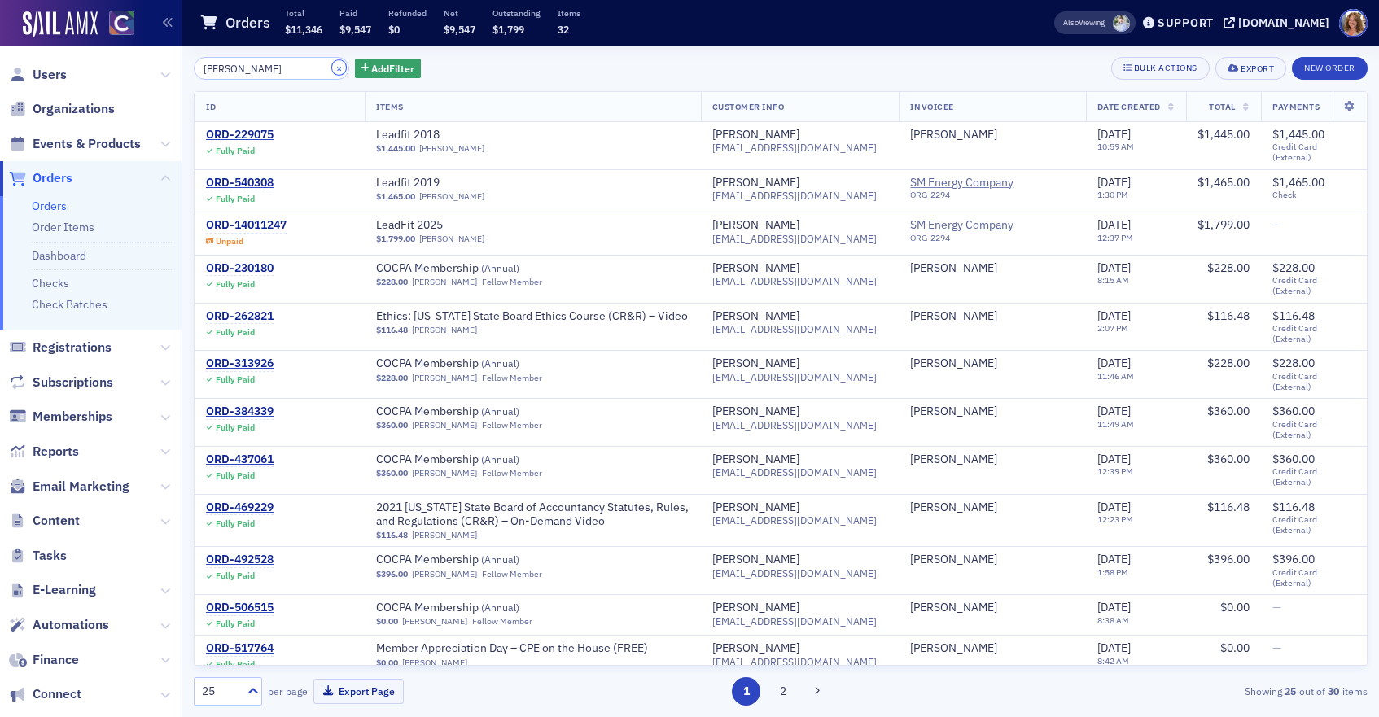
click at [332, 67] on button "×" at bounding box center [339, 67] width 15 height 15
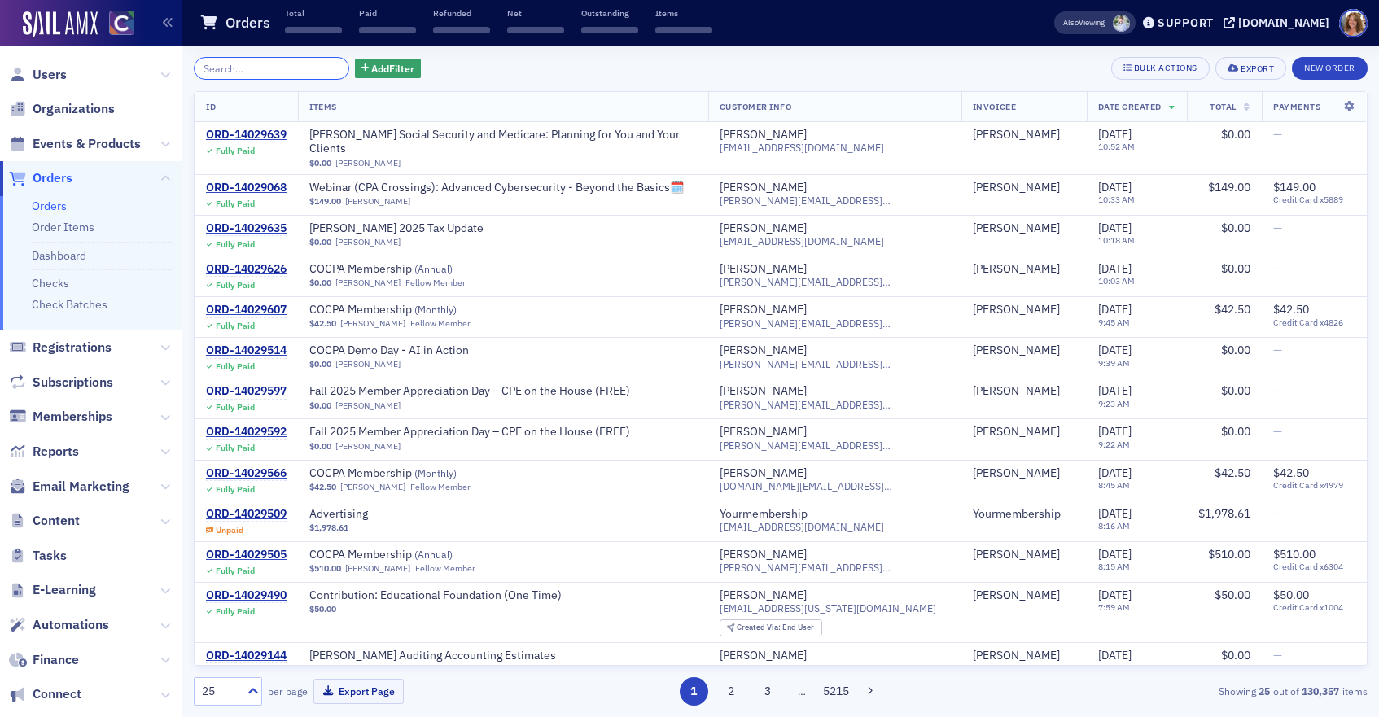
click at [264, 73] on input "search" at bounding box center [271, 68] width 155 height 23
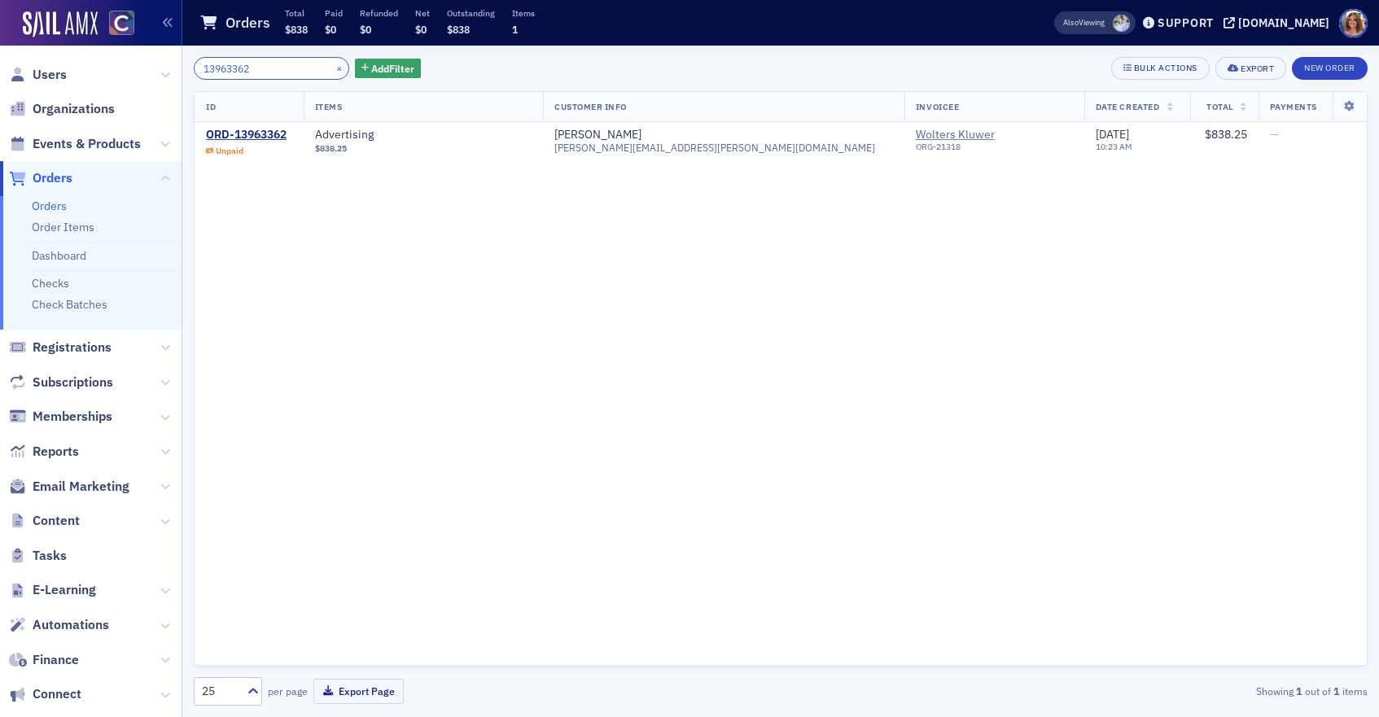
type input "13963362"
click at [332, 68] on button "×" at bounding box center [339, 67] width 15 height 15
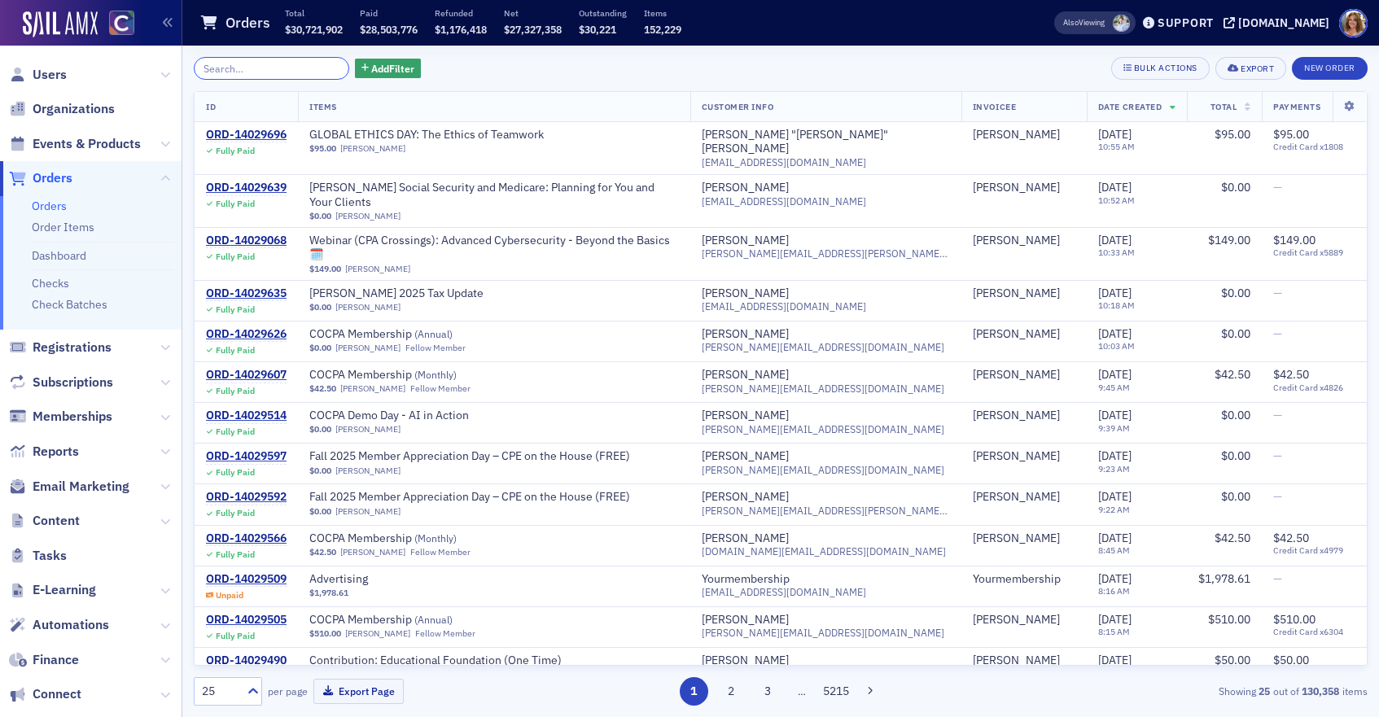
click at [253, 63] on input "search" at bounding box center [271, 68] width 155 height 23
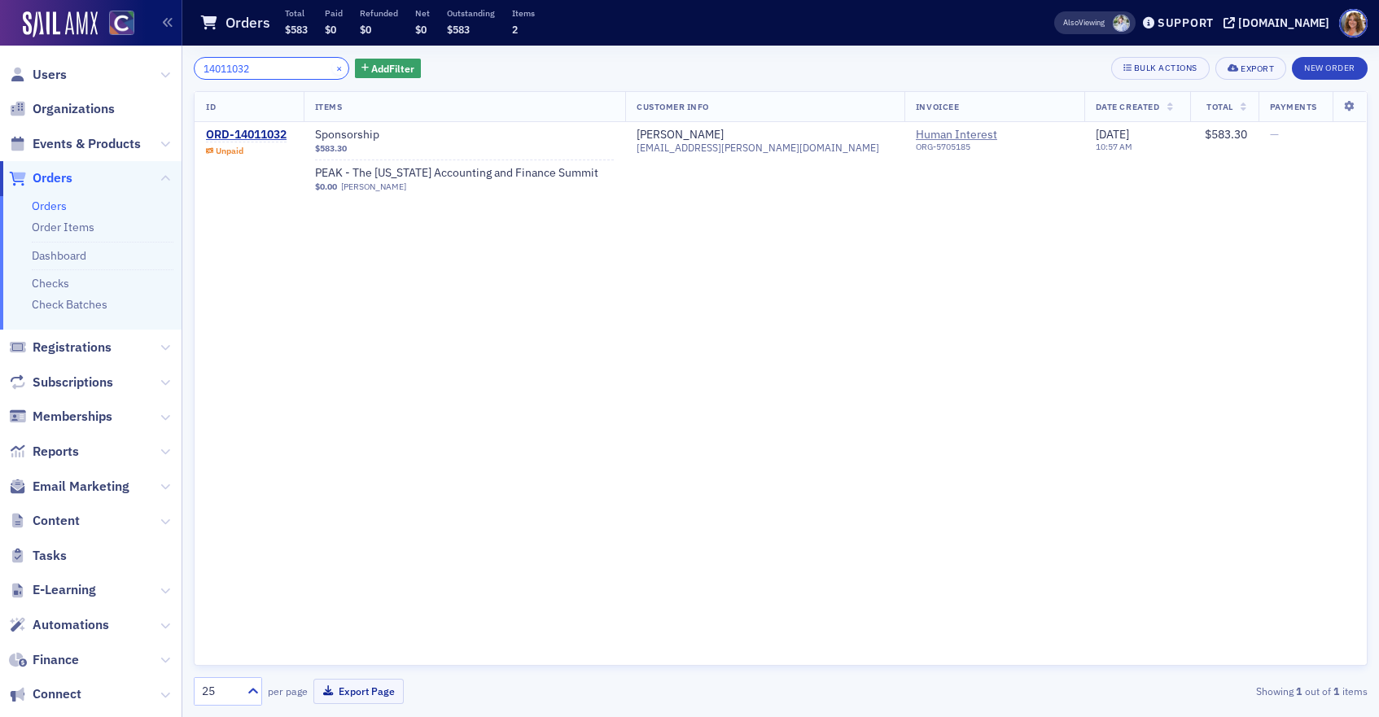
type input "14011032"
click at [332, 69] on button "×" at bounding box center [339, 67] width 15 height 15
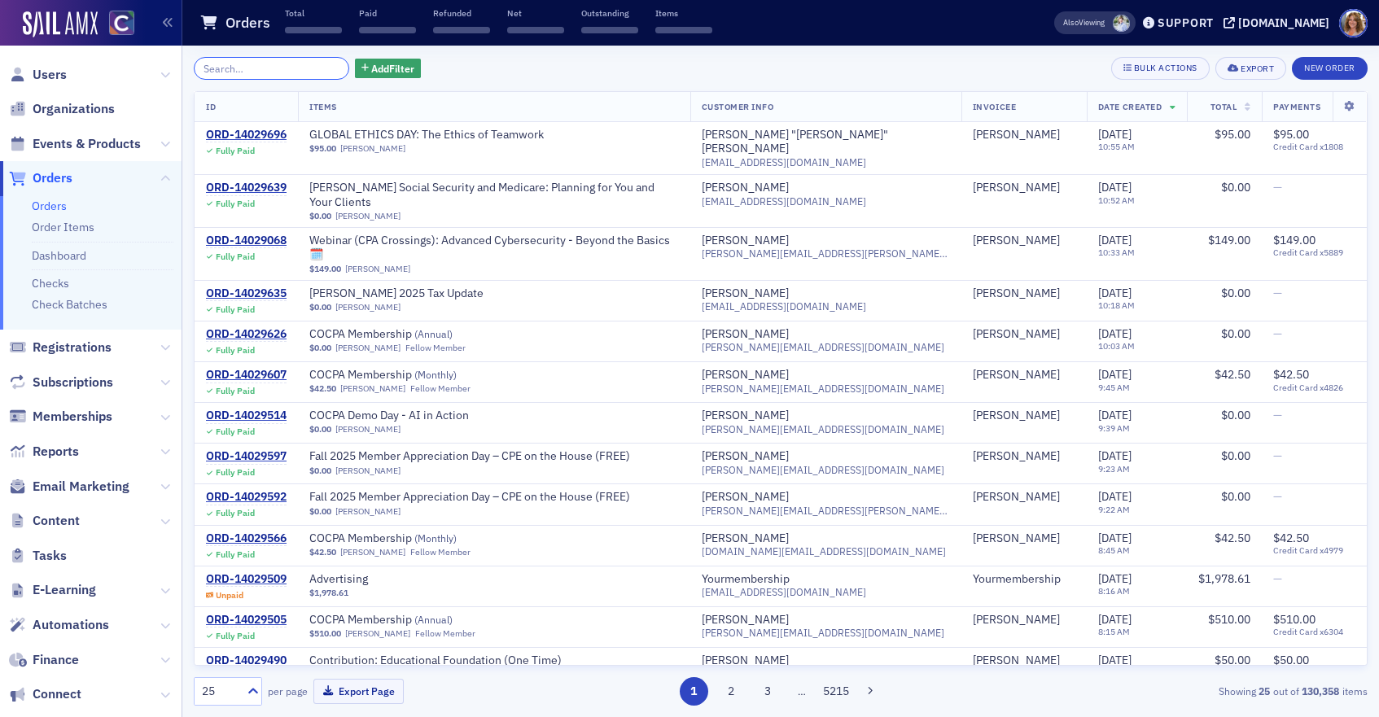
click at [232, 72] on input "search" at bounding box center [271, 68] width 155 height 23
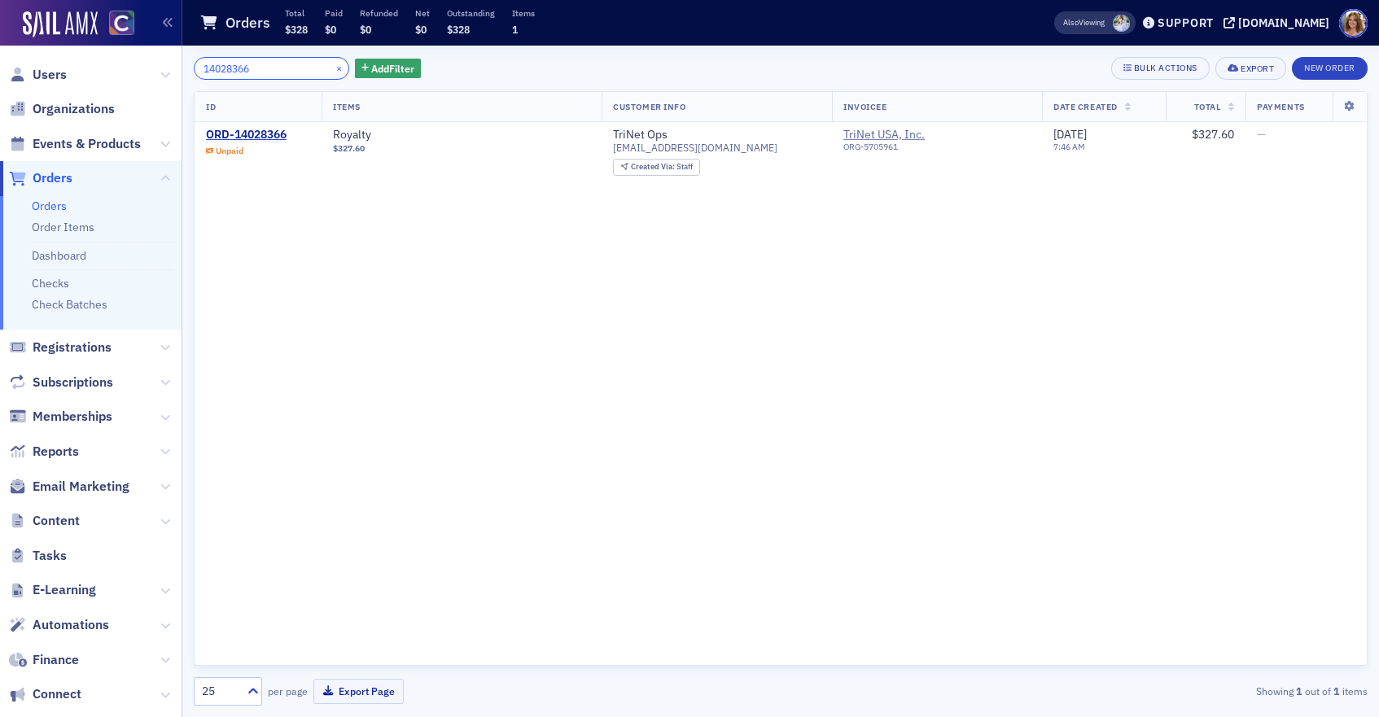
type input "14028366"
click at [332, 68] on button "×" at bounding box center [339, 67] width 15 height 15
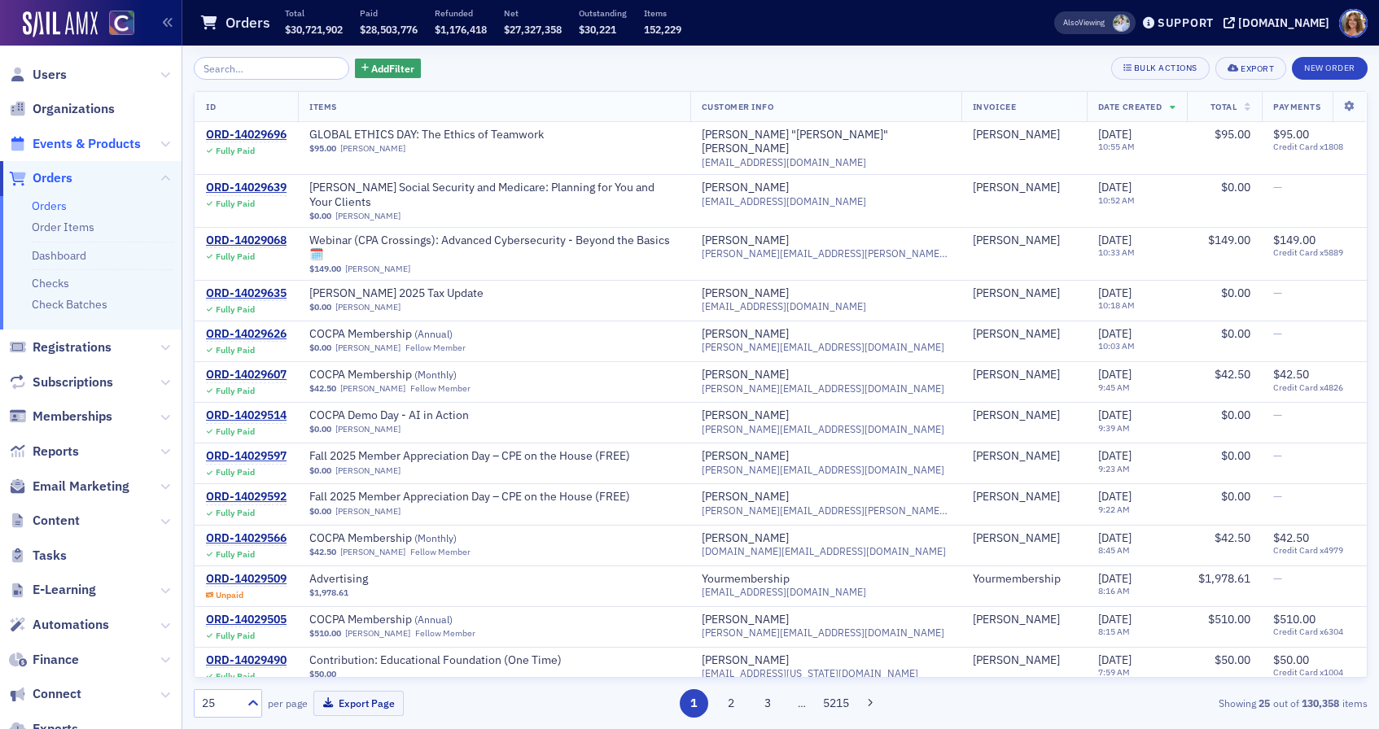
click at [118, 146] on span "Events & Products" at bounding box center [87, 144] width 108 height 18
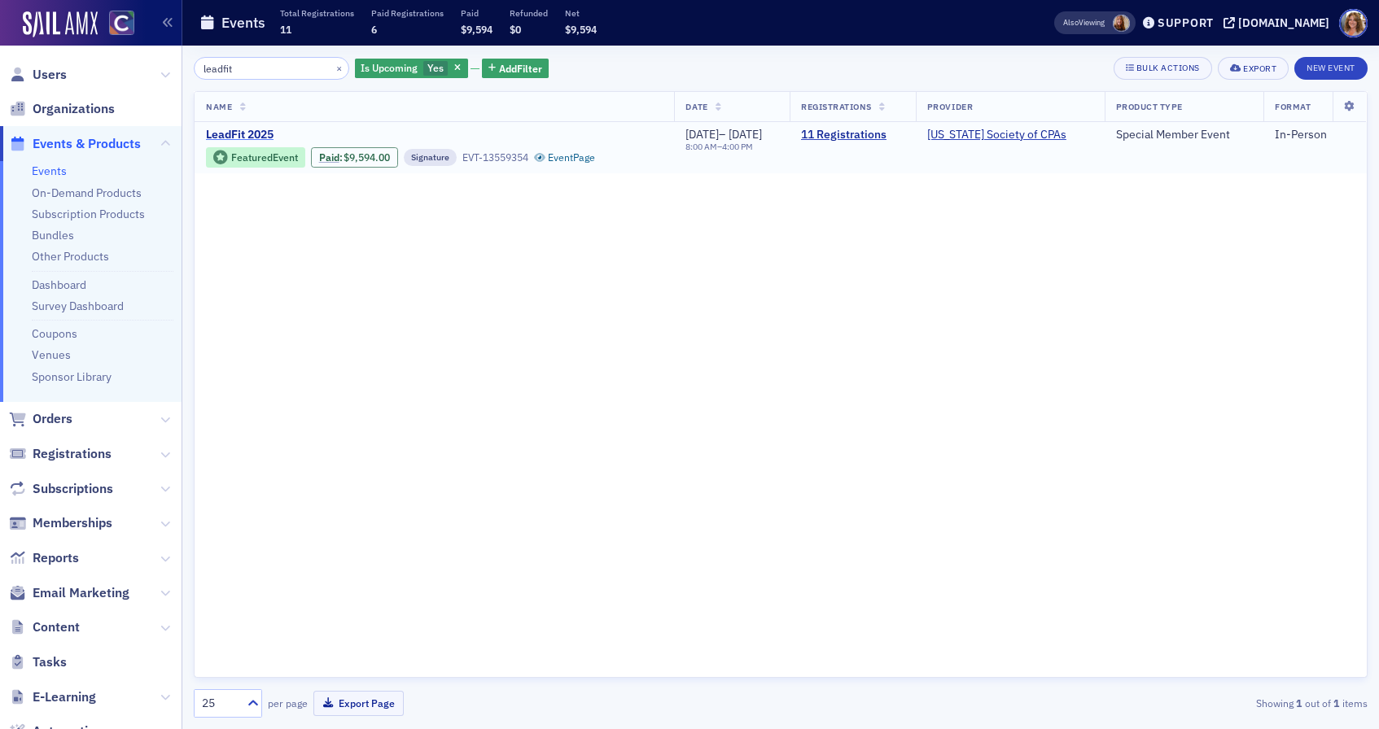
type input "leadfit"
click at [256, 135] on span "LeadFit 2025" at bounding box center [342, 135] width 273 height 15
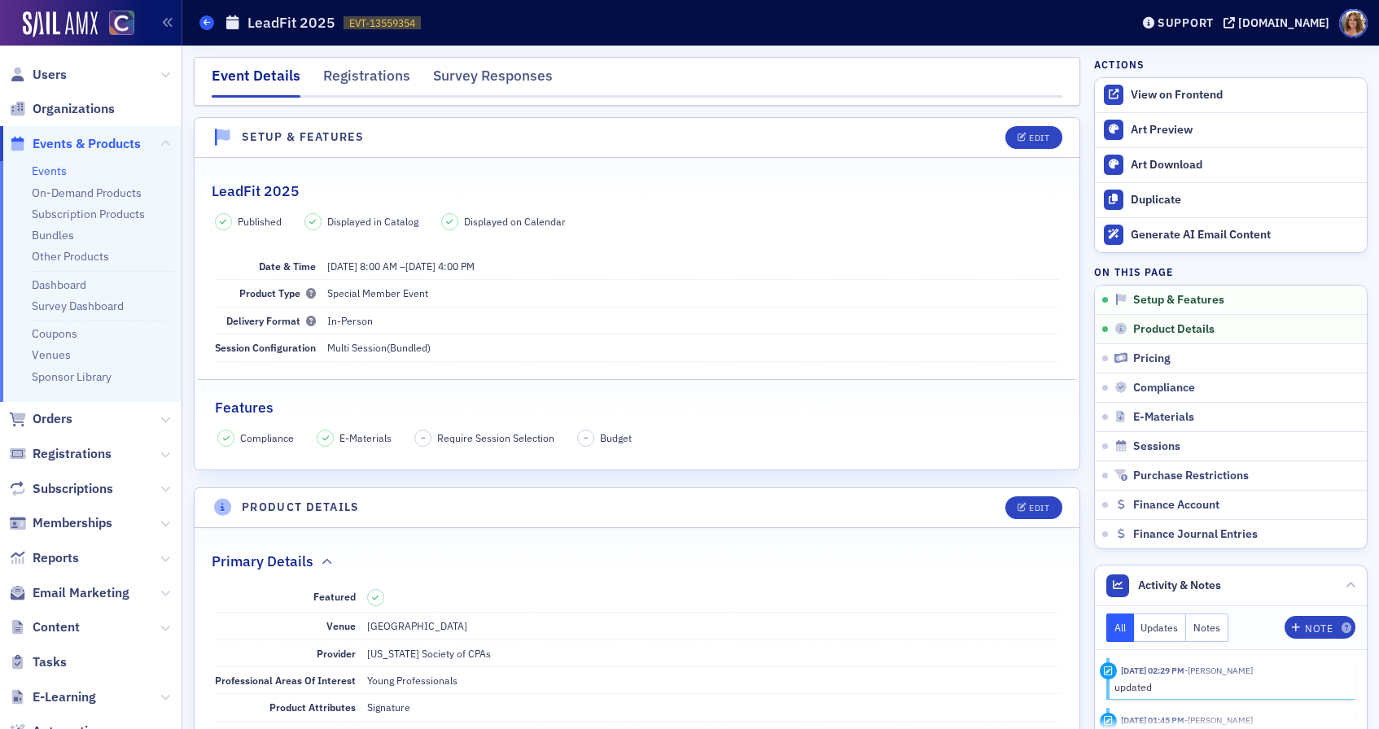
click at [204, 21] on icon at bounding box center [206, 22] width 7 height 7
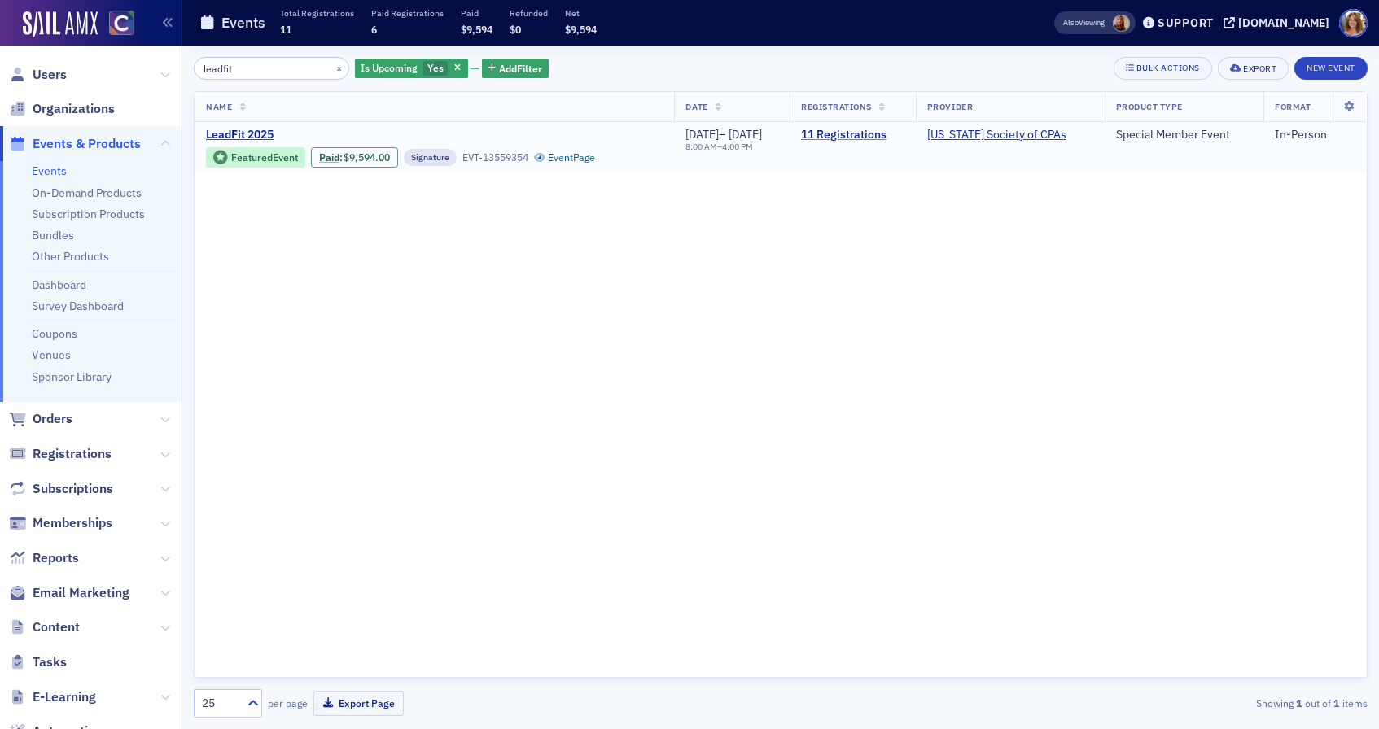
click at [879, 136] on link "11 Registrations" at bounding box center [852, 135] width 103 height 15
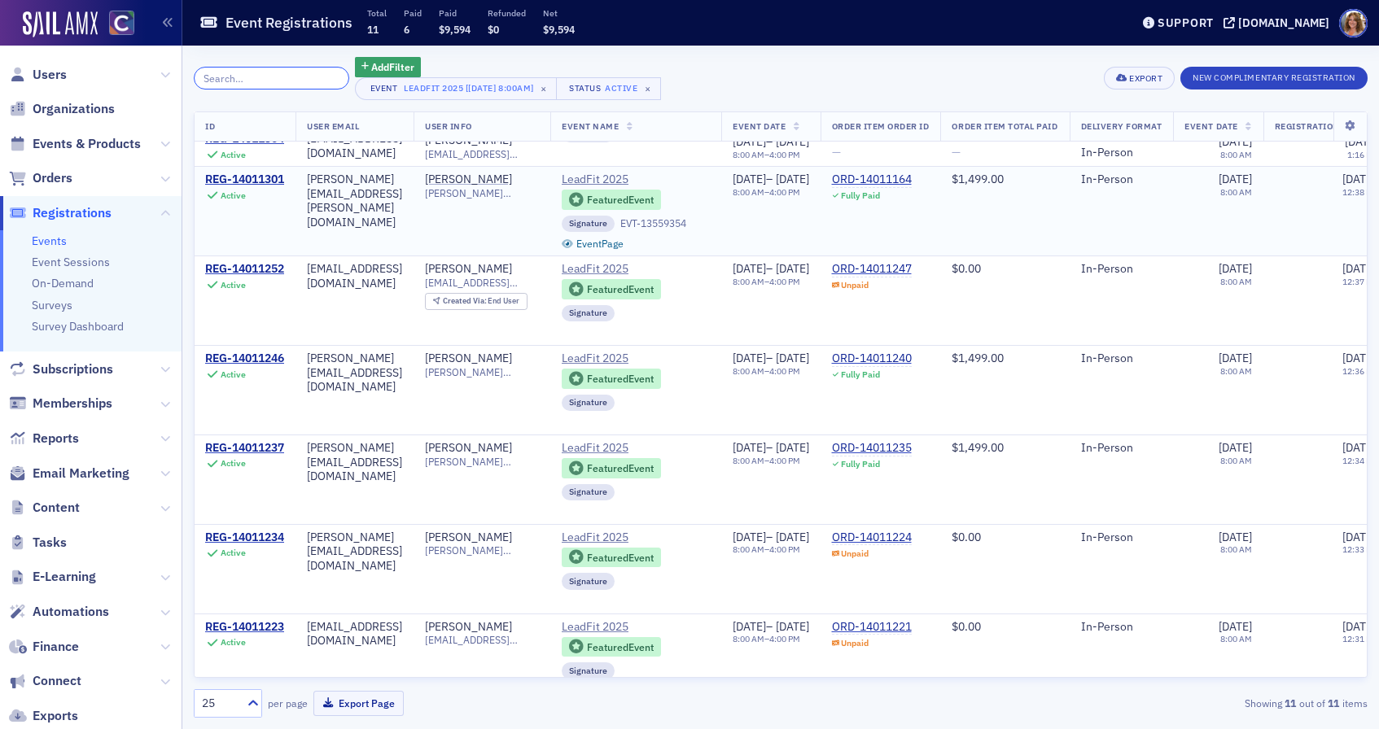
scroll to position [0, 1]
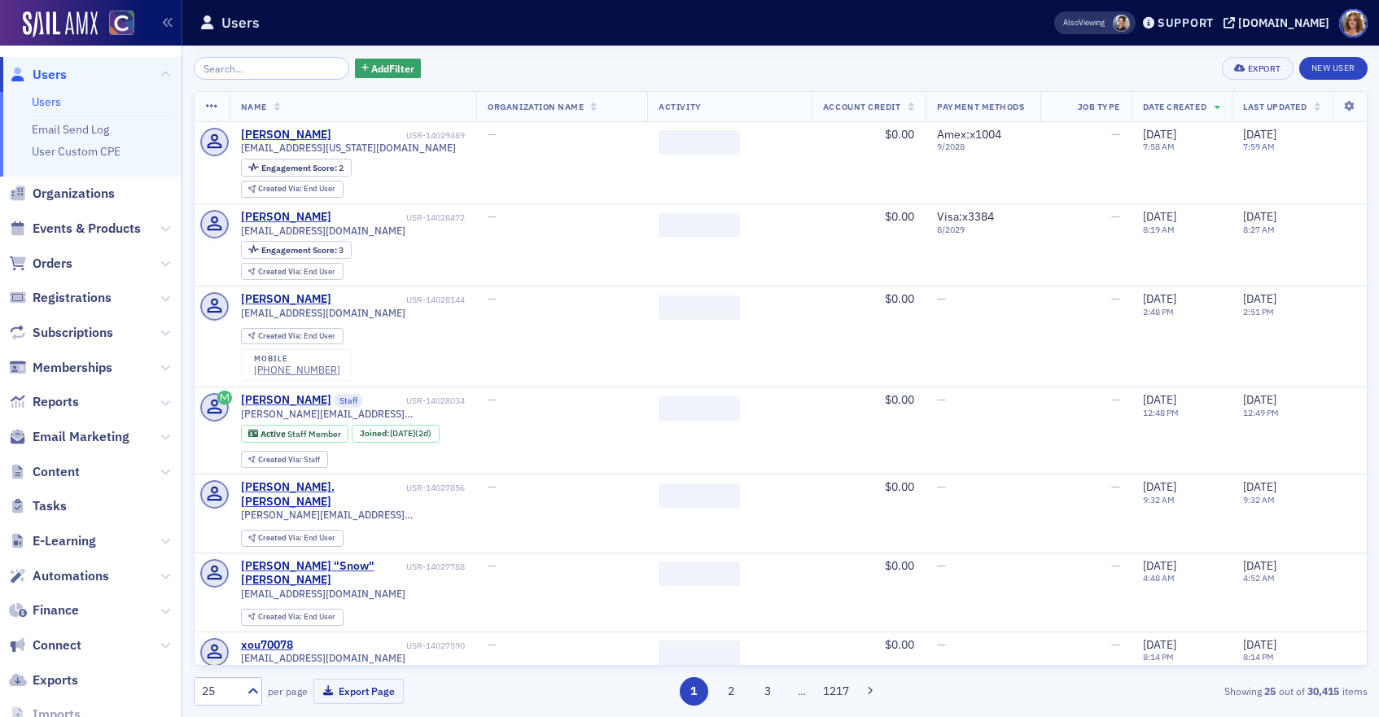
click at [55, 70] on span "Users" at bounding box center [50, 75] width 34 height 18
click at [290, 68] on input "search" at bounding box center [271, 68] width 155 height 23
paste input "[EMAIL_ADDRESS][DOMAIN_NAME]"
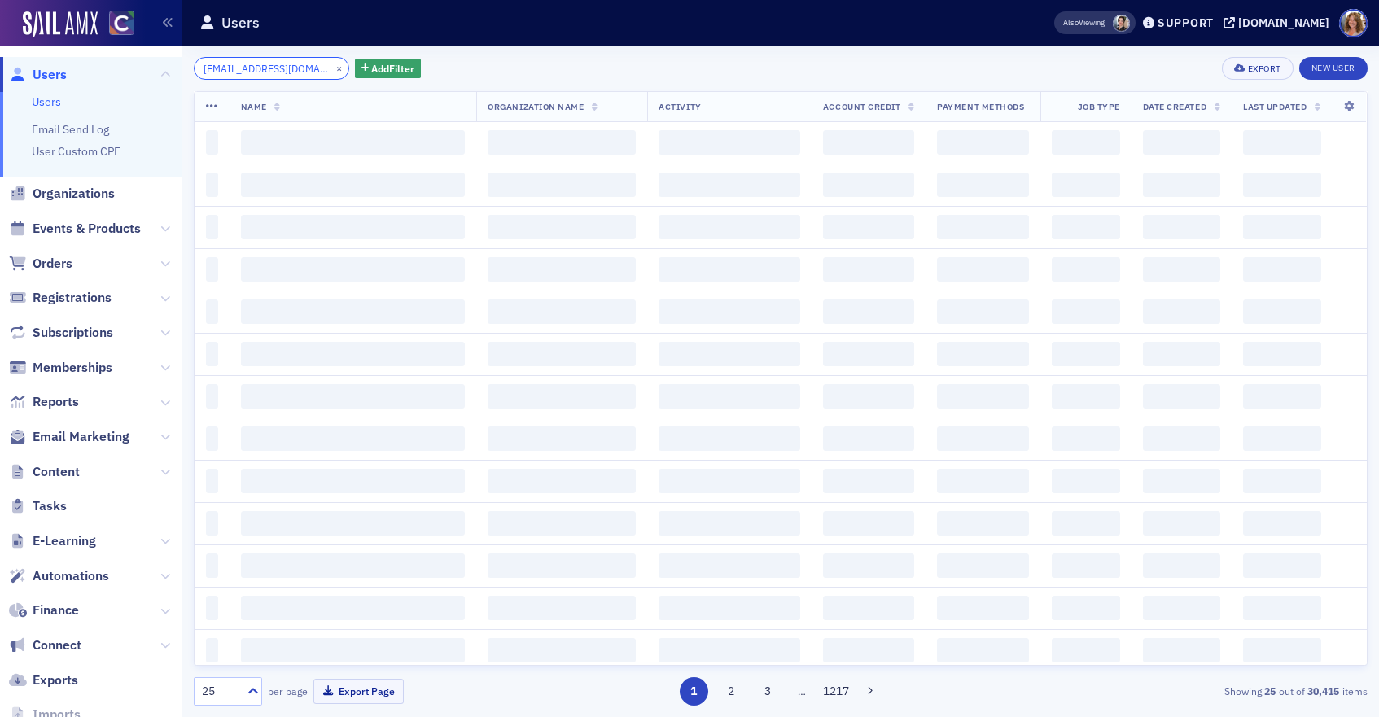
scroll to position [0, 22]
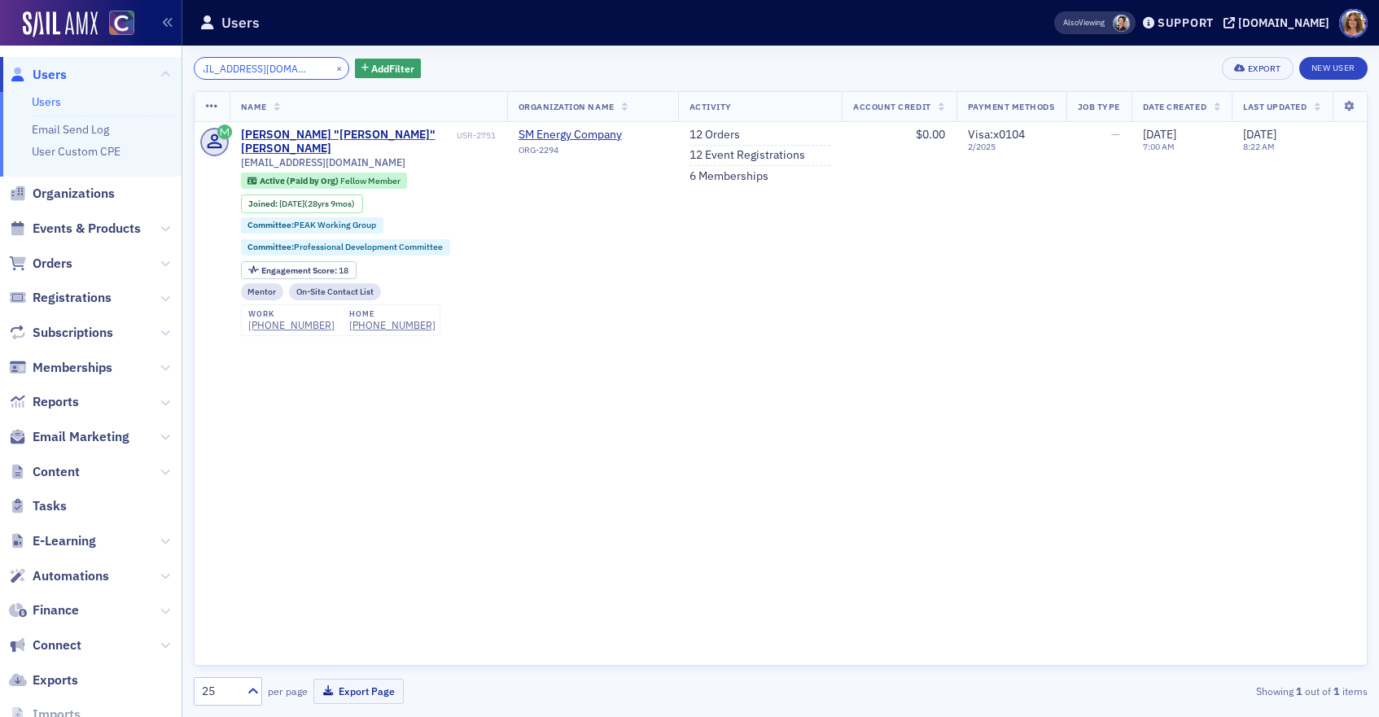
type input "[EMAIL_ADDRESS][DOMAIN_NAME]"
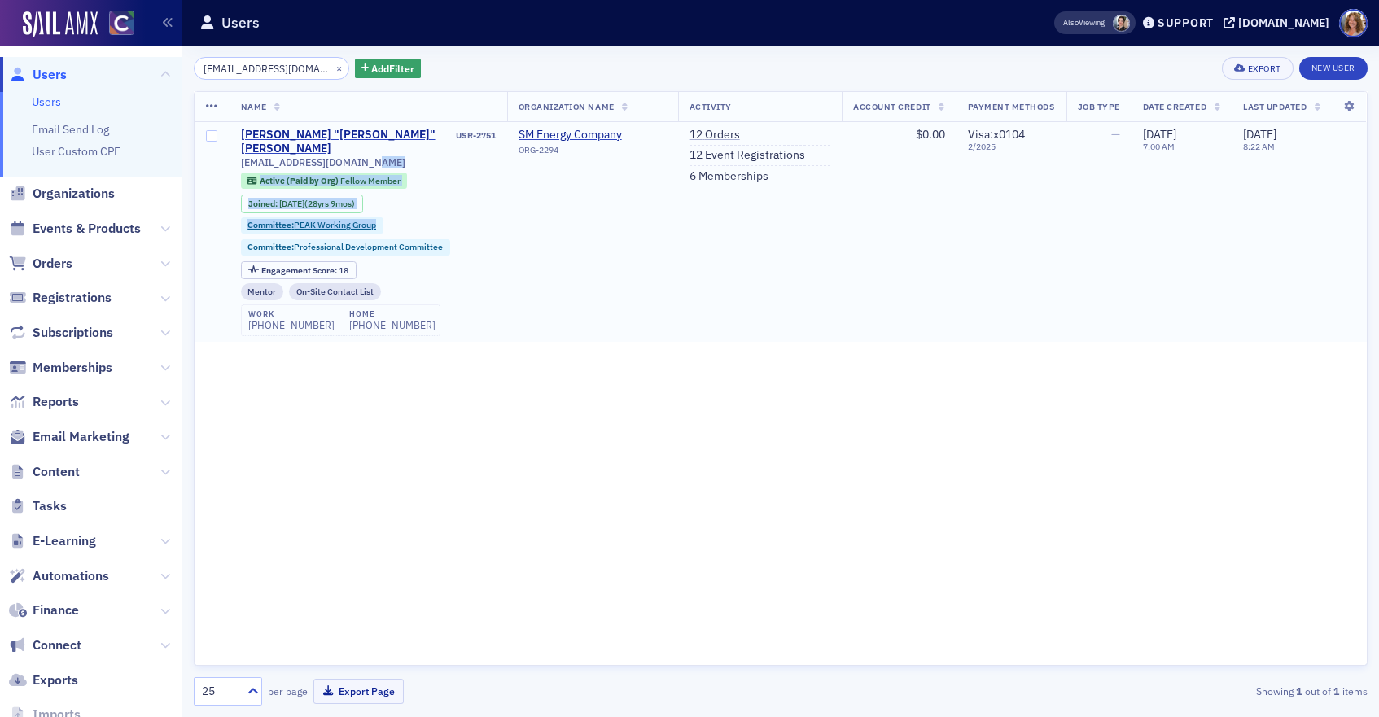
drag, startPoint x: 380, startPoint y: 146, endPoint x: 453, endPoint y: 205, distance: 93.8
click at [453, 205] on div "[EMAIL_ADDRESS][DOMAIN_NAME] Active (Paid by Org) Fellow Member Joined : [DATE]…" at bounding box center [368, 246] width 255 height 181
click at [1300, 25] on div "[DOMAIN_NAME]" at bounding box center [1283, 22] width 91 height 15
